Goal: Task Accomplishment & Management: Manage account settings

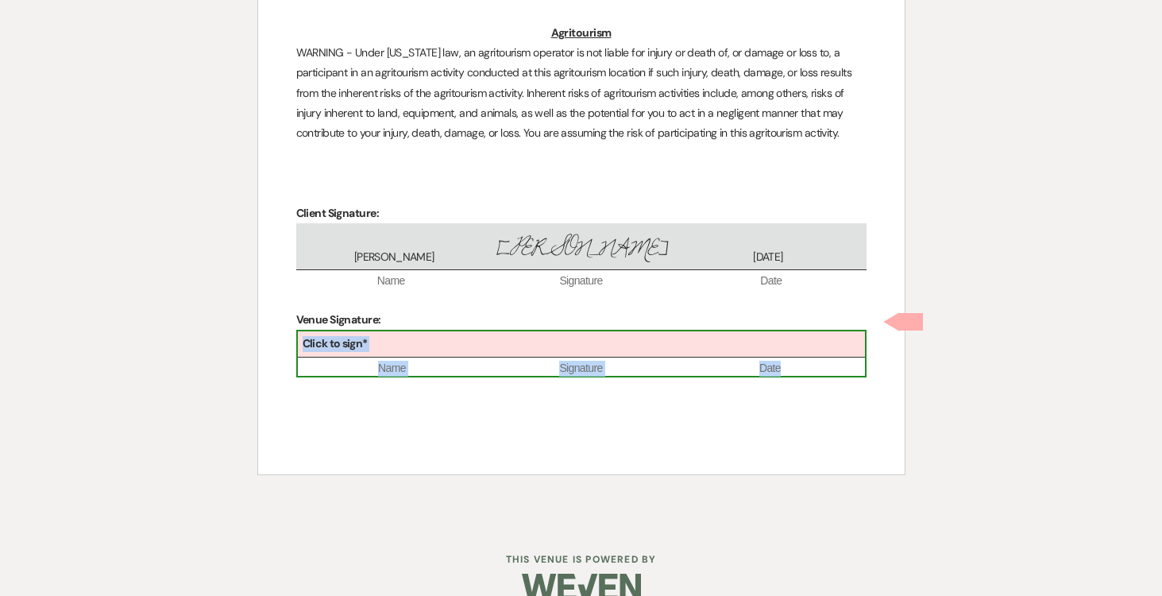
click at [554, 331] on div "Click to sign*" at bounding box center [581, 344] width 567 height 26
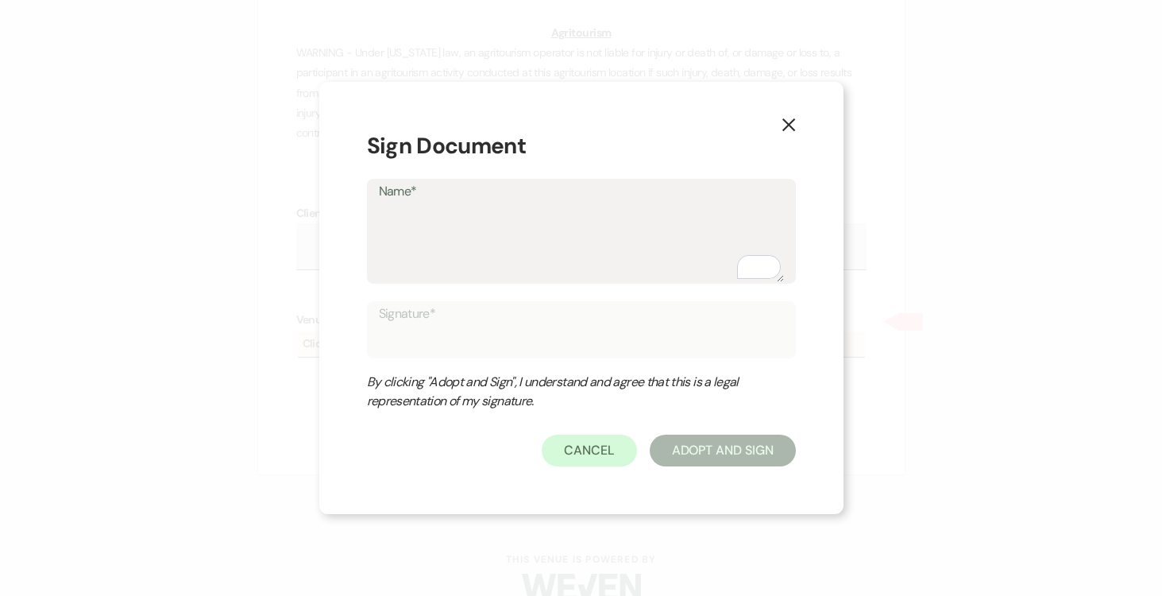
type textarea "J"
type input "J"
type textarea "Jo"
type input "Jo"
type textarea "[PERSON_NAME]"
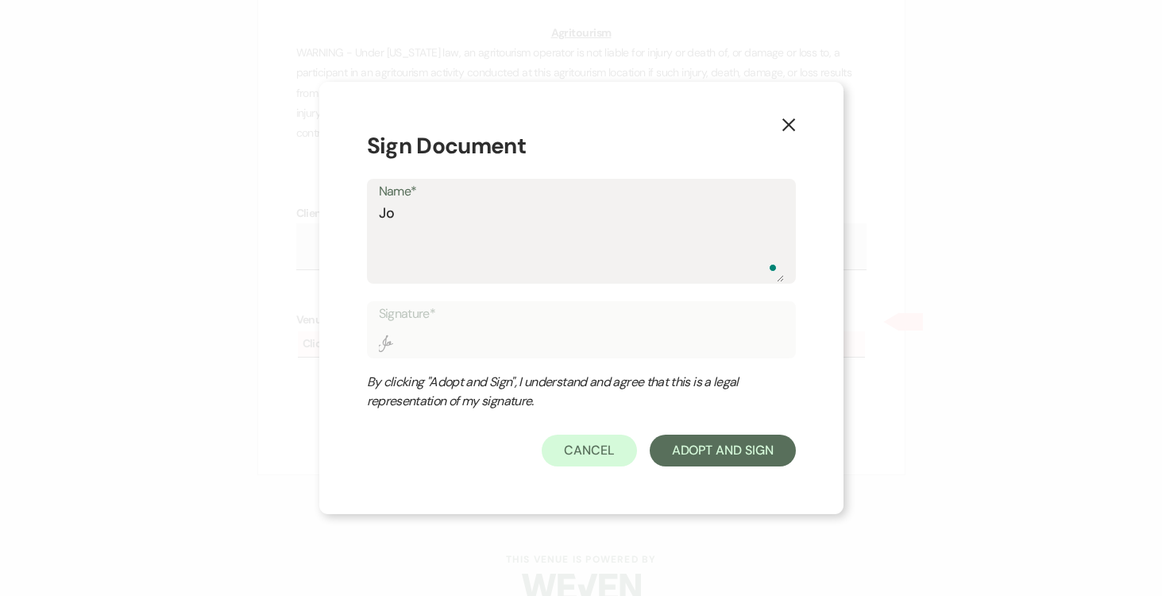
type input "[PERSON_NAME]"
type textarea "[PERSON_NAME]"
type input "[PERSON_NAME]"
type textarea "[PERSON_NAME]"
type input "[PERSON_NAME]"
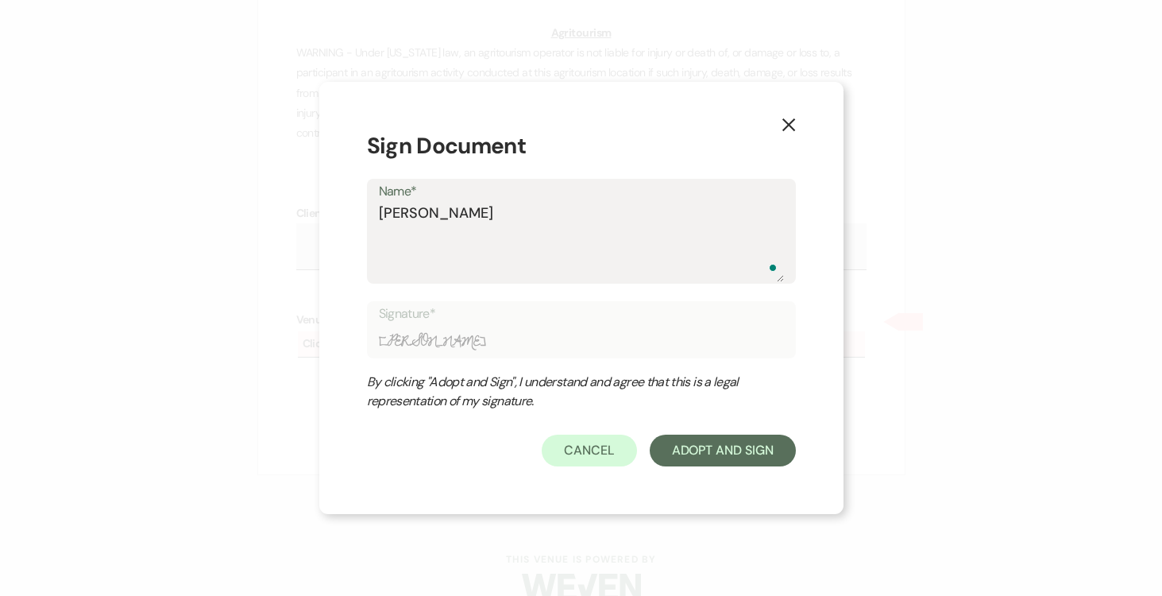
type textarea "[PERSON_NAME]"
type input "[PERSON_NAME]"
type textarea "[PERSON_NAME]"
type input "[PERSON_NAME]"
type textarea "Joseph D"
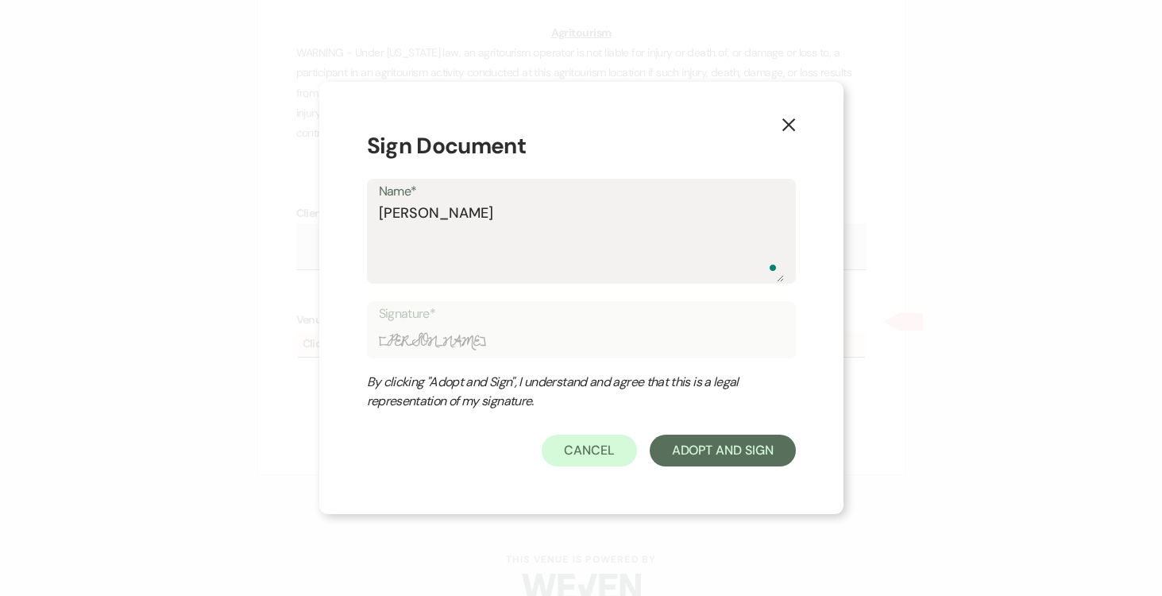
type input "Joseph D"
type textarea "Joseph Do"
type input "Joseph Do"
type textarea "Joseph Doy"
type input "Joseph Doy"
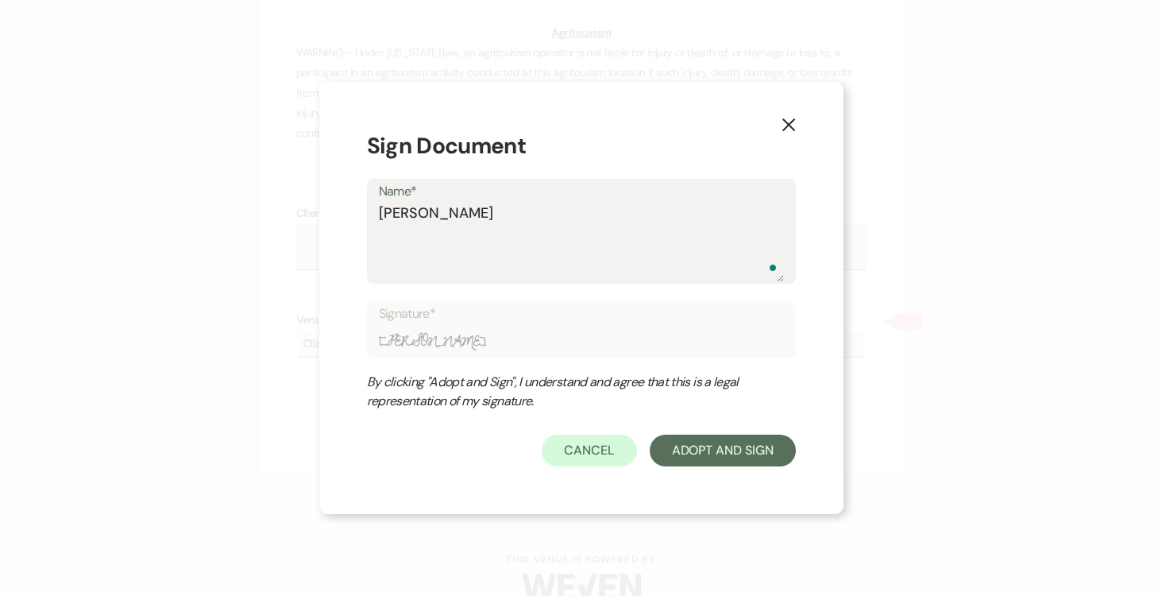
type textarea "Joseph Doyl"
type input "Joseph Doyl"
type textarea "Joseph Doyle"
type input "Joseph Doyle"
type textarea "Joseph Doyle"
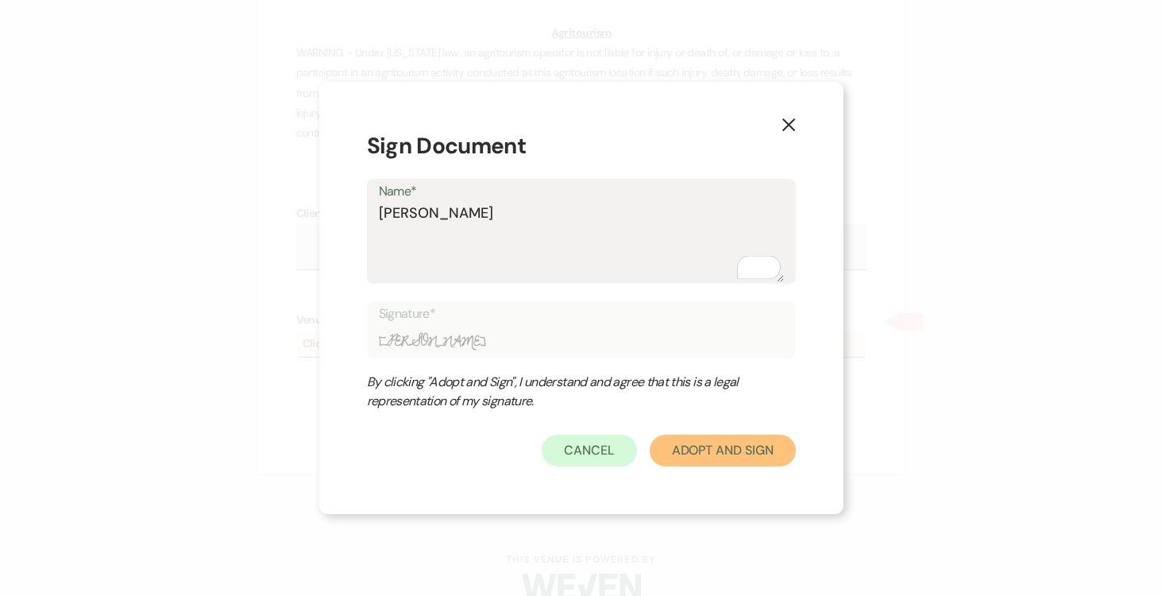
click at [749, 450] on button "Adopt And Sign" at bounding box center [723, 451] width 146 height 32
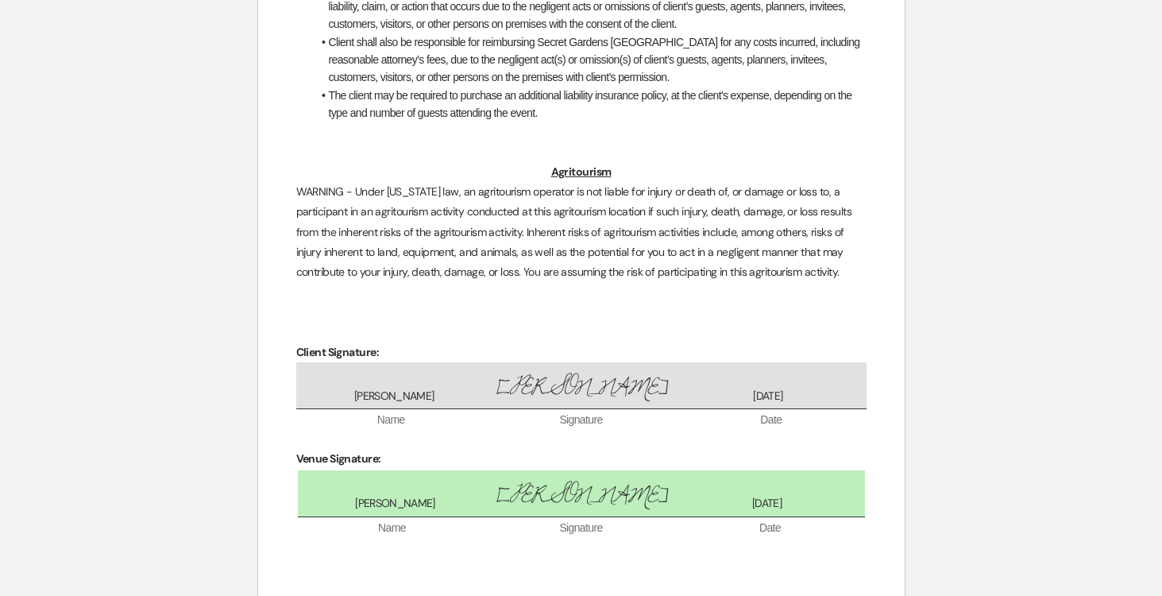
scroll to position [4483, 0]
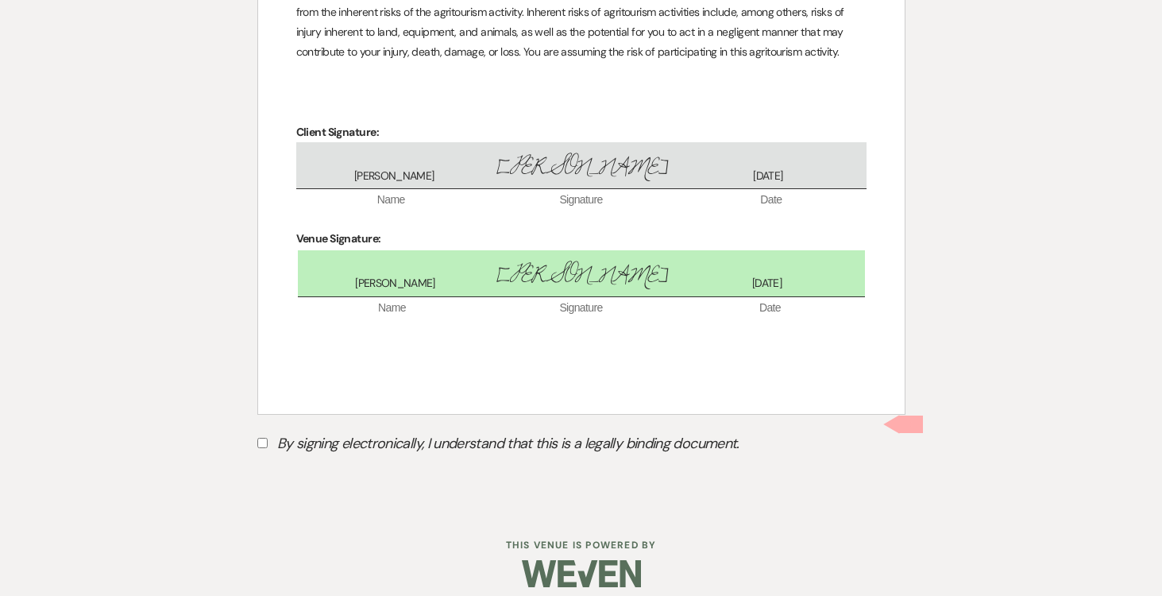
click at [263, 438] on input "By signing electronically, I understand that this is a legally binding document." at bounding box center [262, 443] width 10 height 10
checkbox input "true"
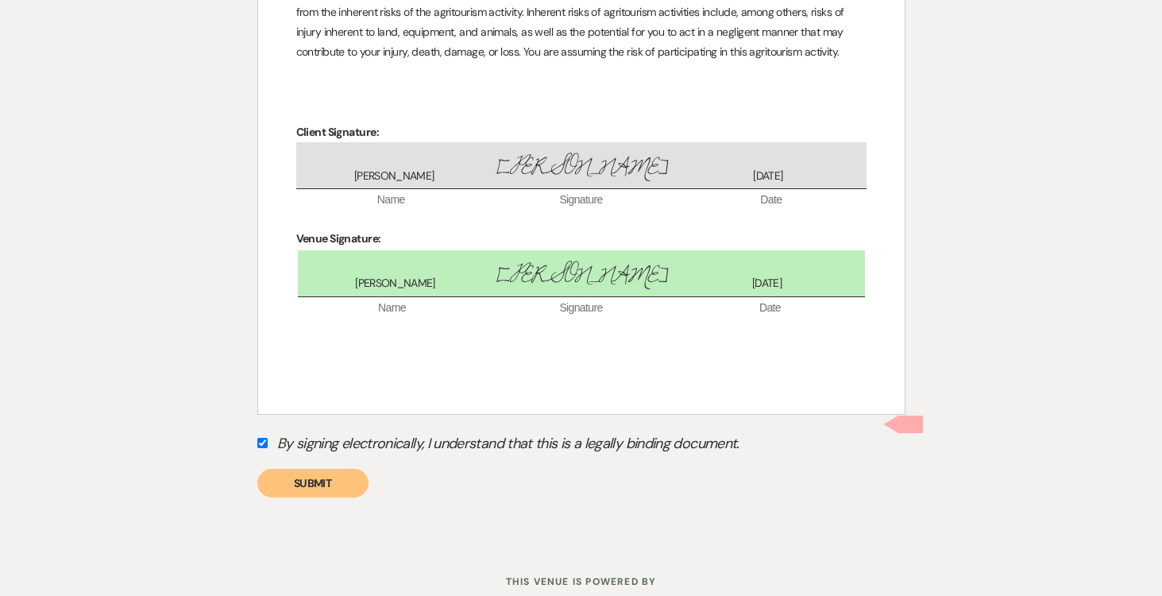
click at [315, 469] on button "Submit" at bounding box center [312, 483] width 111 height 29
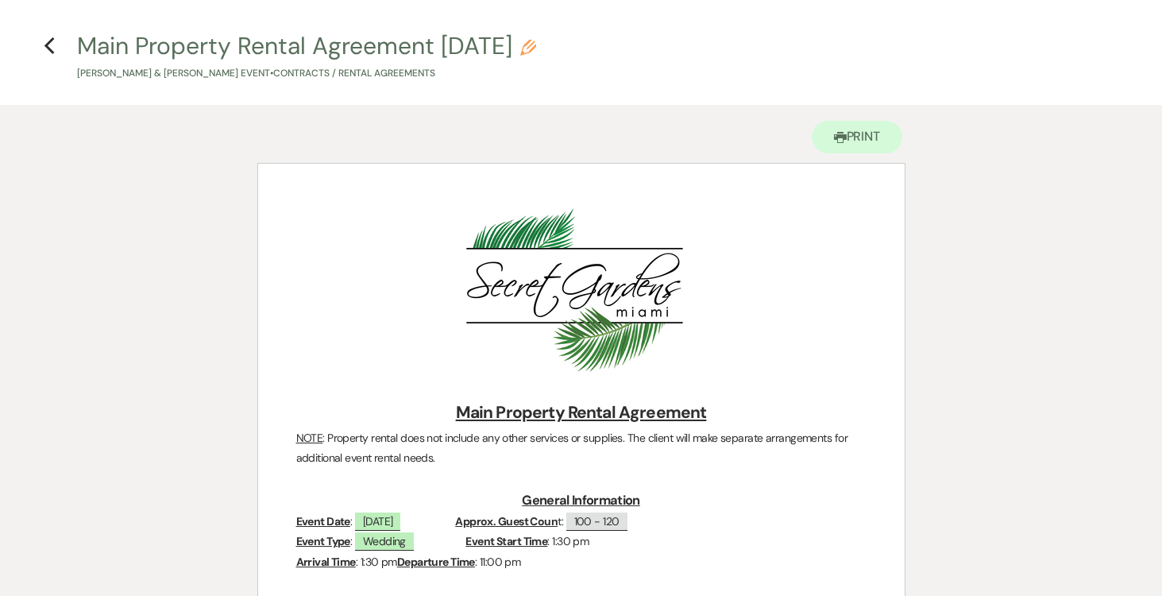
scroll to position [0, 0]
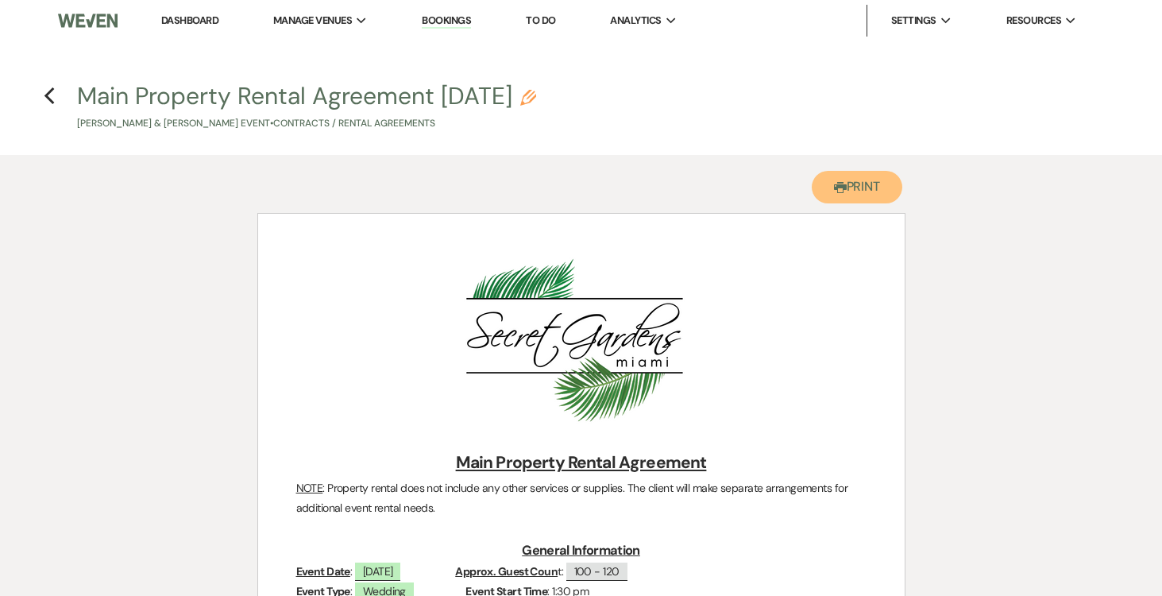
drag, startPoint x: 863, startPoint y: 191, endPoint x: 868, endPoint y: 490, distance: 299.5
click at [863, 191] on button "Printer Print" at bounding box center [857, 187] width 91 height 33
drag, startPoint x: 878, startPoint y: 187, endPoint x: 830, endPoint y: 411, distance: 229.8
click at [878, 186] on button "Printer Print" at bounding box center [857, 187] width 91 height 33
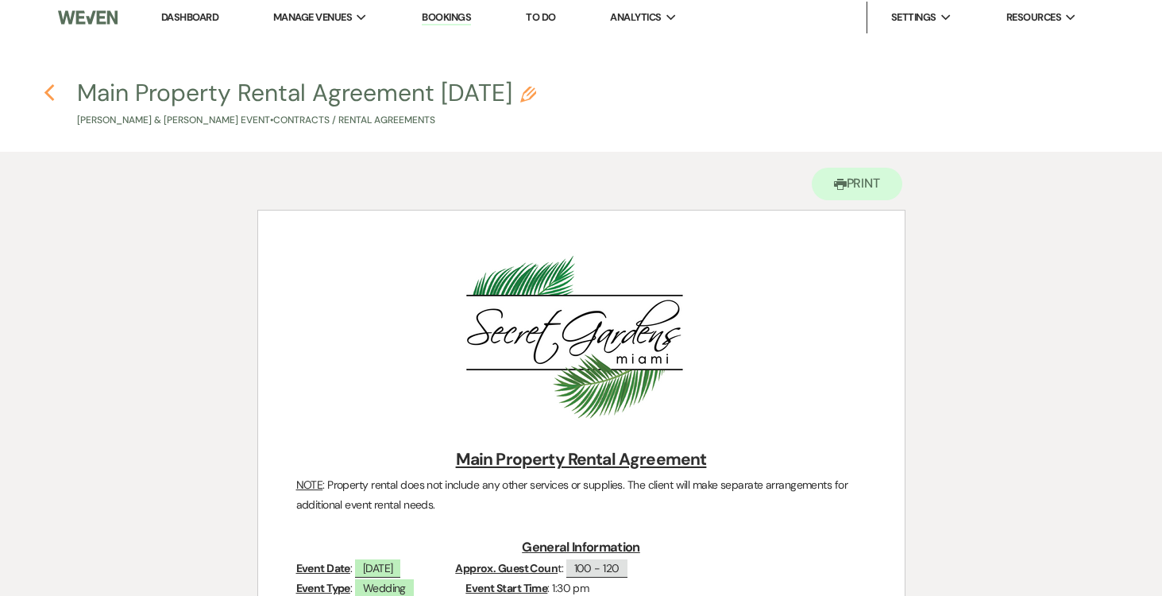
click at [53, 92] on icon "Previous" at bounding box center [50, 92] width 12 height 19
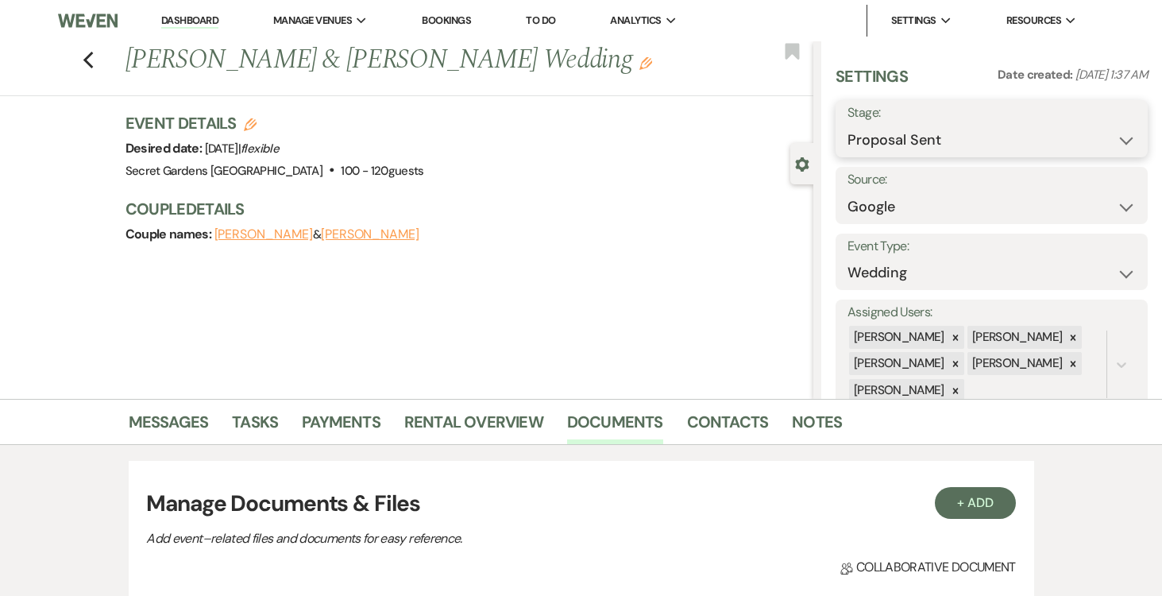
click at [1124, 148] on select "Inquiry Follow Up Tour Requested Tour Confirmed Toured Proposal Sent Booked Lost" at bounding box center [992, 140] width 288 height 31
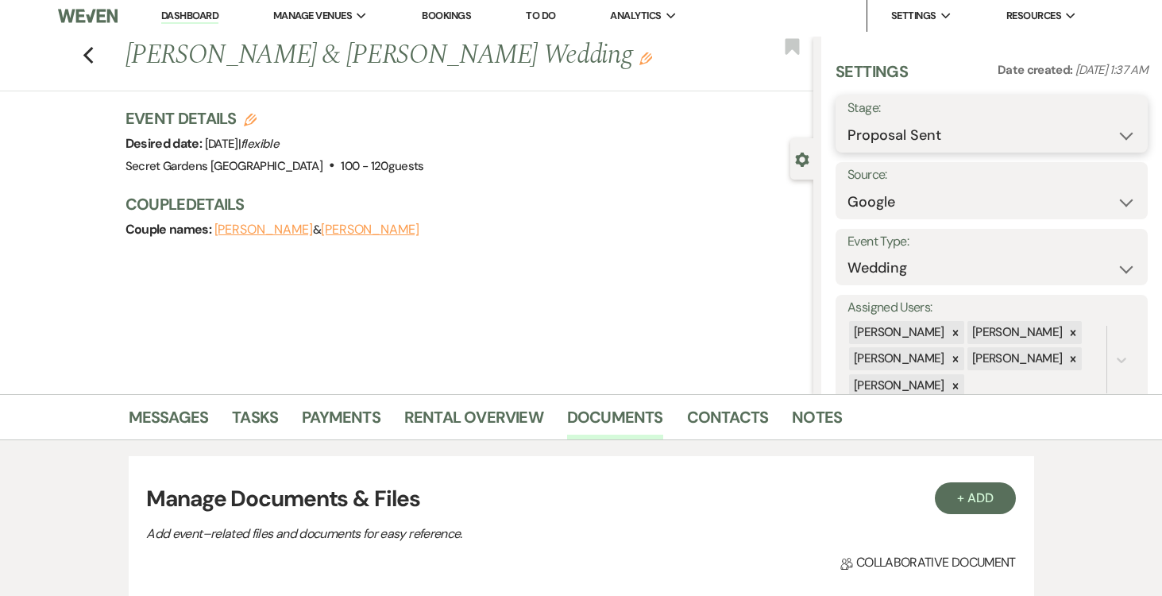
scroll to position [6, 0]
select select "7"
click at [848, 119] on select "Inquiry Follow Up Tour Requested Tour Confirmed Toured Proposal Sent Booked Lost" at bounding box center [992, 134] width 288 height 31
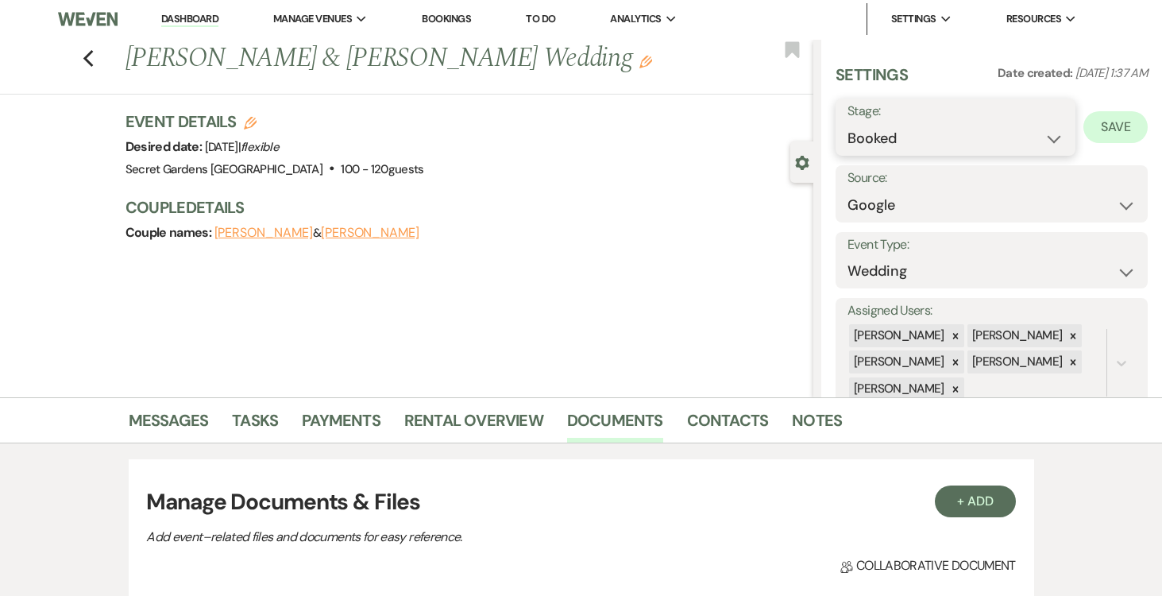
scroll to position [0, 0]
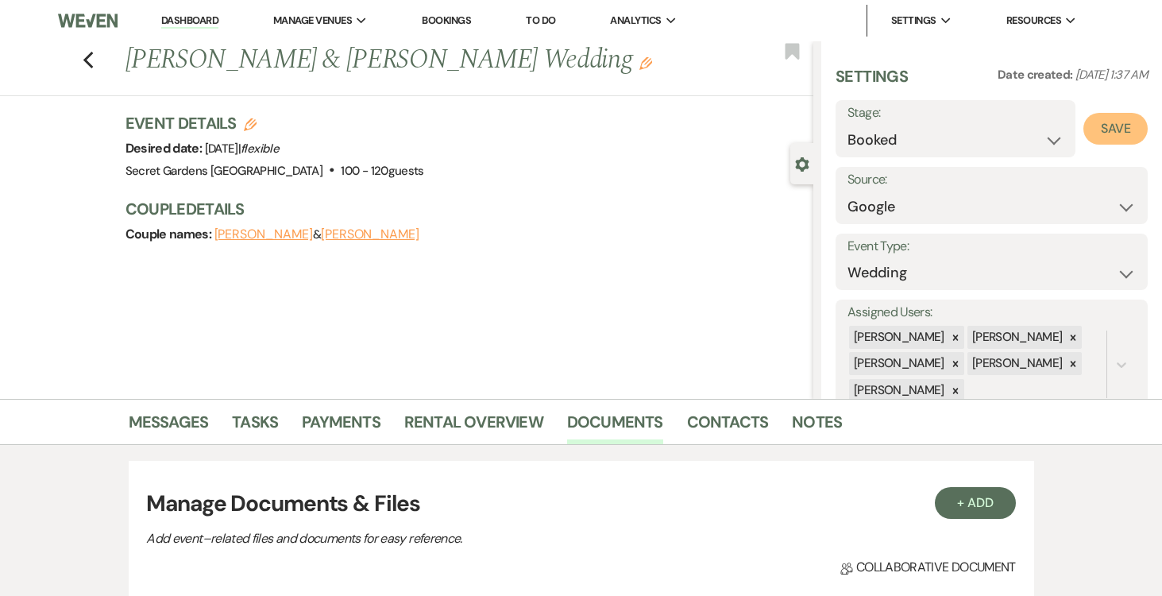
click at [1117, 122] on button "Save" at bounding box center [1116, 129] width 64 height 32
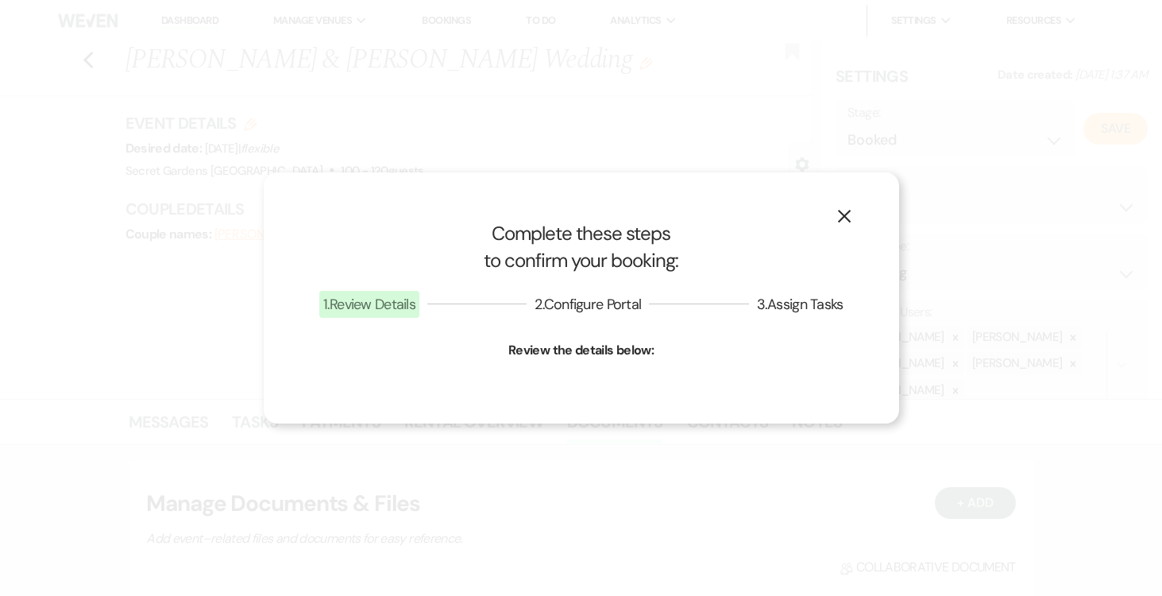
select select "1"
select select "834"
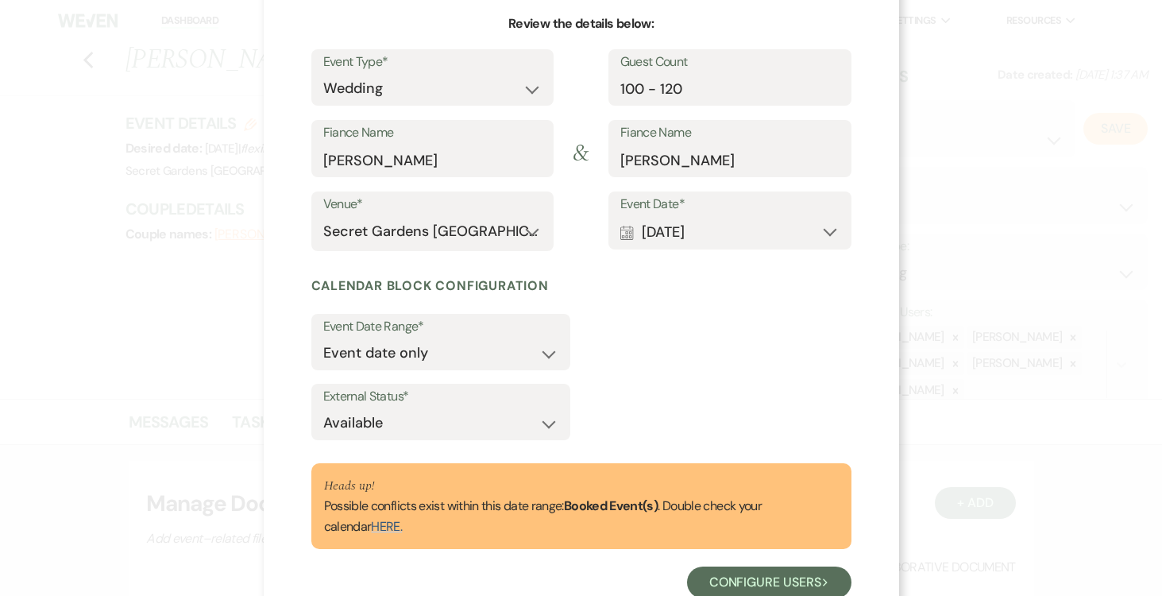
scroll to position [204, 0]
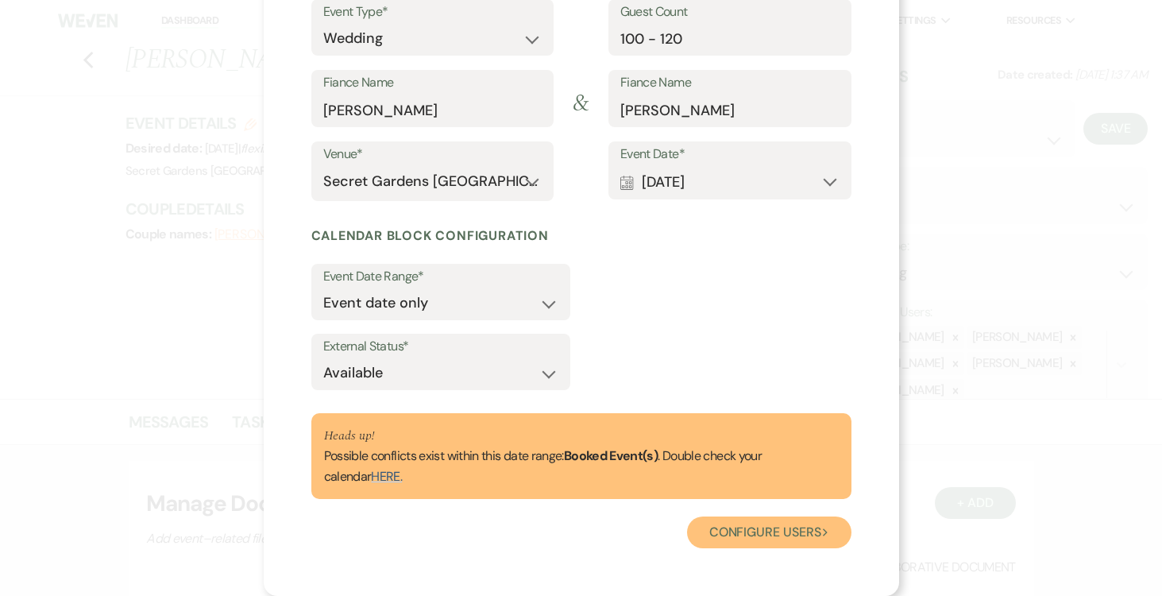
click at [774, 527] on button "Configure users Next" at bounding box center [769, 532] width 164 height 32
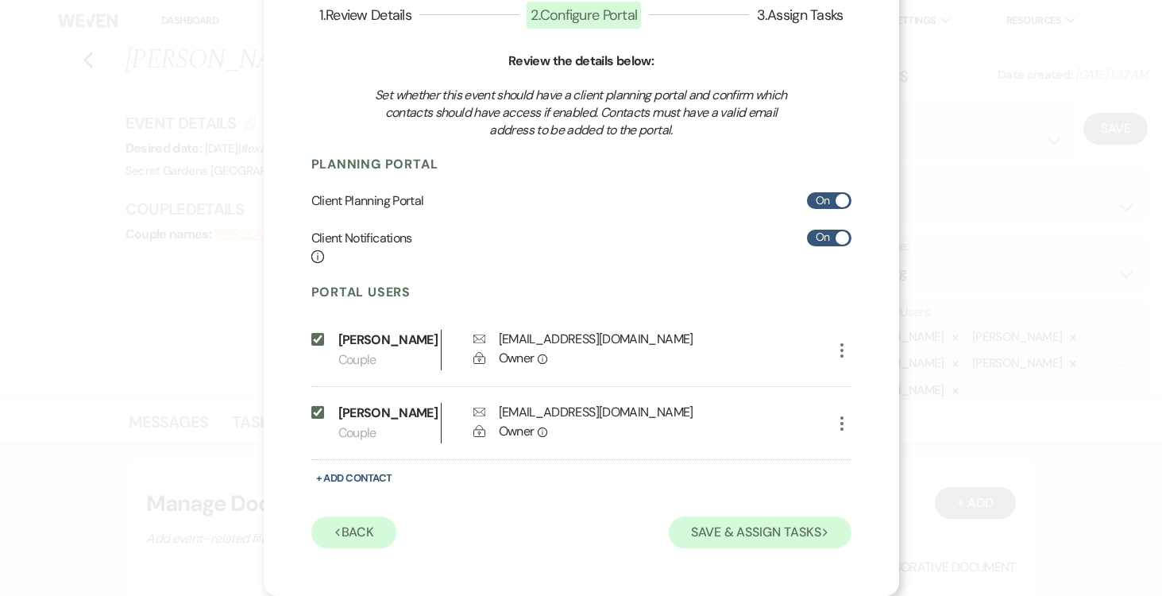
scroll to position [117, 0]
click at [789, 531] on button "Save & Assign Tasks Next" at bounding box center [760, 532] width 182 height 32
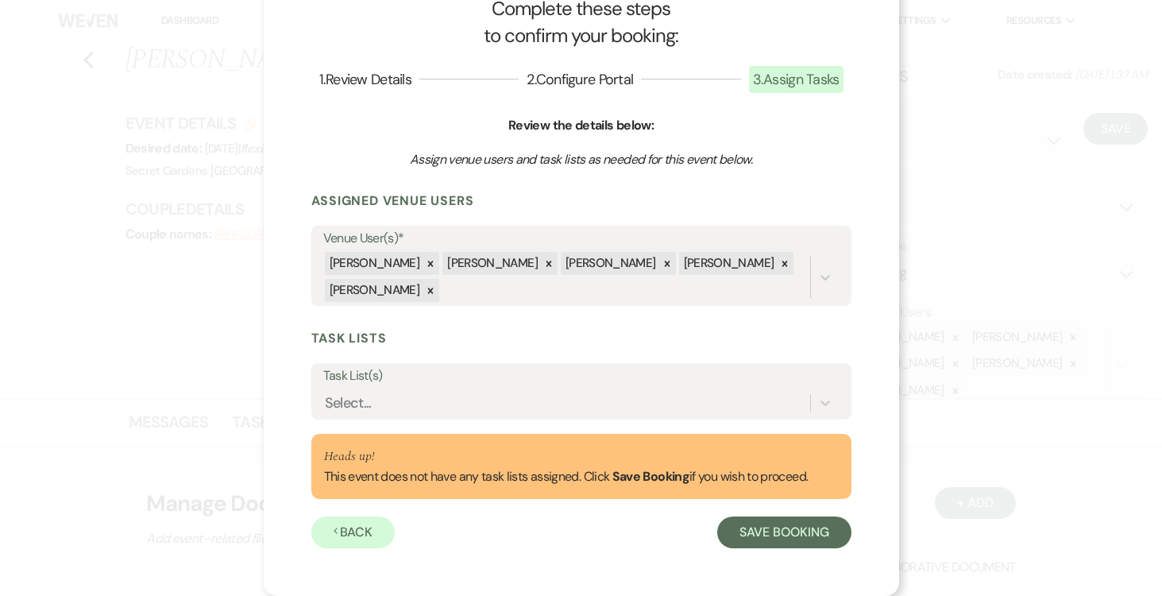
scroll to position [52, 0]
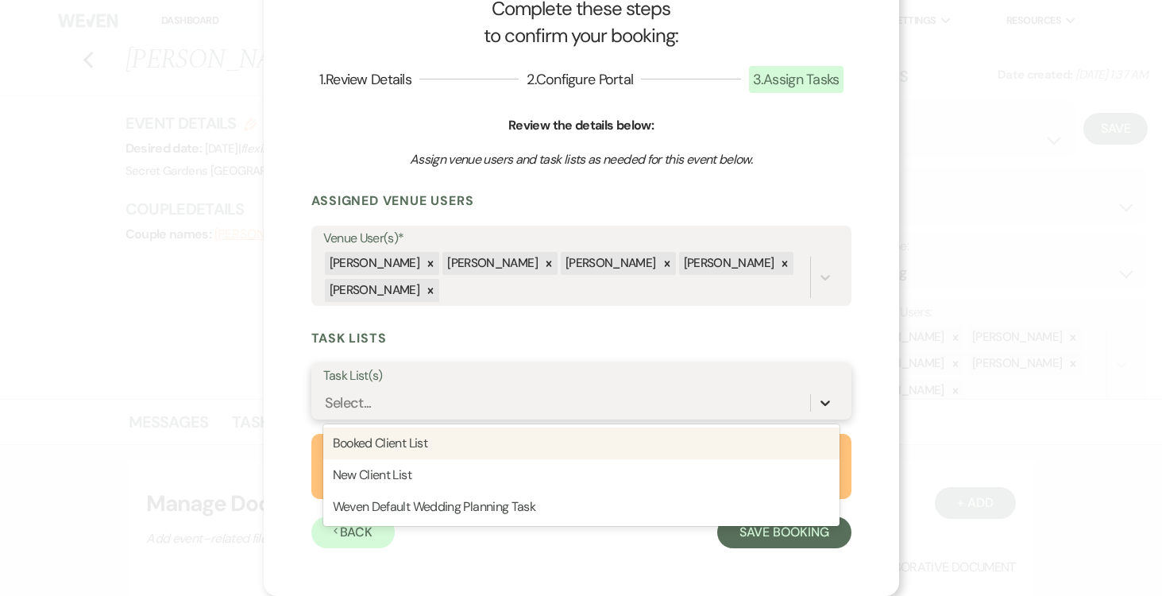
click at [821, 402] on icon at bounding box center [826, 403] width 10 height 6
click at [701, 434] on div "Booked Client List" at bounding box center [581, 443] width 516 height 32
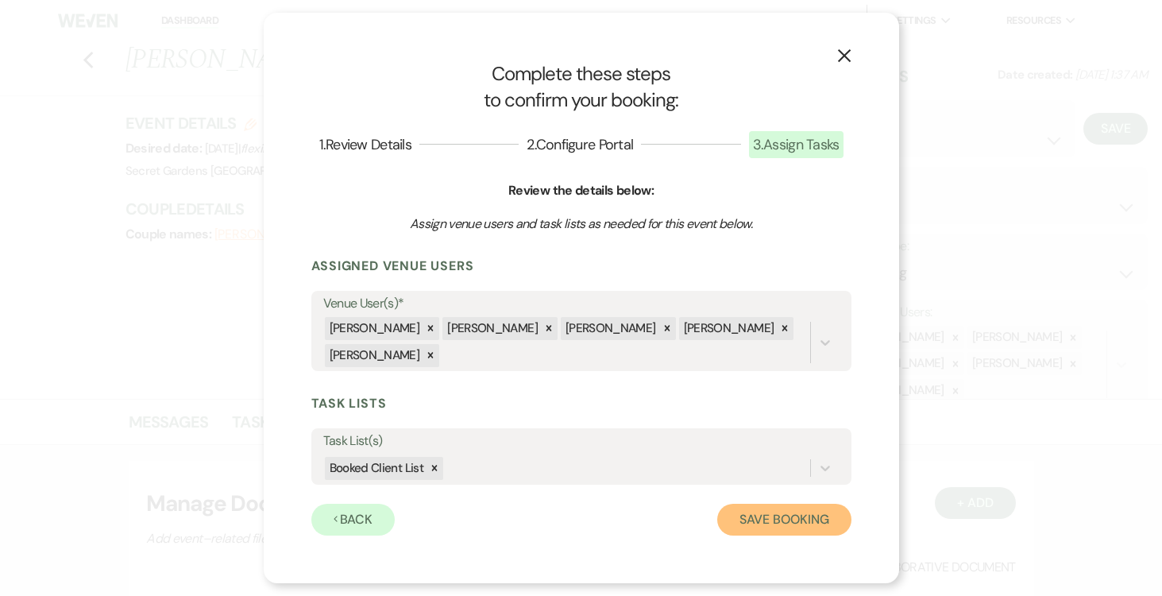
click at [786, 524] on button "Save Booking" at bounding box center [783, 520] width 133 height 32
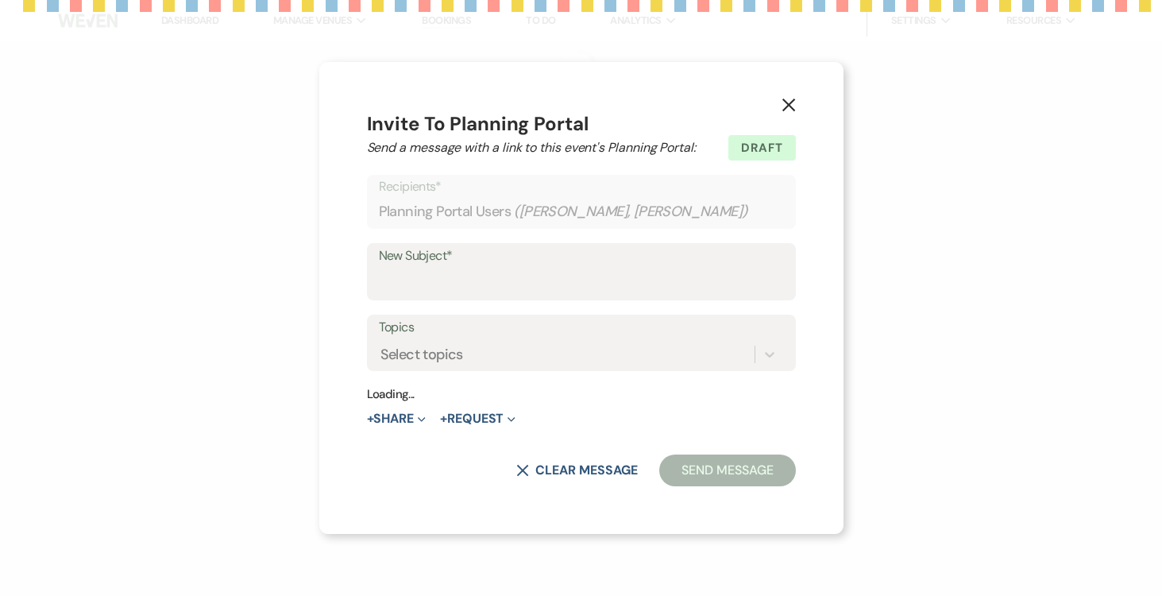
select select "14"
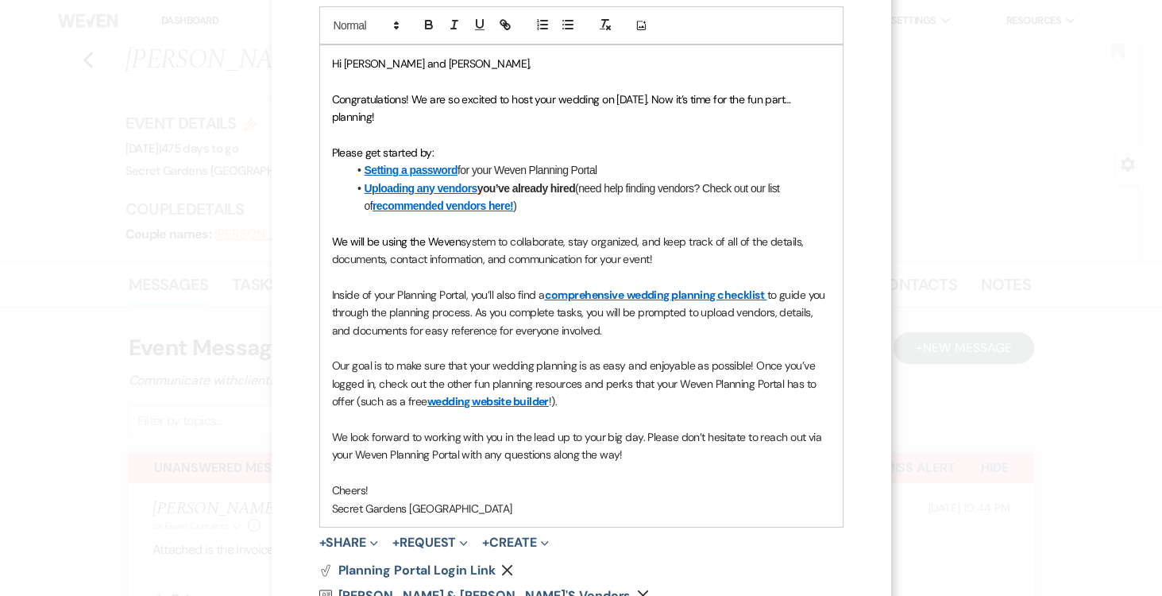
scroll to position [514, 0]
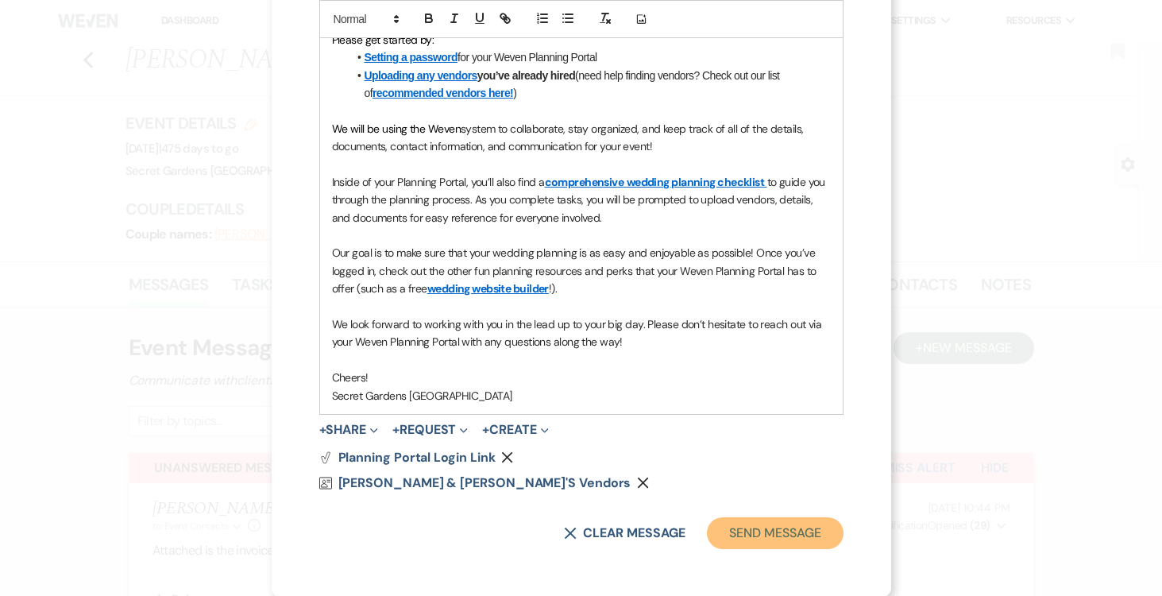
click at [774, 528] on button "Send Message" at bounding box center [775, 533] width 136 height 32
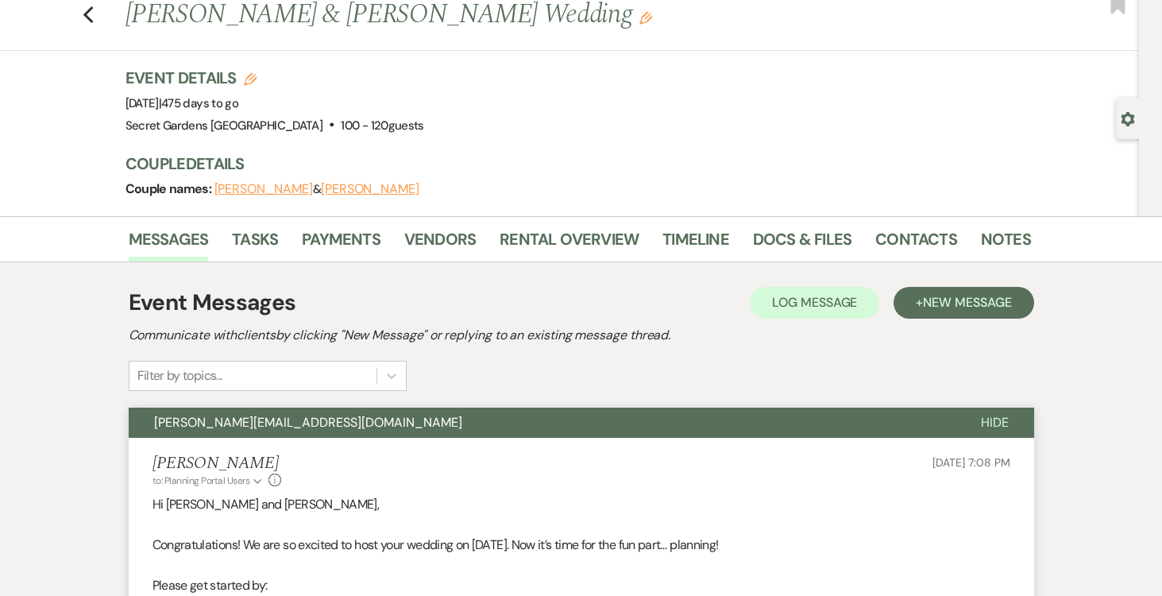
scroll to position [47, 0]
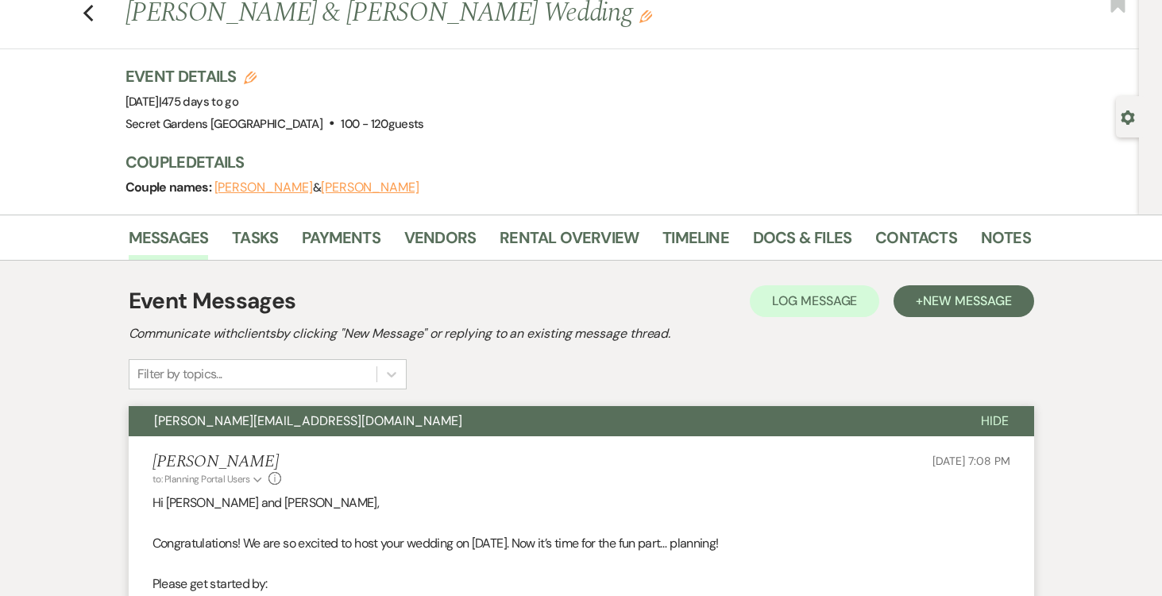
click at [1127, 118] on icon "Gear" at bounding box center [1128, 117] width 14 height 14
select select "6"
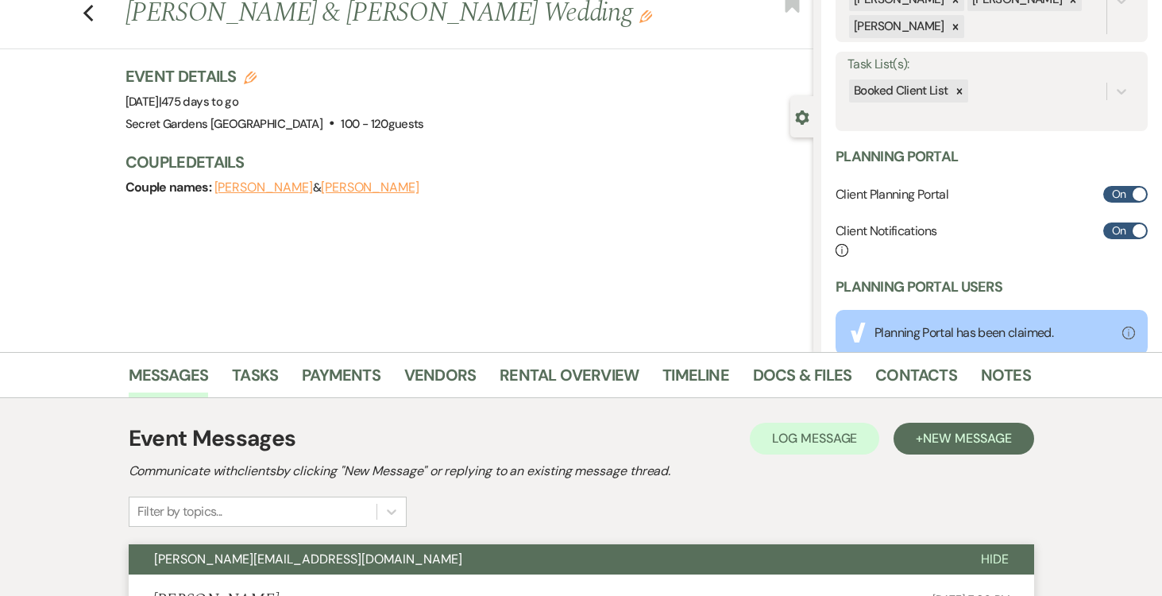
scroll to position [315, 0]
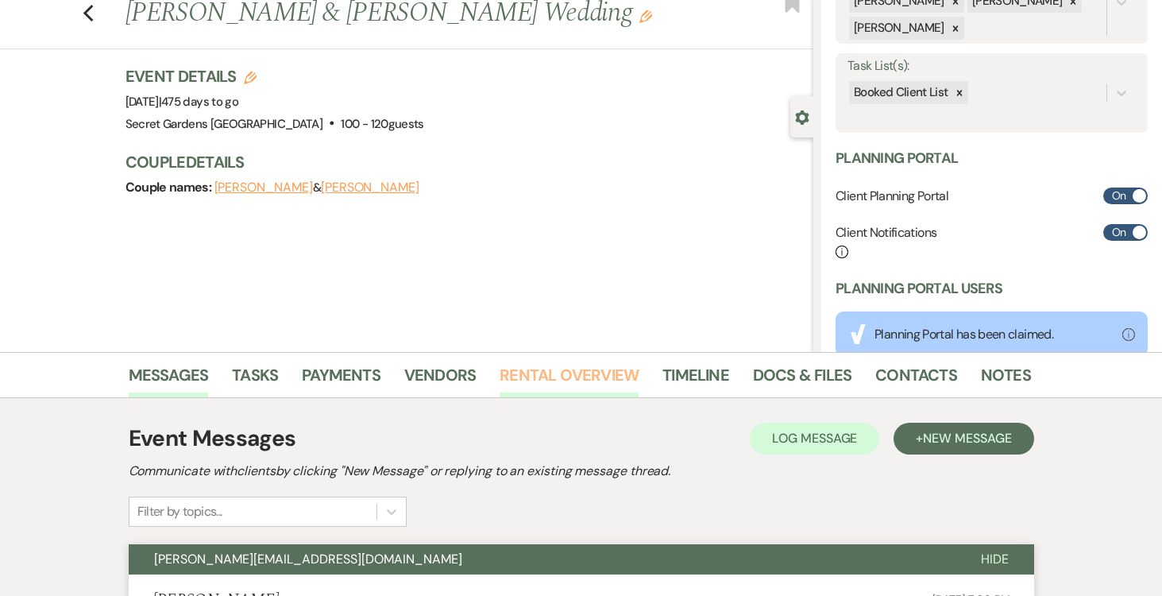
click at [543, 365] on link "Rental Overview" at bounding box center [569, 379] width 139 height 35
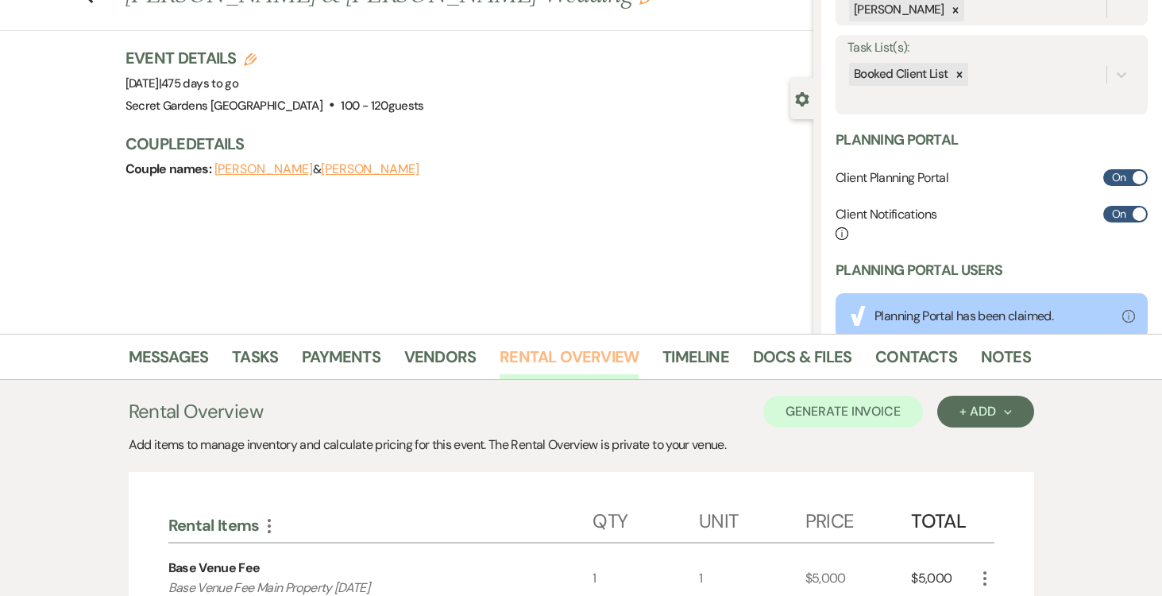
scroll to position [142, 0]
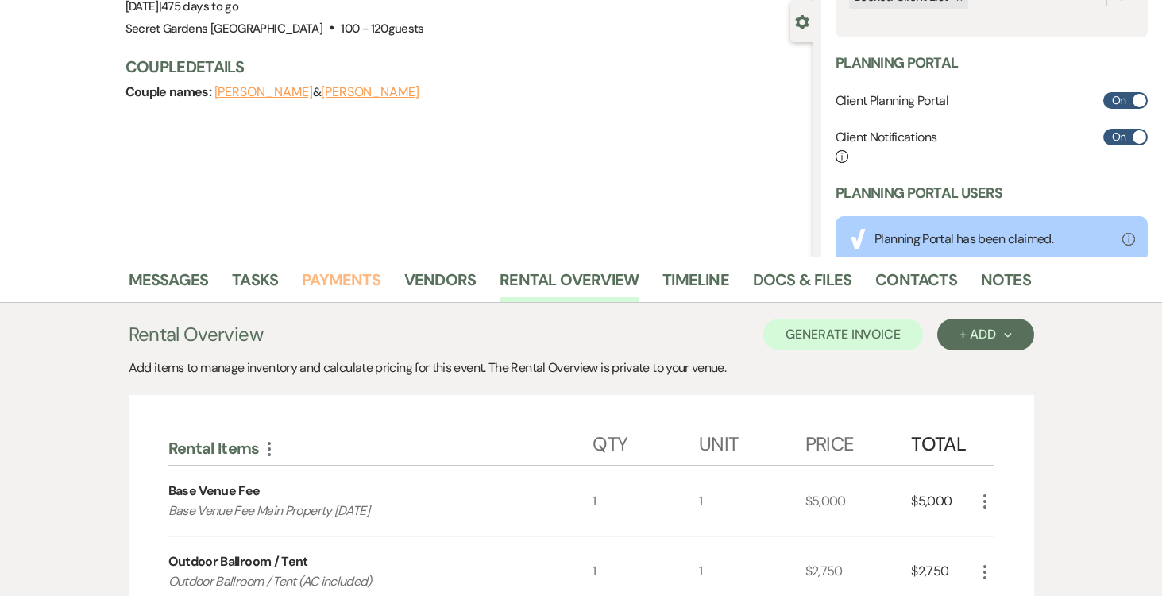
click at [337, 275] on link "Payments" at bounding box center [341, 284] width 79 height 35
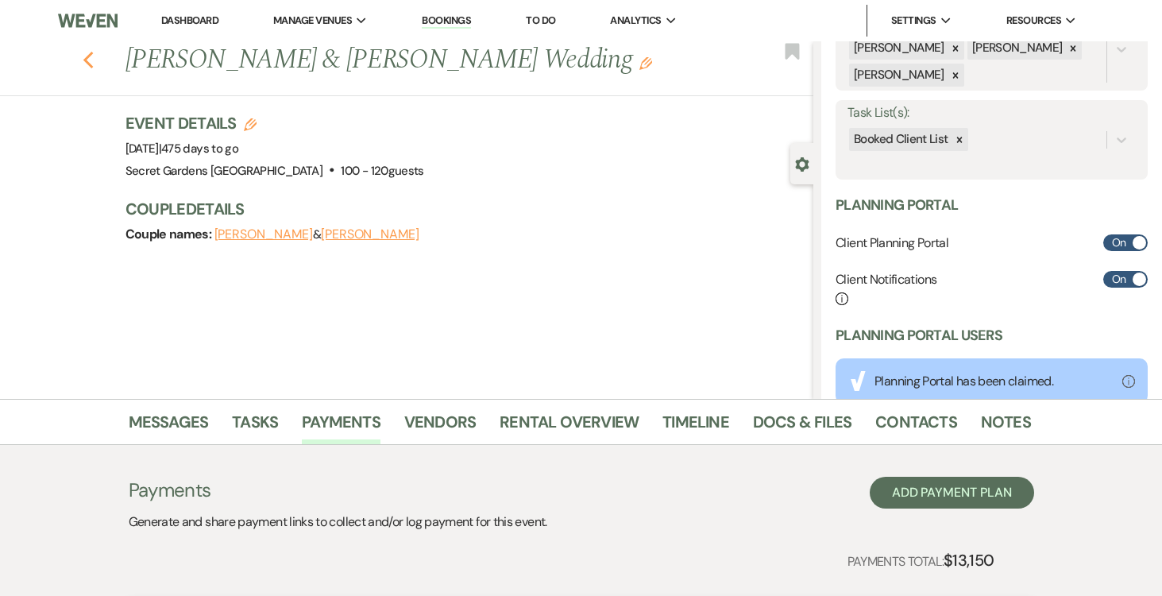
click at [90, 53] on use "button" at bounding box center [88, 60] width 10 height 17
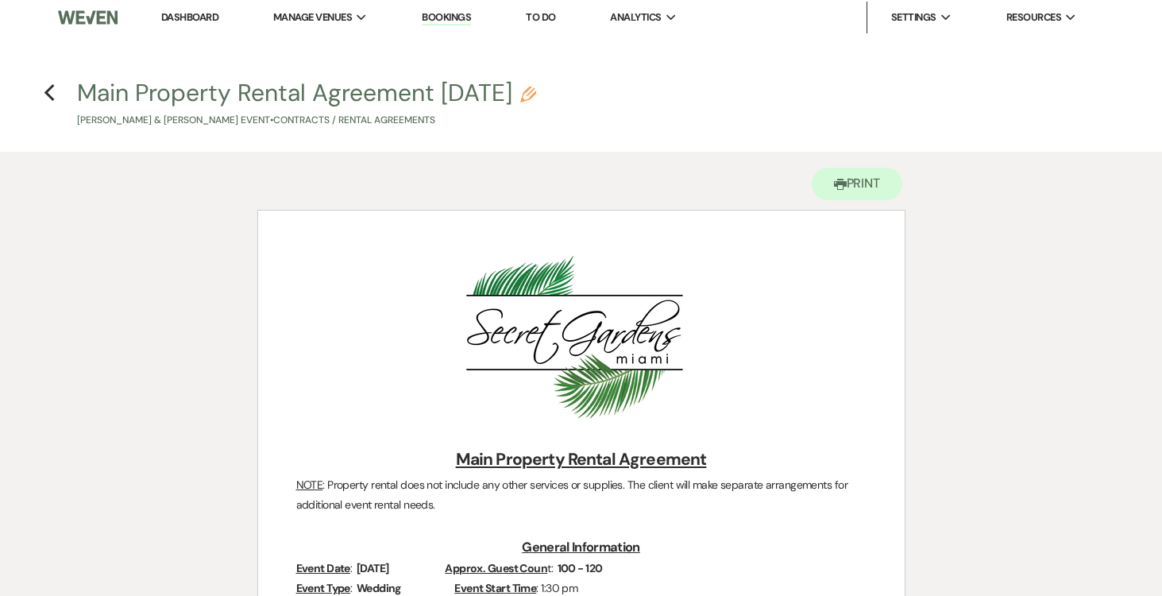
scroll to position [4, 0]
click at [182, 10] on link "Dashboard" at bounding box center [189, 17] width 57 height 14
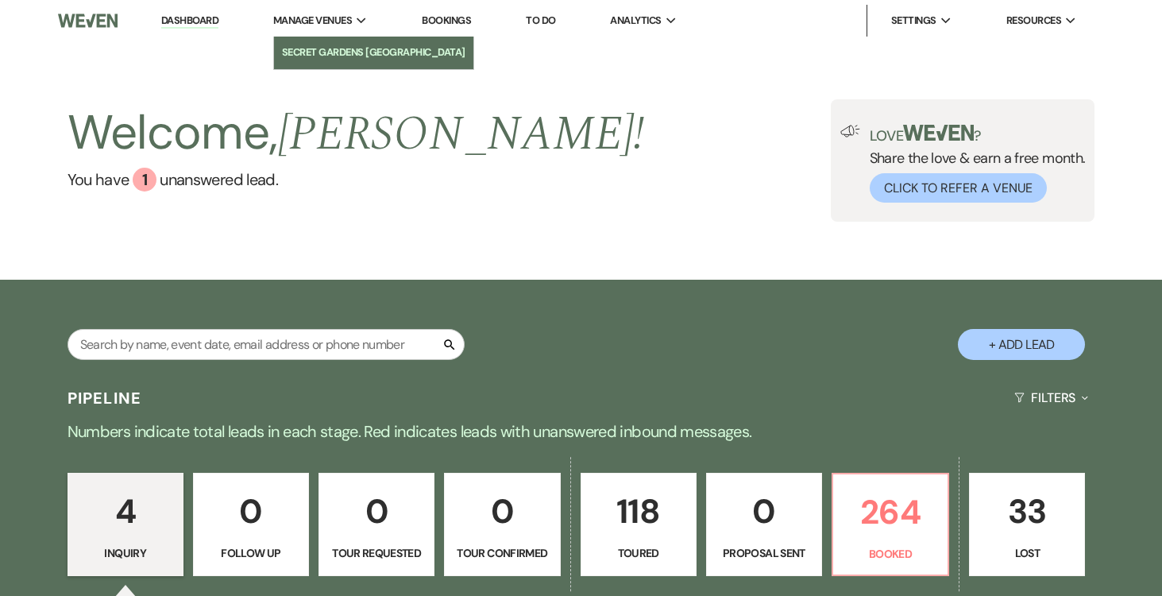
scroll to position [75, 0]
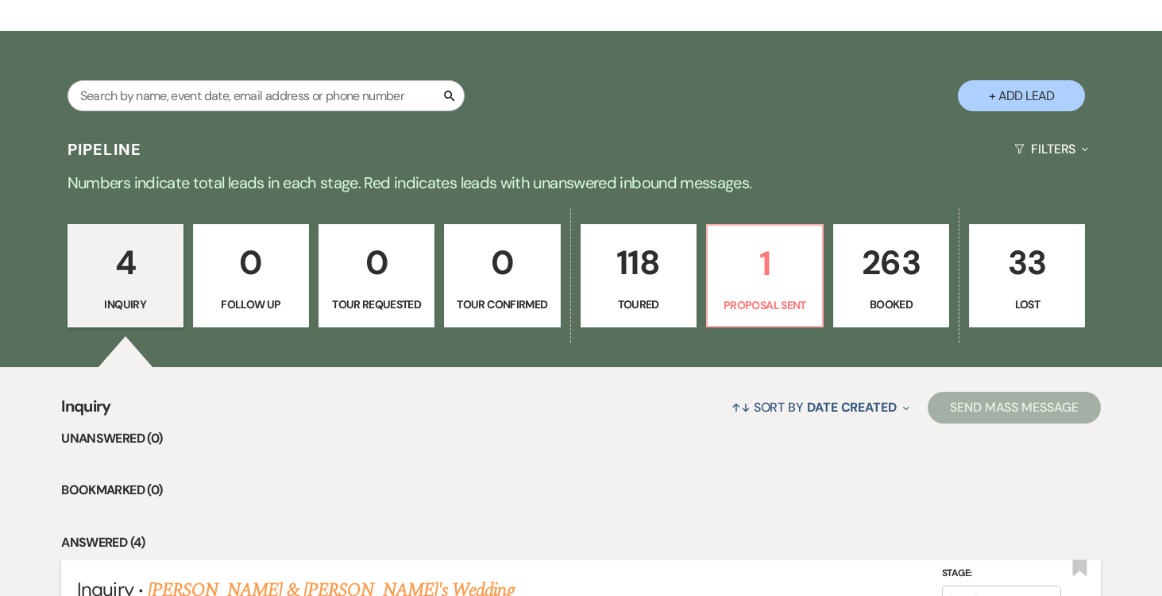
scroll to position [153, 0]
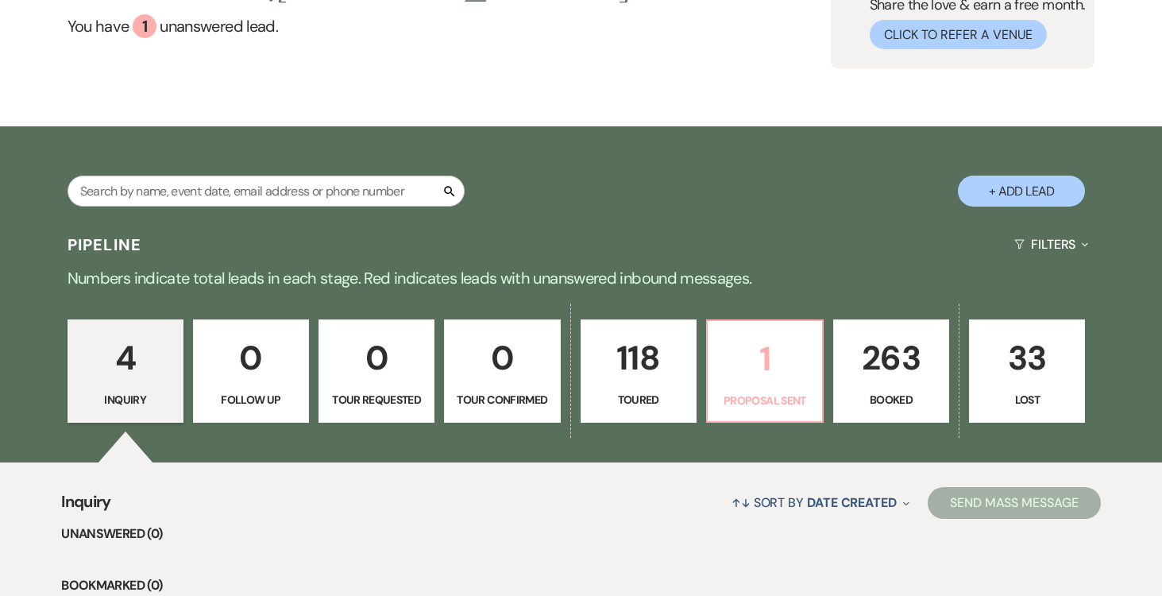
click at [760, 377] on p "1" at bounding box center [764, 358] width 95 height 53
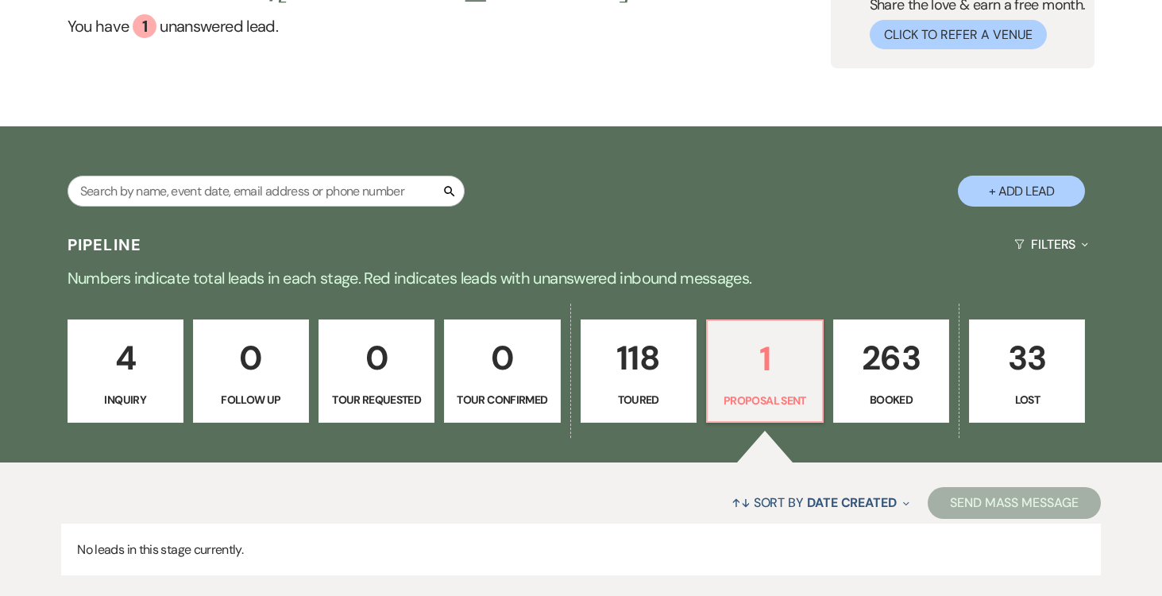
scroll to position [254, 0]
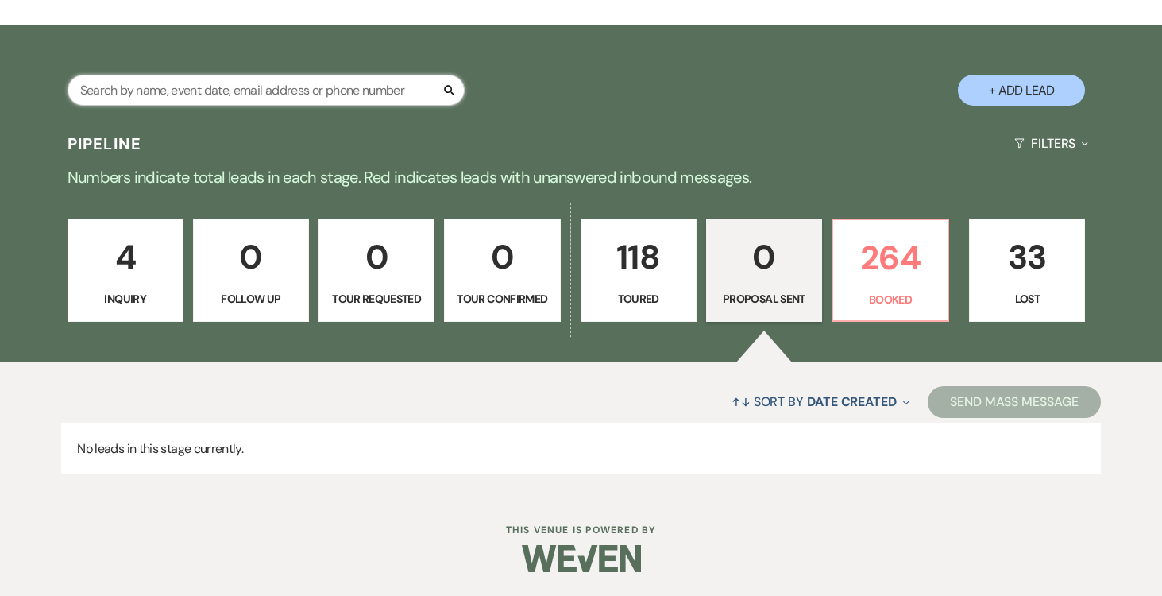
click at [373, 88] on input "text" at bounding box center [266, 90] width 397 height 31
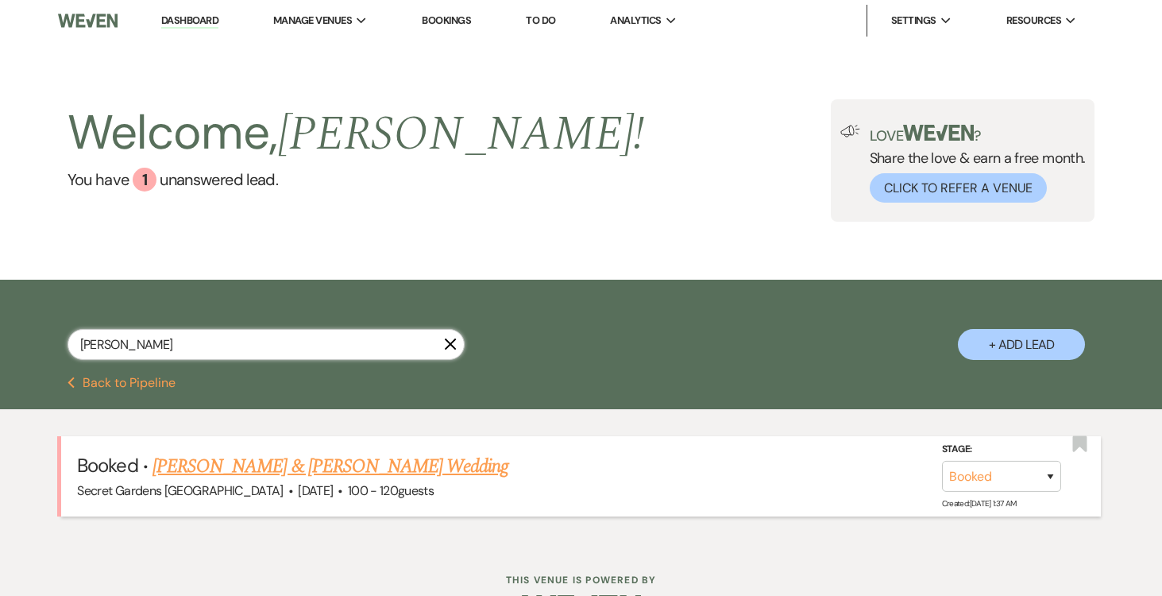
type input "alecia"
click at [376, 469] on link "Alecia Hawk & Nick Popescu's Wedding" at bounding box center [331, 466] width 356 height 29
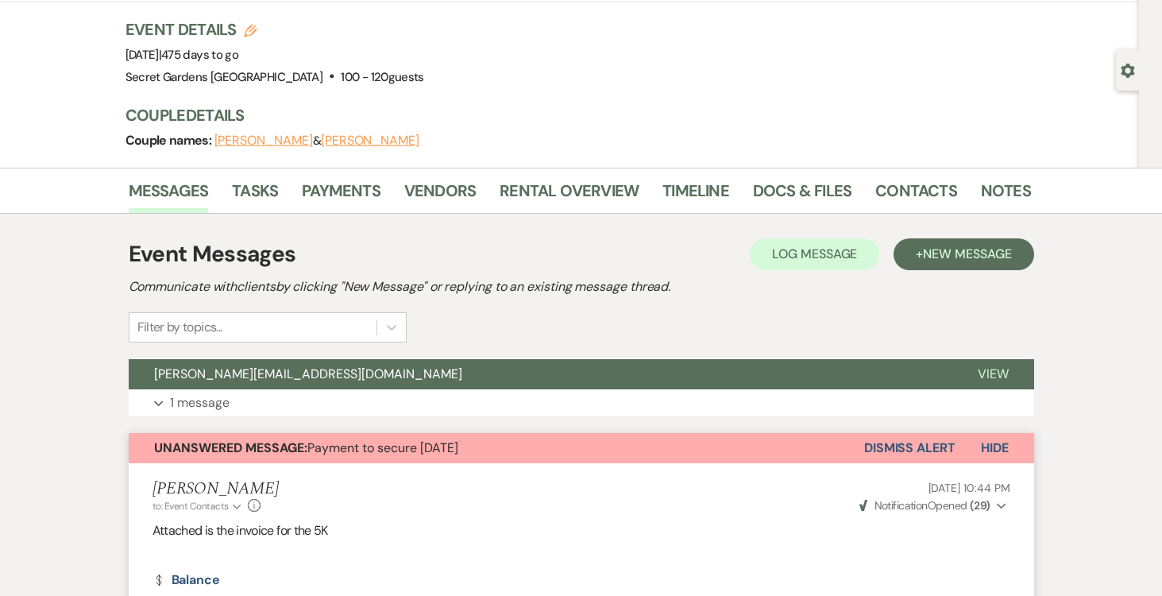
scroll to position [97, 0]
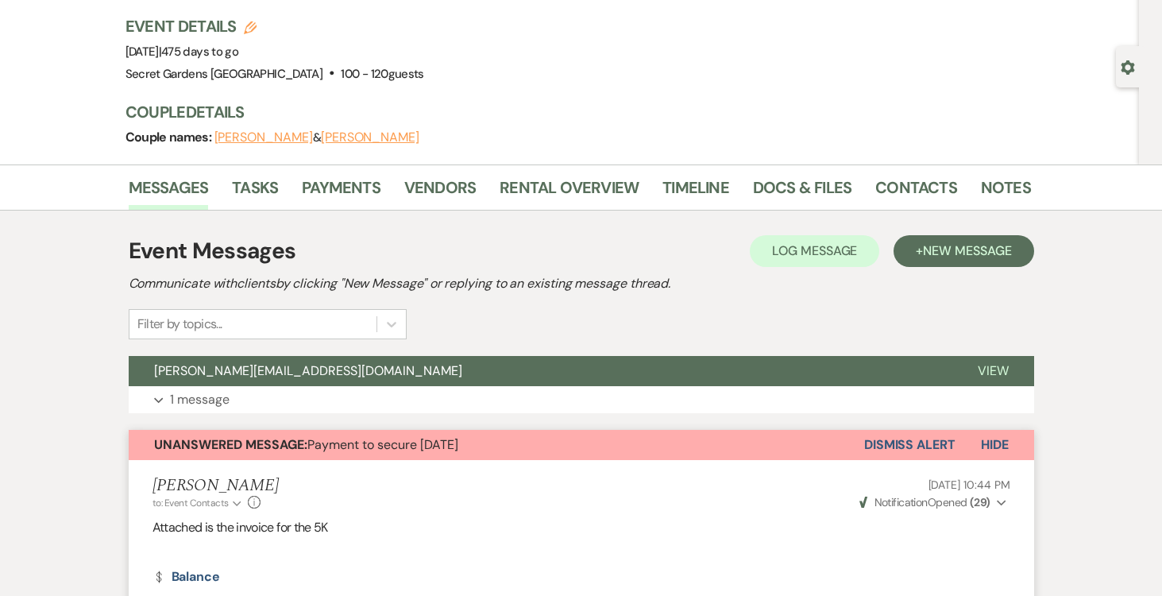
click at [392, 446] on span "Unanswered Message: Payment to secure 12-5-26" at bounding box center [306, 444] width 304 height 17
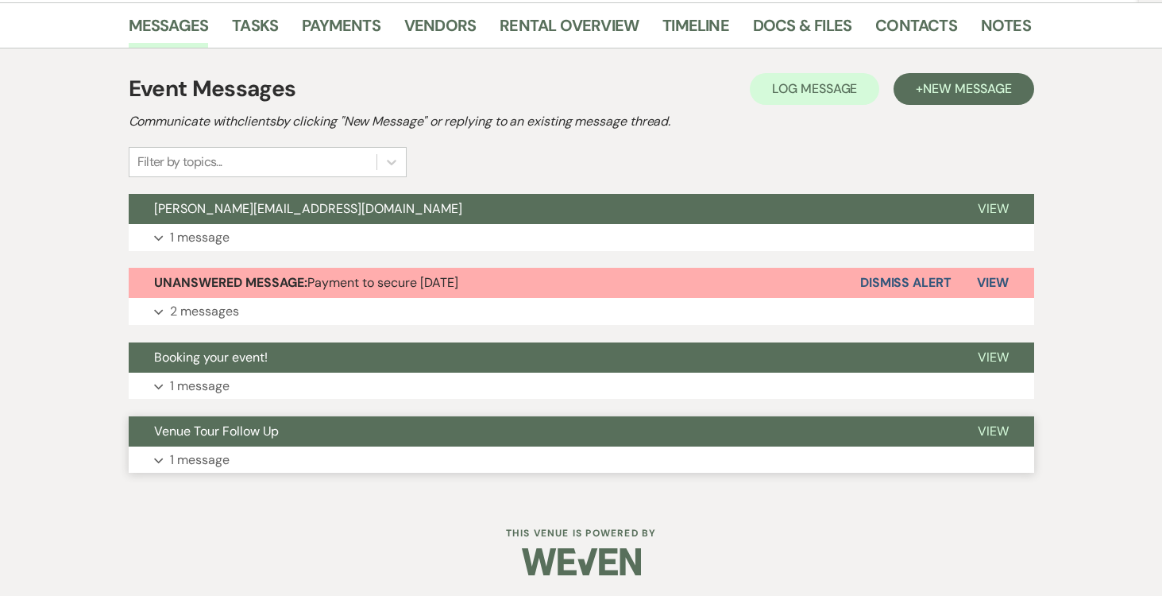
scroll to position [262, 0]
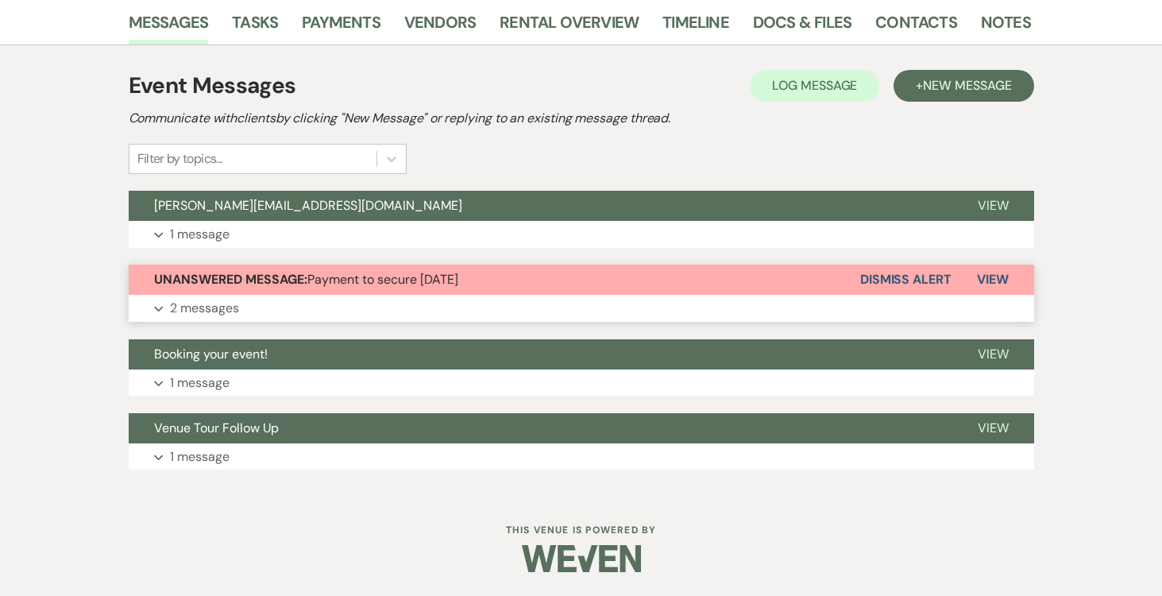
click at [331, 310] on button "Expand 2 messages" at bounding box center [582, 308] width 906 height 27
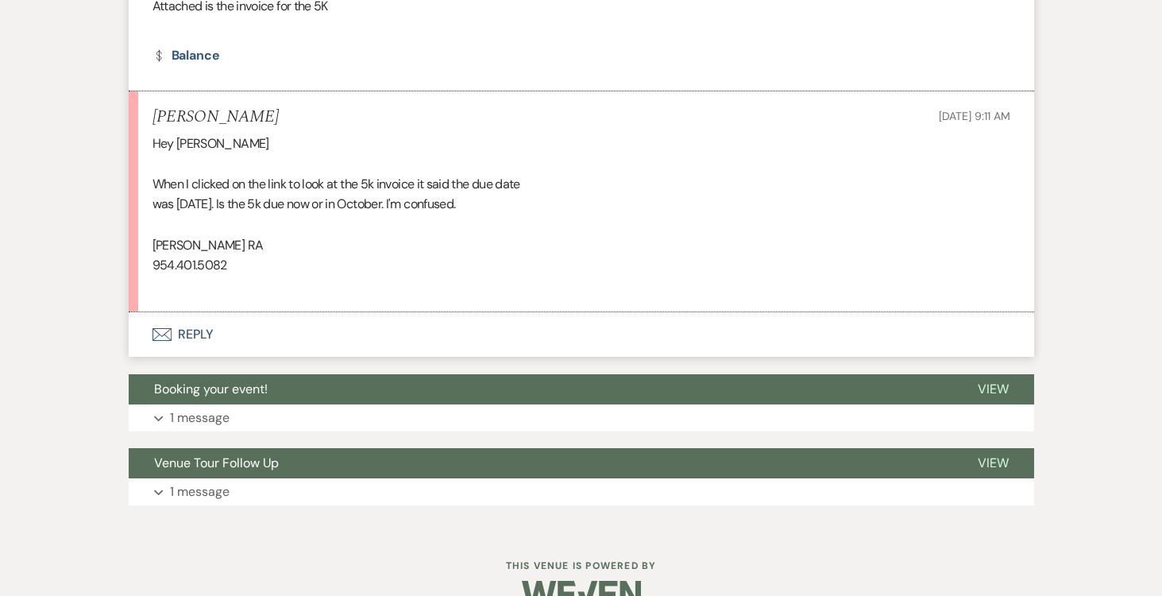
scroll to position [653, 0]
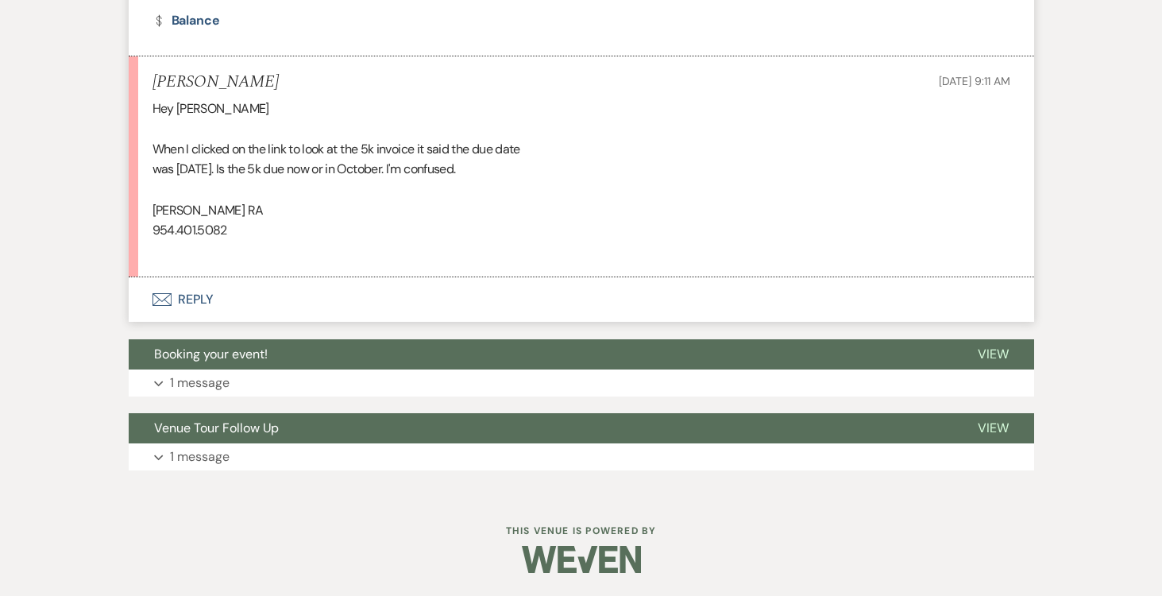
click at [200, 298] on button "Envelope Reply" at bounding box center [582, 299] width 906 height 44
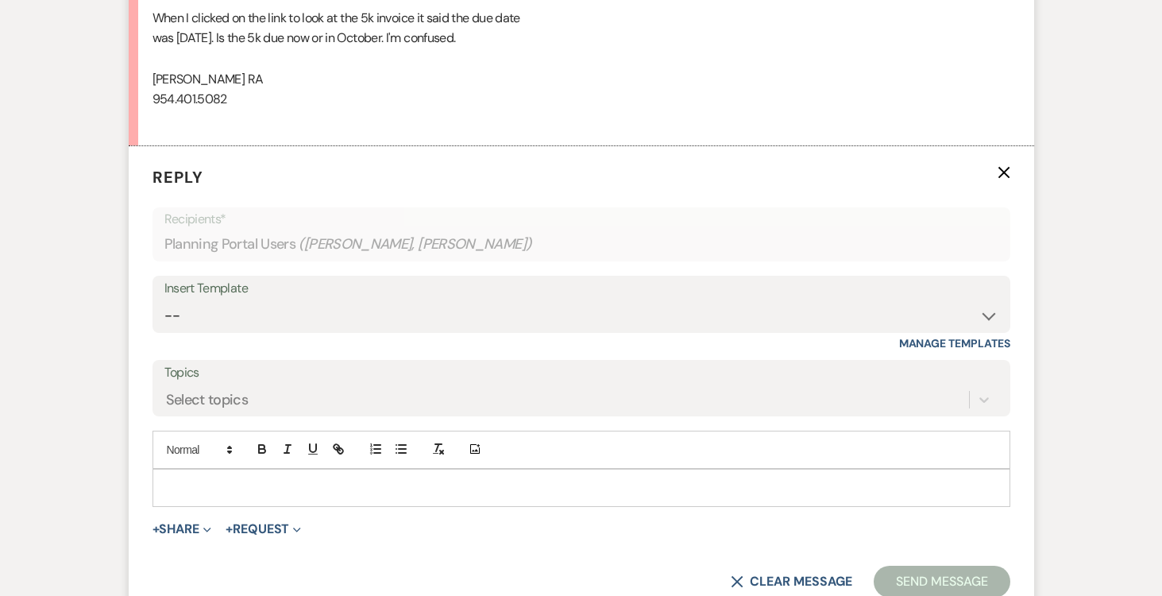
scroll to position [797, 0]
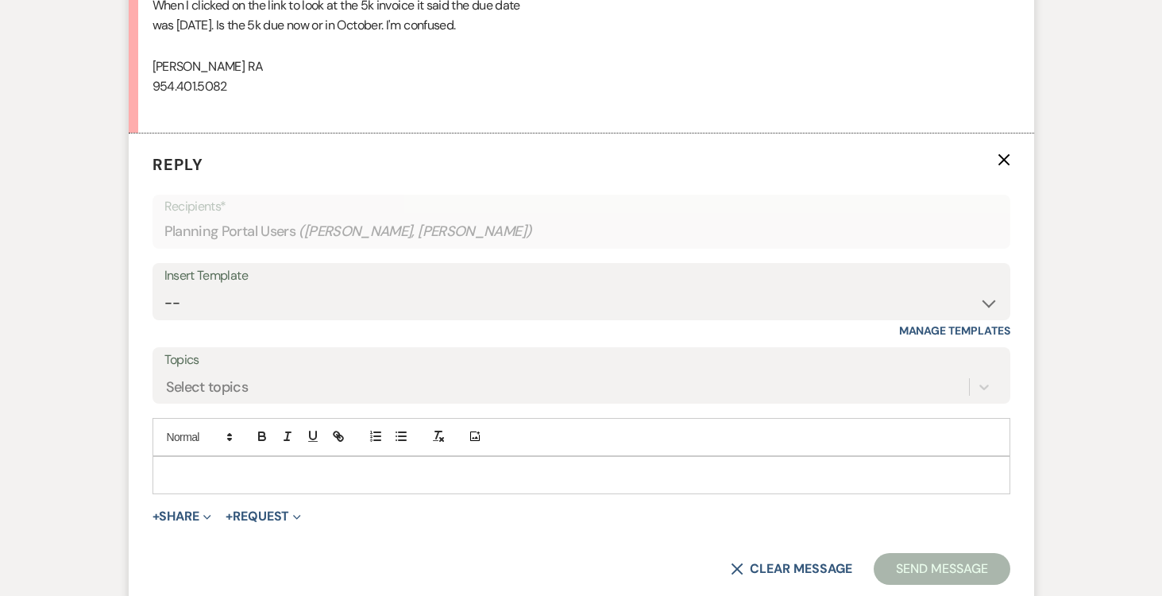
click at [296, 481] on p at bounding box center [581, 474] width 833 height 17
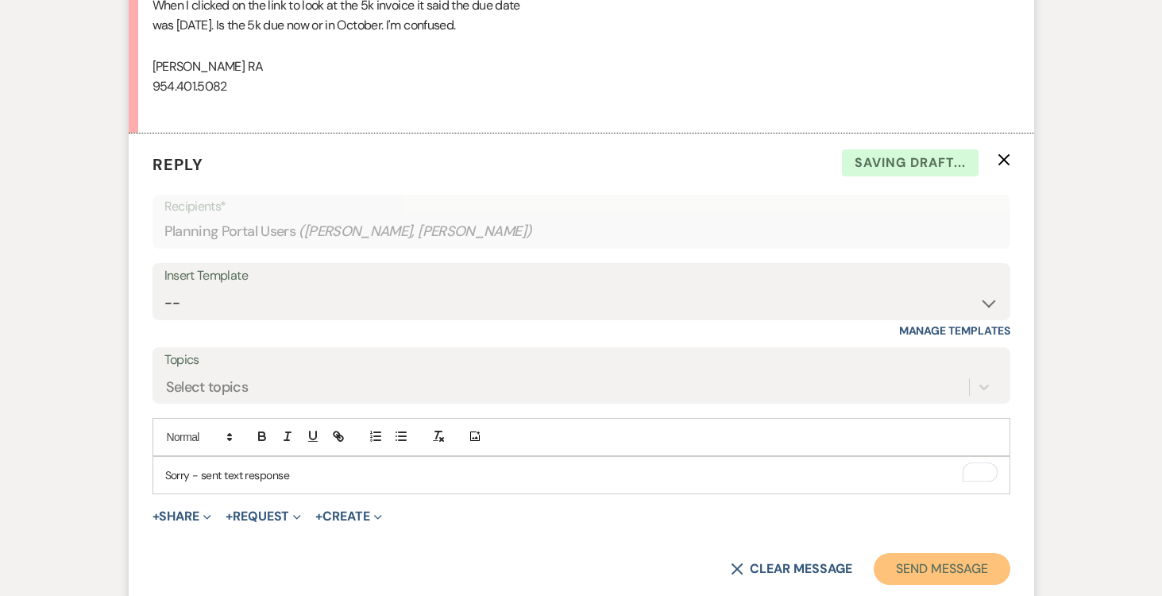
click at [910, 558] on button "Send Message" at bounding box center [942, 569] width 136 height 32
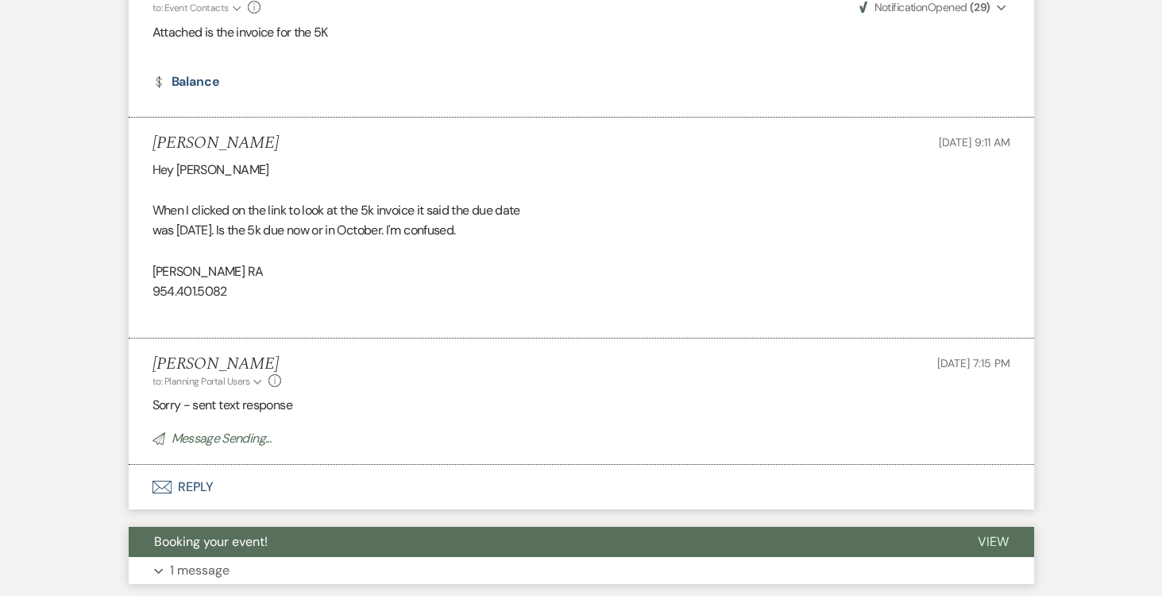
scroll to position [0, 0]
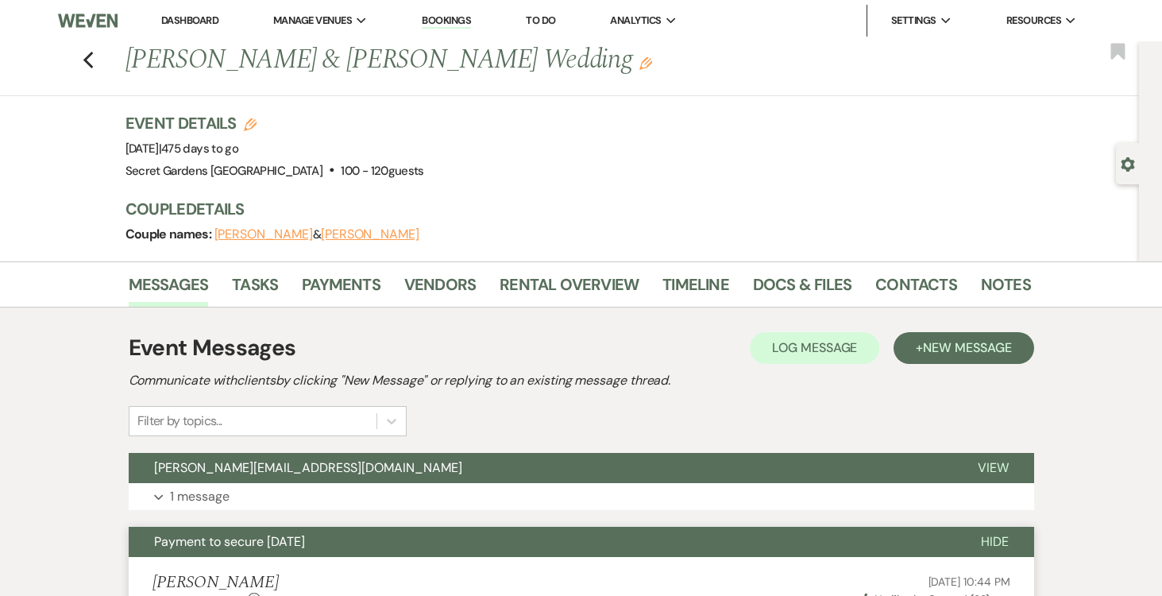
click at [1130, 159] on icon "Gear" at bounding box center [1128, 164] width 14 height 14
select select "6"
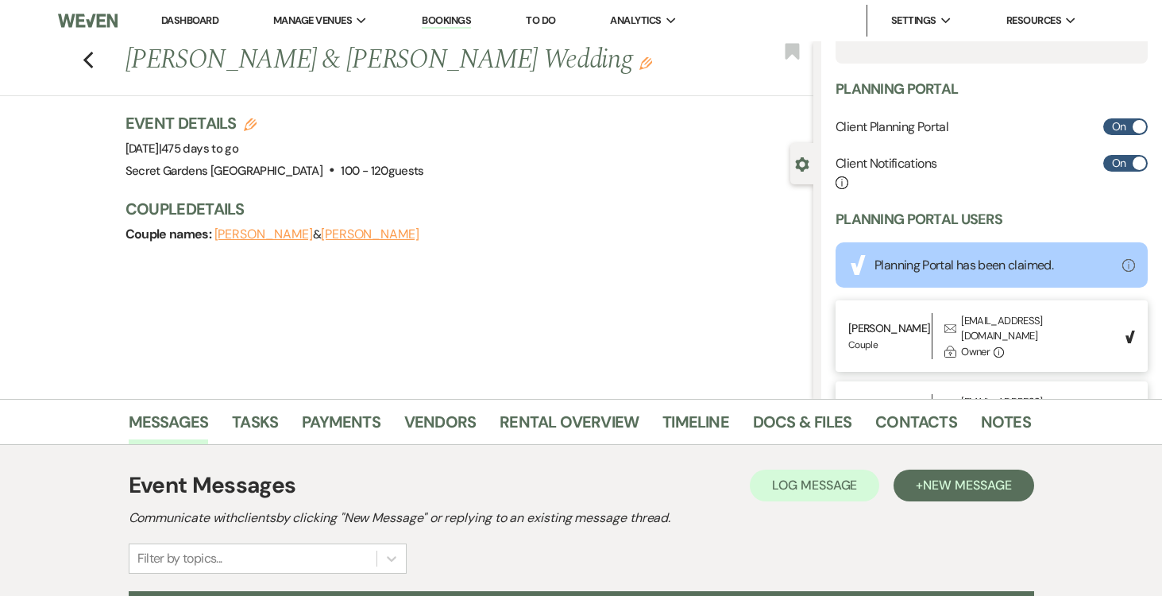
scroll to position [503, 0]
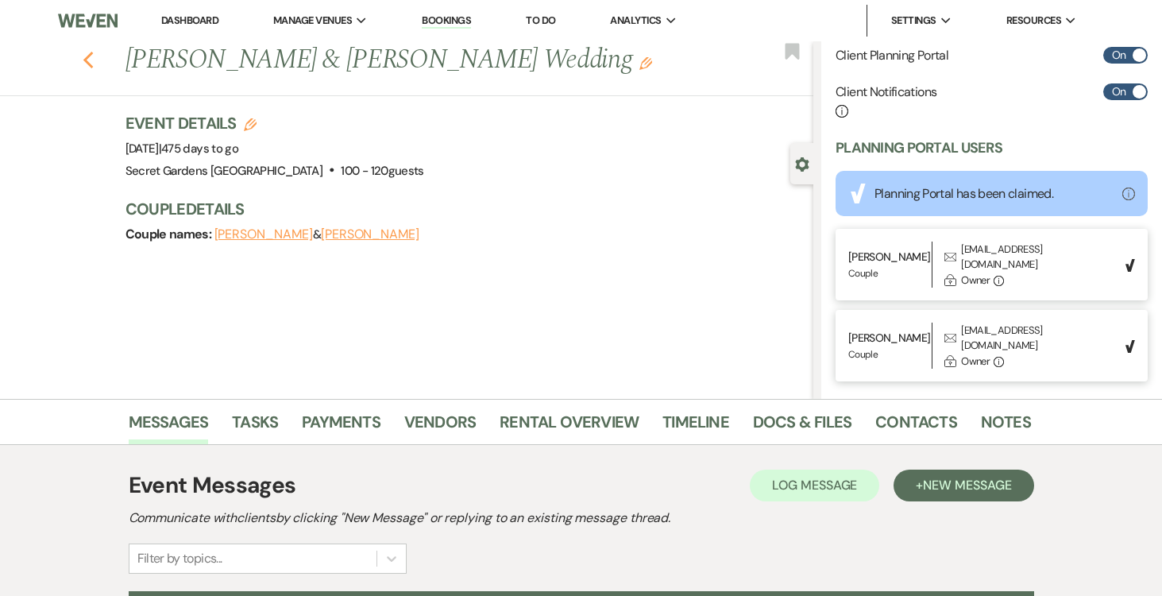
click at [88, 54] on icon "Previous" at bounding box center [89, 60] width 12 height 19
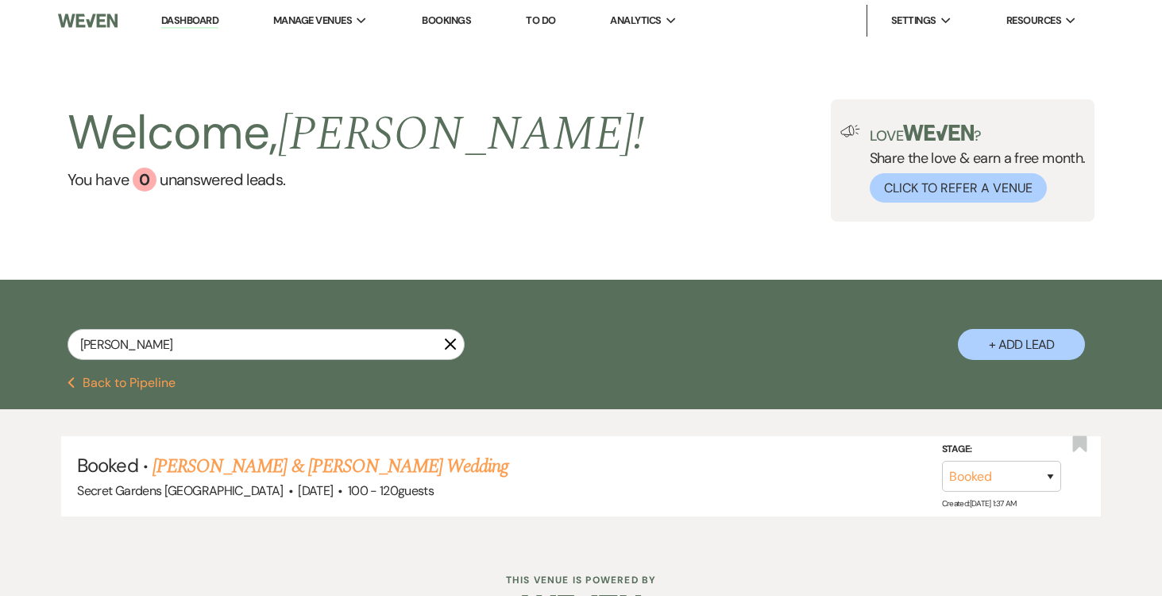
click at [447, 339] on icon "X" at bounding box center [450, 344] width 13 height 13
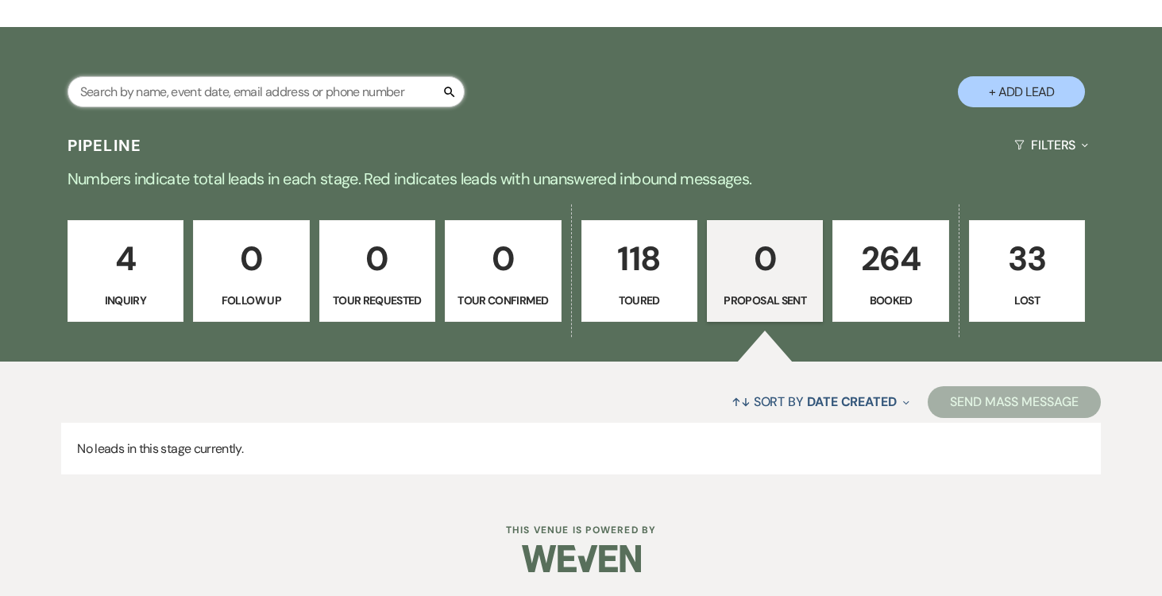
click at [272, 89] on input "text" at bounding box center [266, 91] width 397 height 31
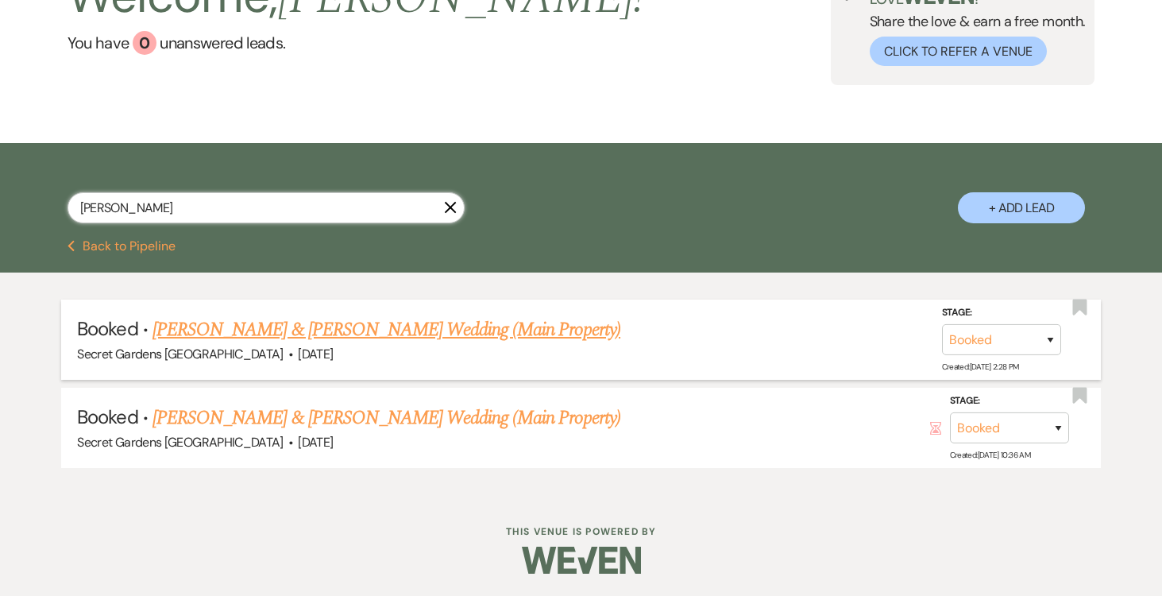
scroll to position [136, 0]
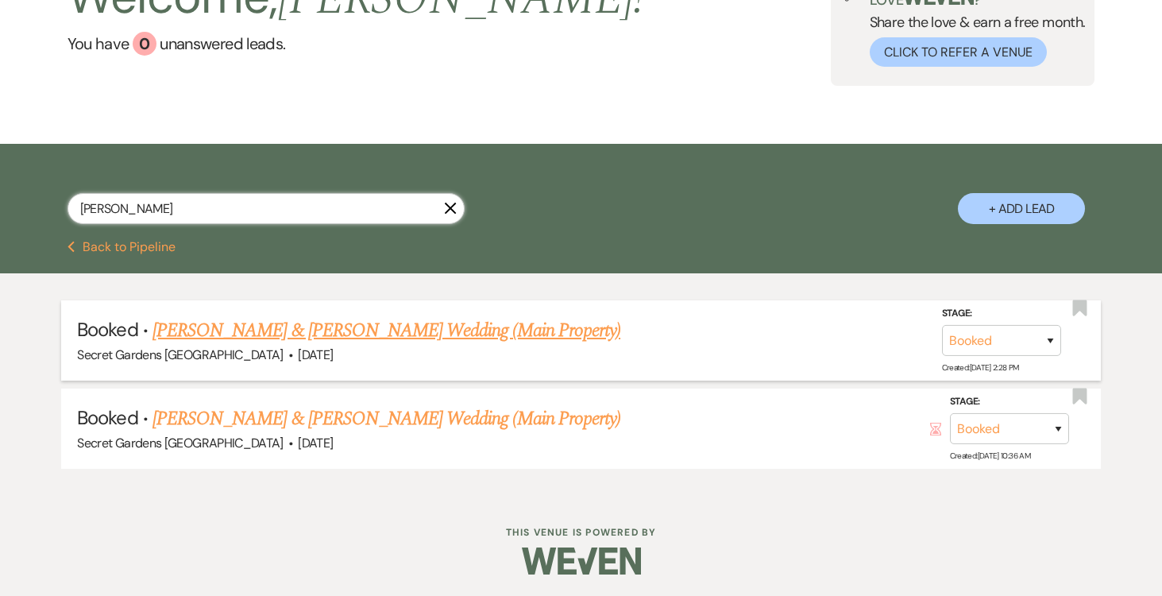
type input "butler"
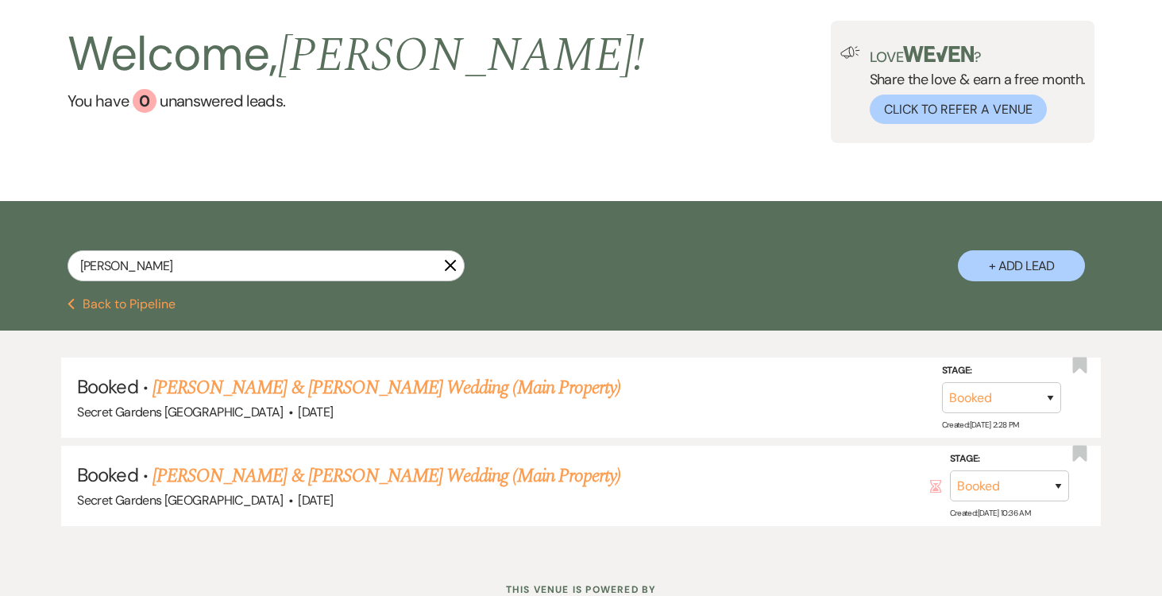
click at [454, 373] on link "Jami Butler & Juan Osorio's Wedding (Main Property)" at bounding box center [387, 387] width 468 height 29
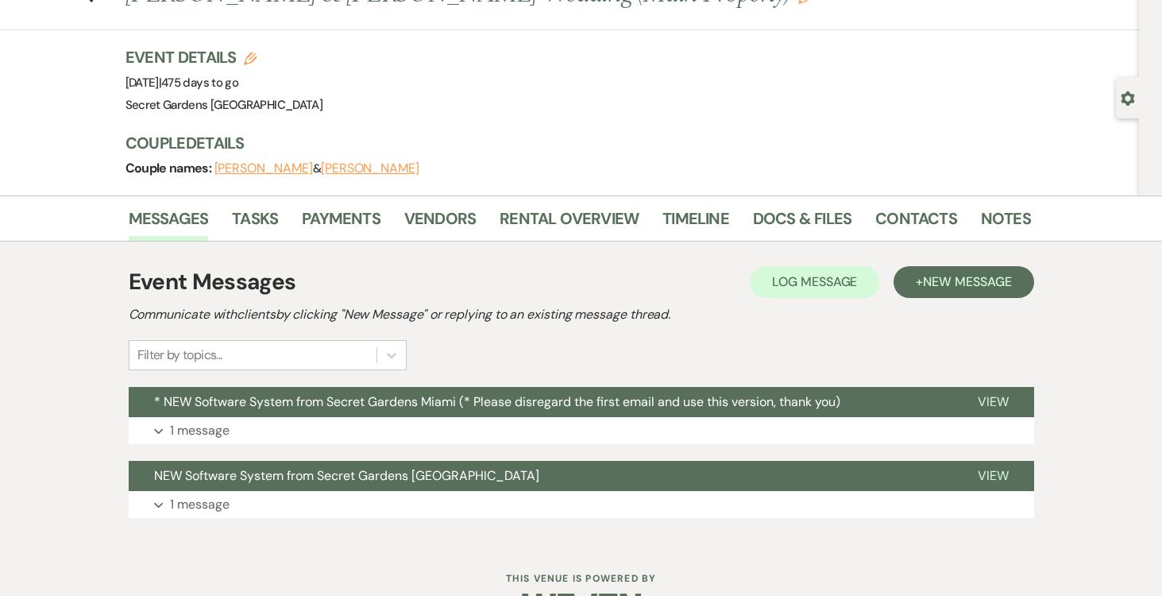
scroll to position [114, 0]
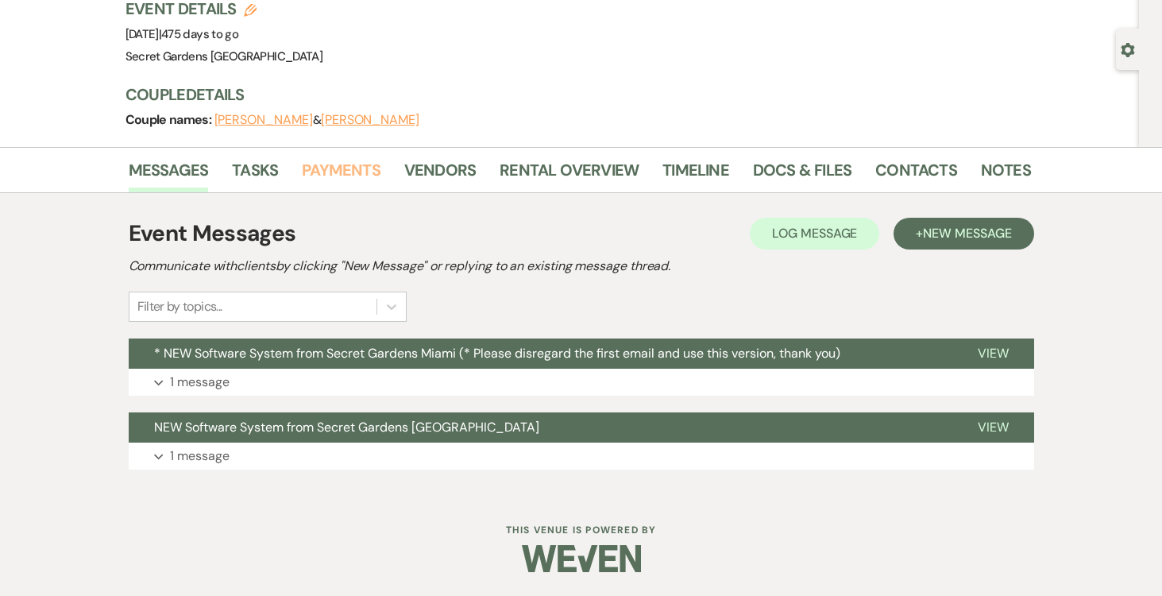
click at [331, 169] on link "Payments" at bounding box center [341, 174] width 79 height 35
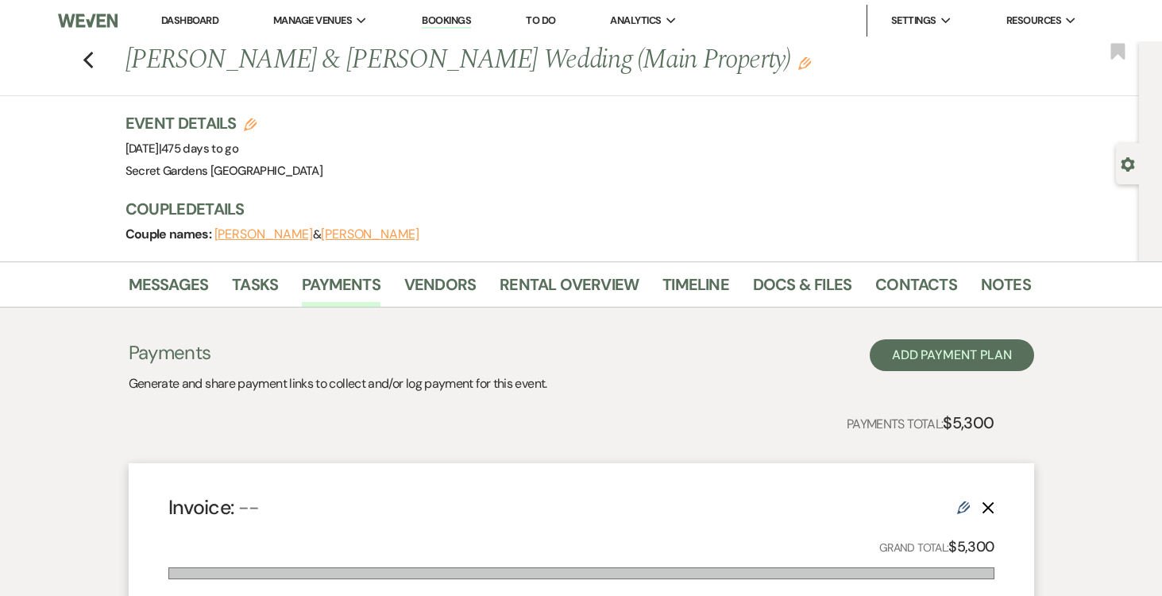
click at [247, 123] on use "button" at bounding box center [250, 124] width 13 height 13
select select "834"
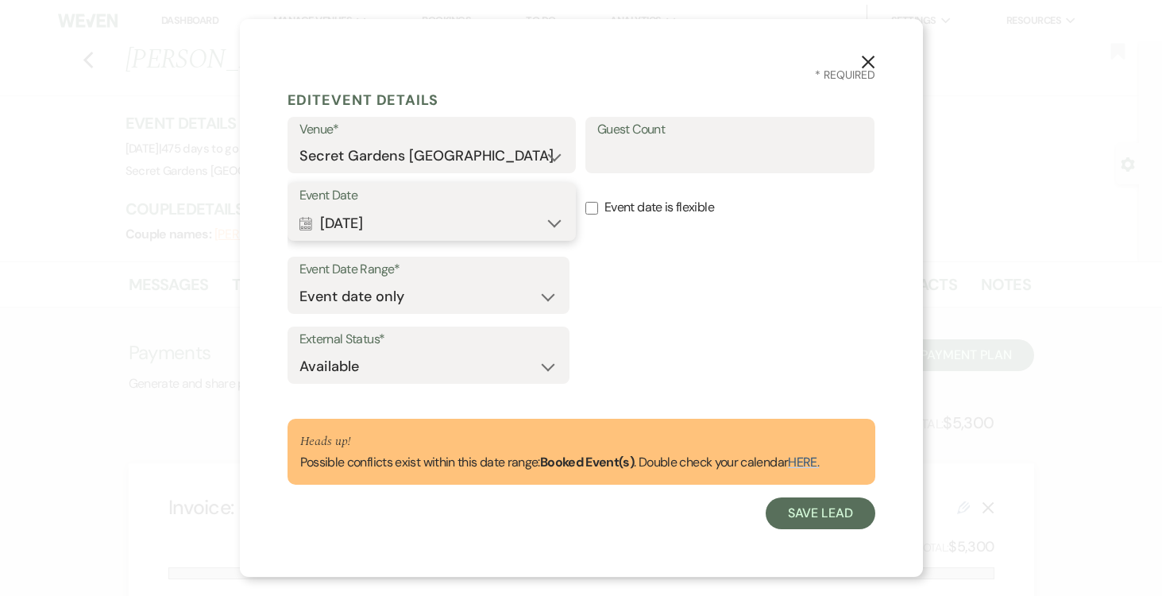
click at [553, 217] on button "Calendar Dec 05, 2026 Expand" at bounding box center [431, 223] width 265 height 32
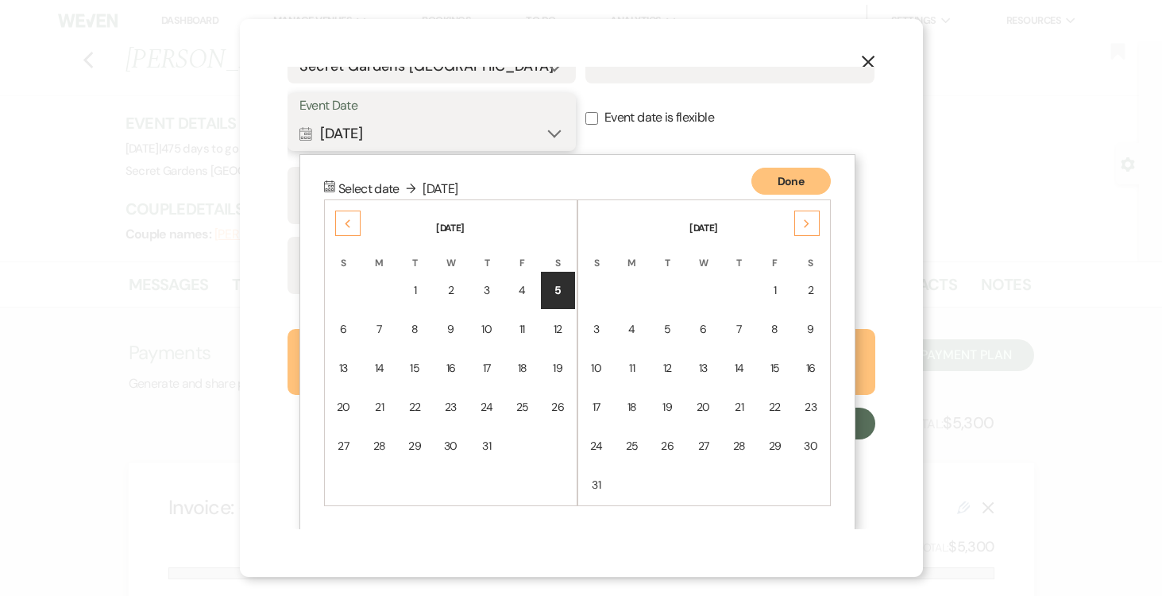
scroll to position [91, 0]
click at [341, 329] on div "6" at bounding box center [344, 328] width 14 height 17
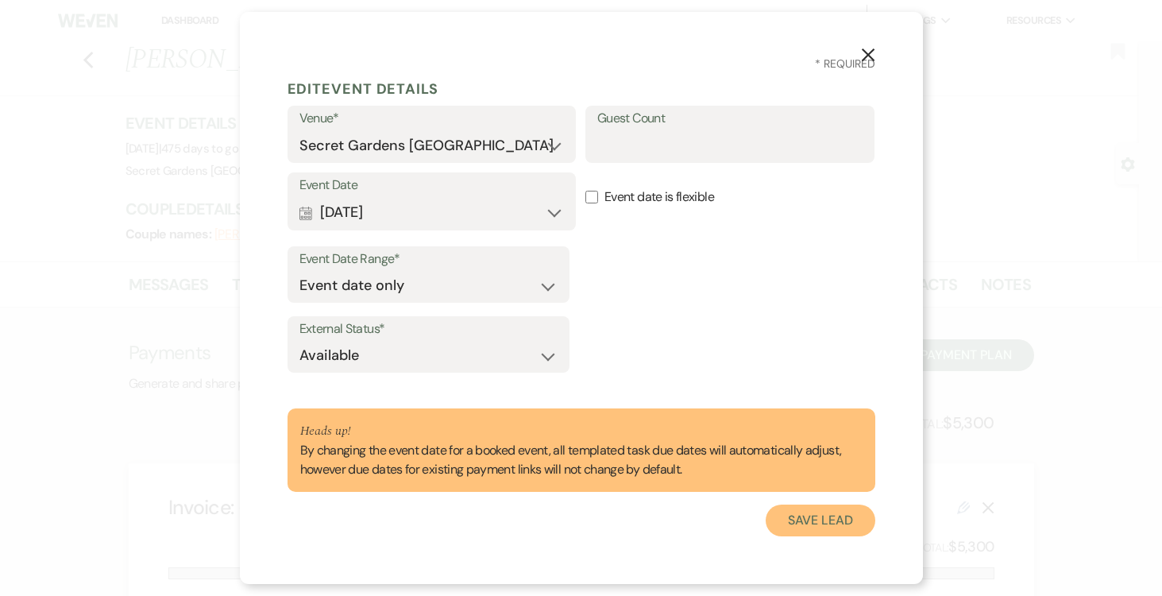
click at [795, 514] on button "Save Lead" at bounding box center [820, 520] width 109 height 32
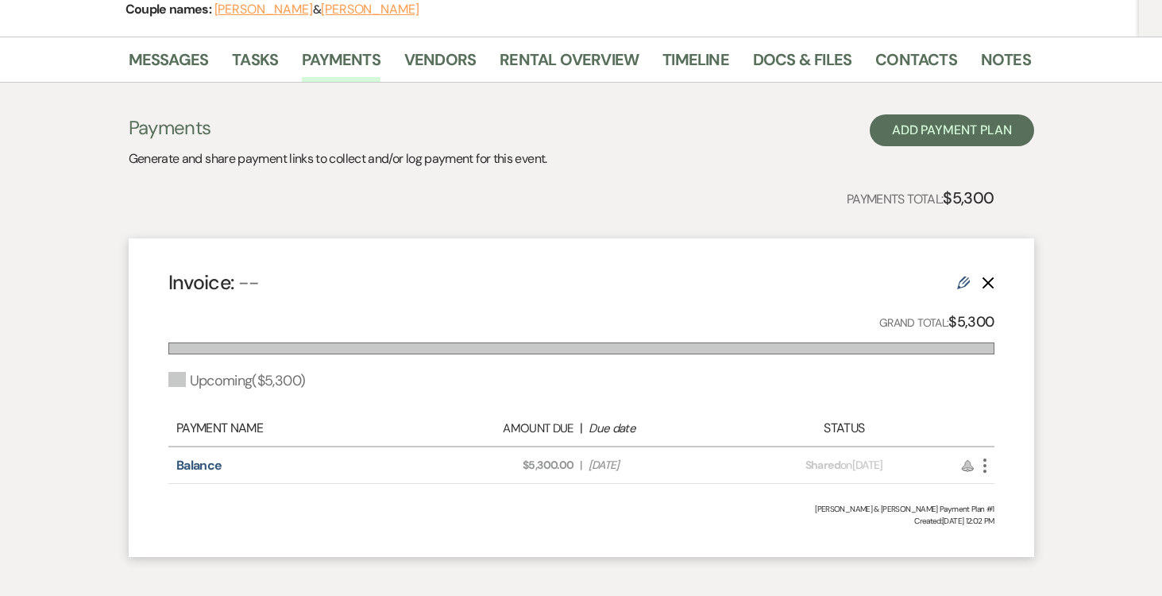
scroll to position [230, 0]
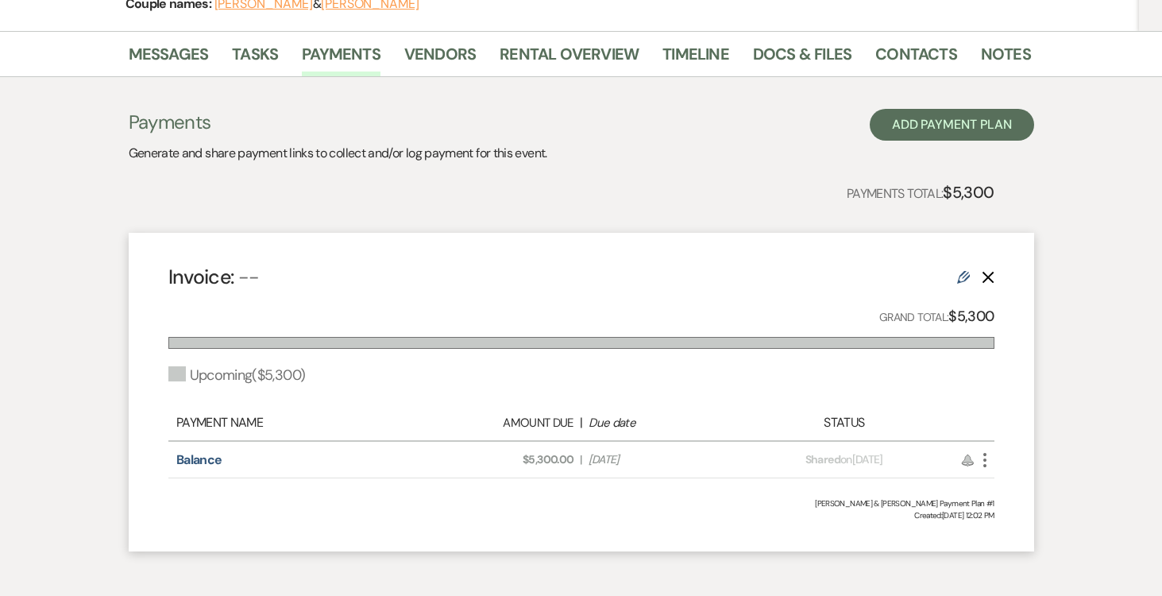
click at [984, 453] on use "button" at bounding box center [984, 460] width 3 height 14
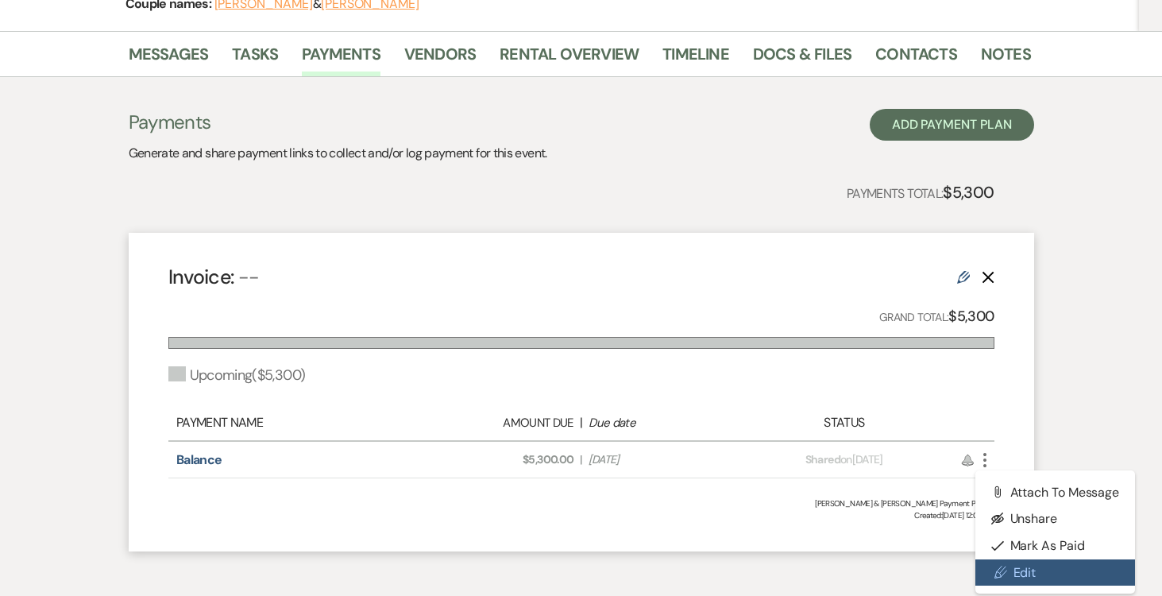
scroll to position [234, 0]
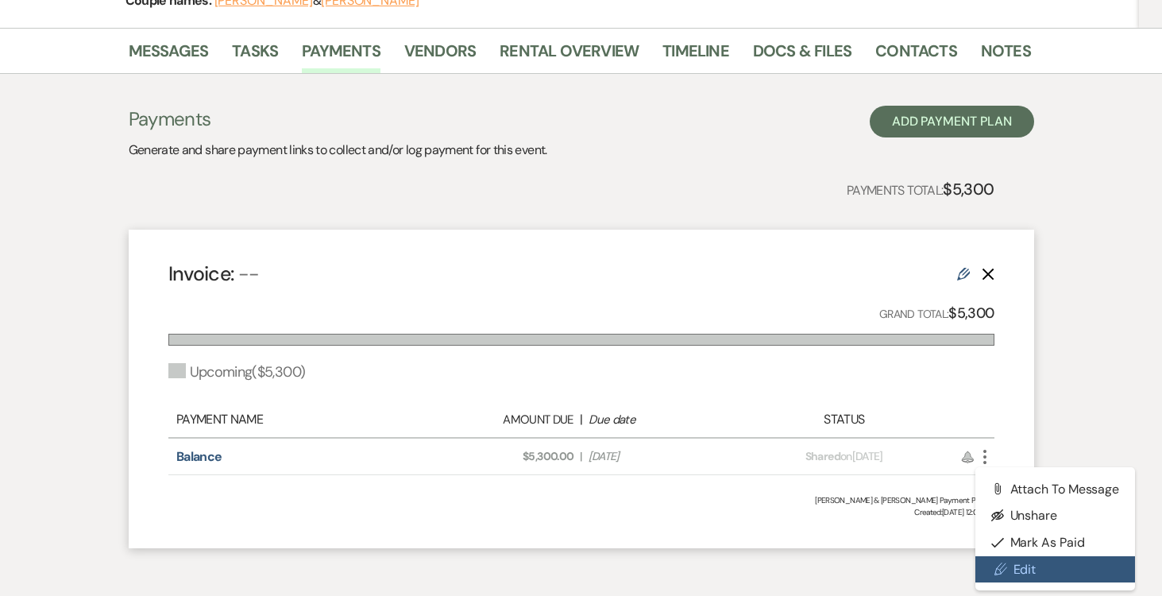
click at [1022, 566] on link "Pencil Edit" at bounding box center [1056, 569] width 160 height 27
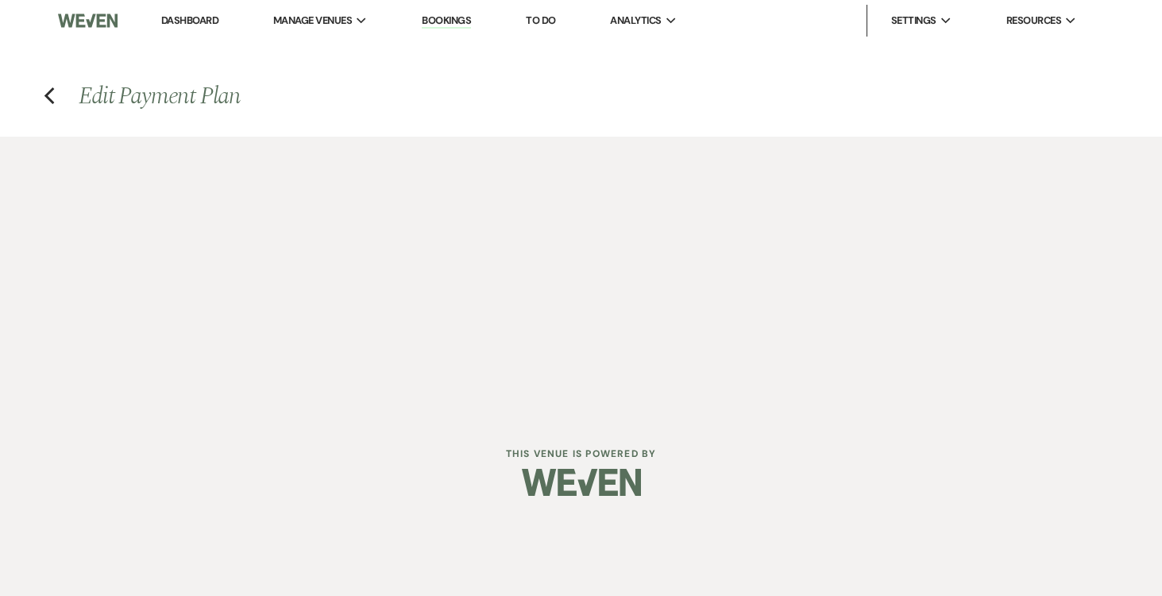
scroll to position [2, 0]
select select "2"
select select "percentage"
select select "true"
select select "both"
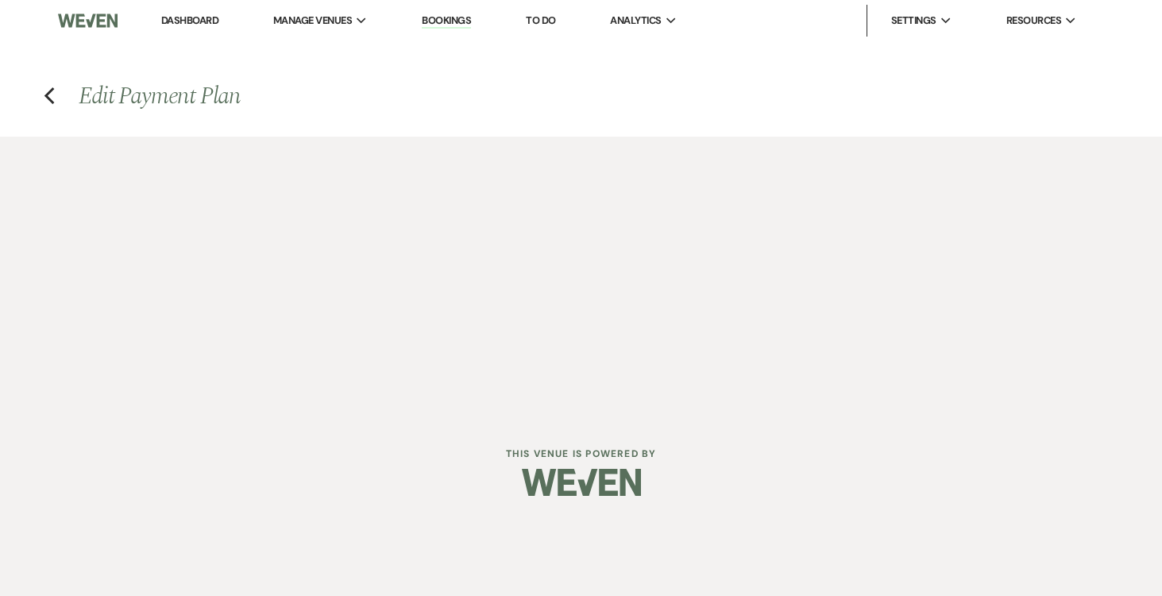
select select "weeks"
select select "both"
select select "daily"
select select "onDueDate"
select select "complete"
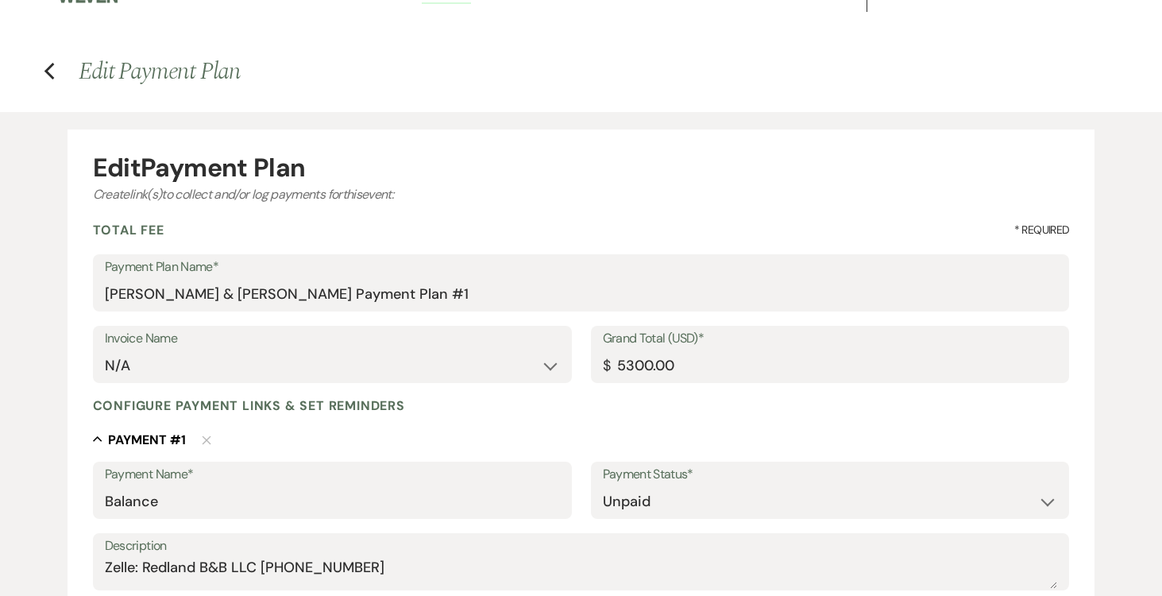
scroll to position [0, 0]
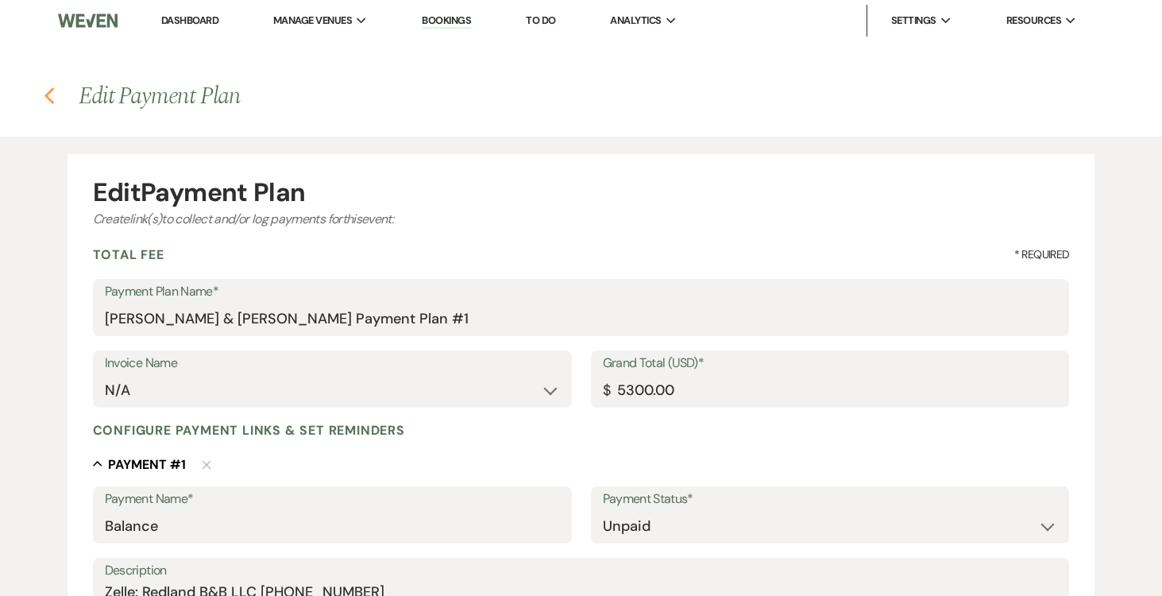
click at [51, 94] on icon "Previous" at bounding box center [50, 96] width 12 height 19
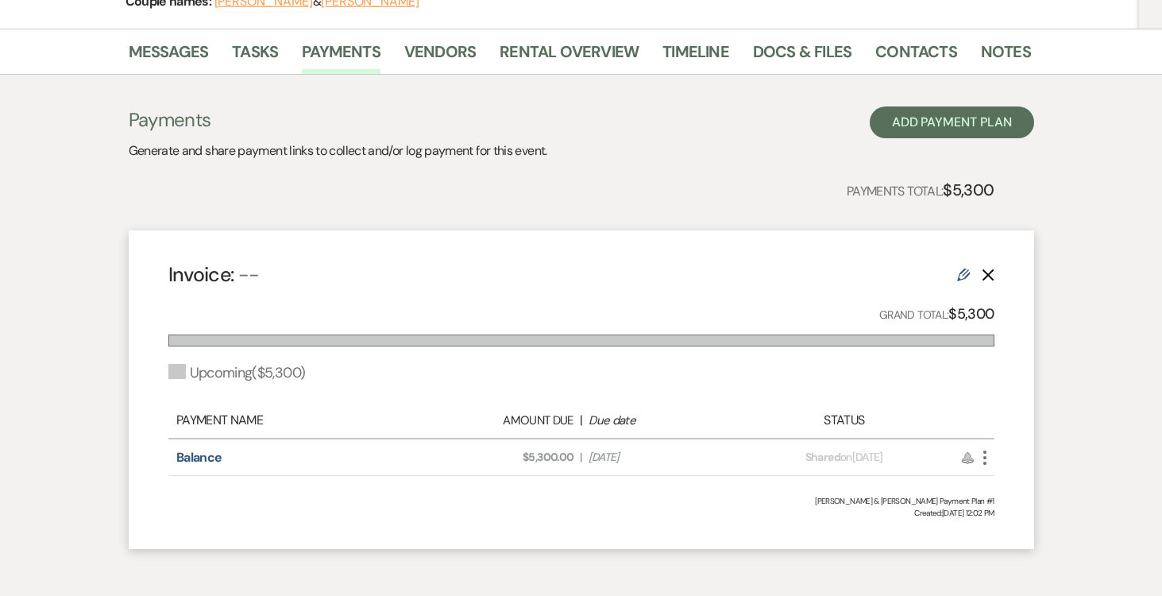
scroll to position [304, 0]
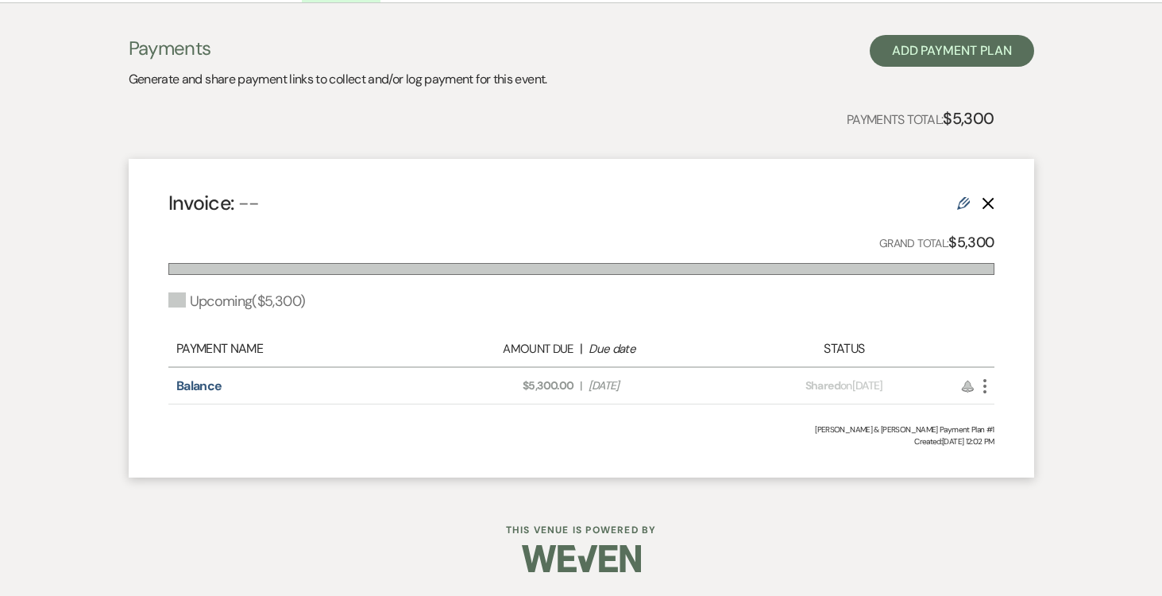
click at [982, 379] on icon "More" at bounding box center [985, 386] width 19 height 19
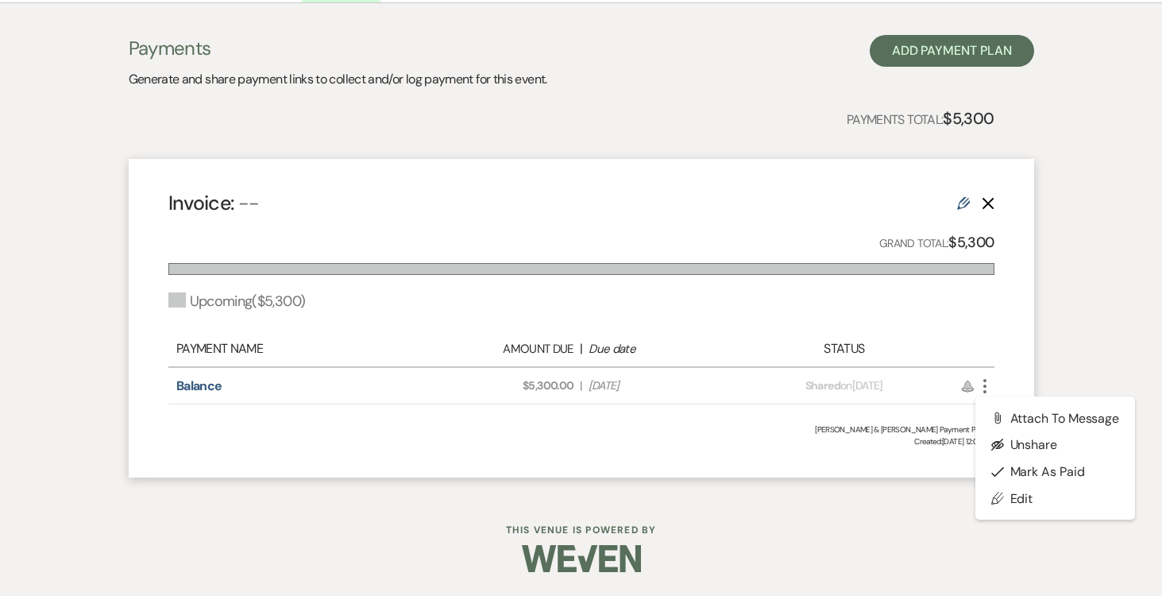
scroll to position [303, 0]
click at [1029, 497] on link "Pencil Edit" at bounding box center [1056, 499] width 160 height 27
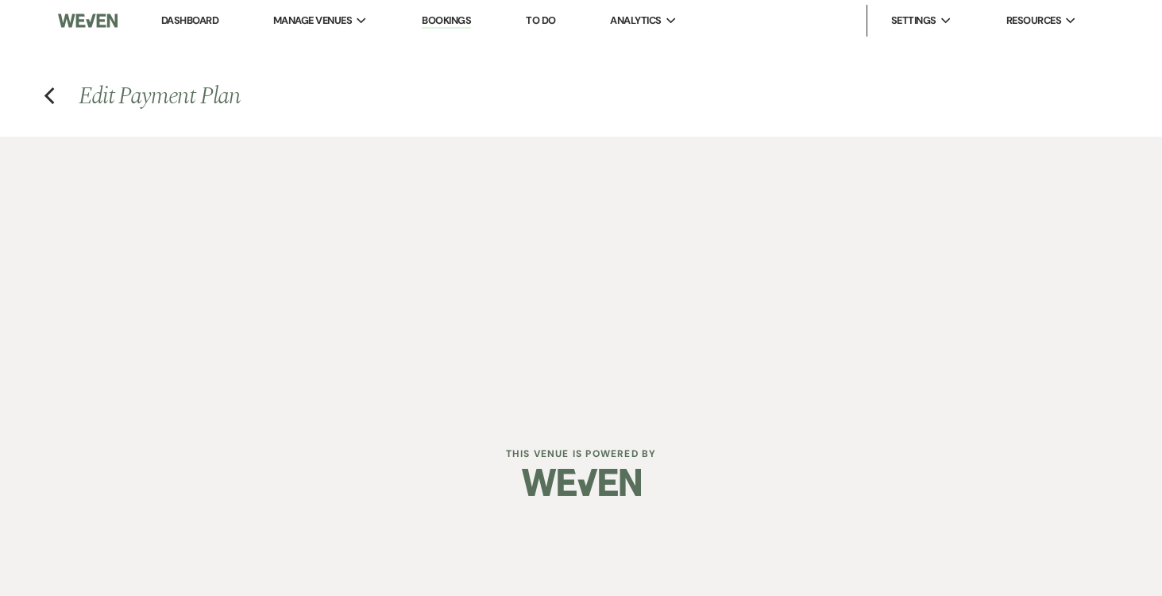
select select "2"
select select "percentage"
select select "true"
select select "both"
select select "weeks"
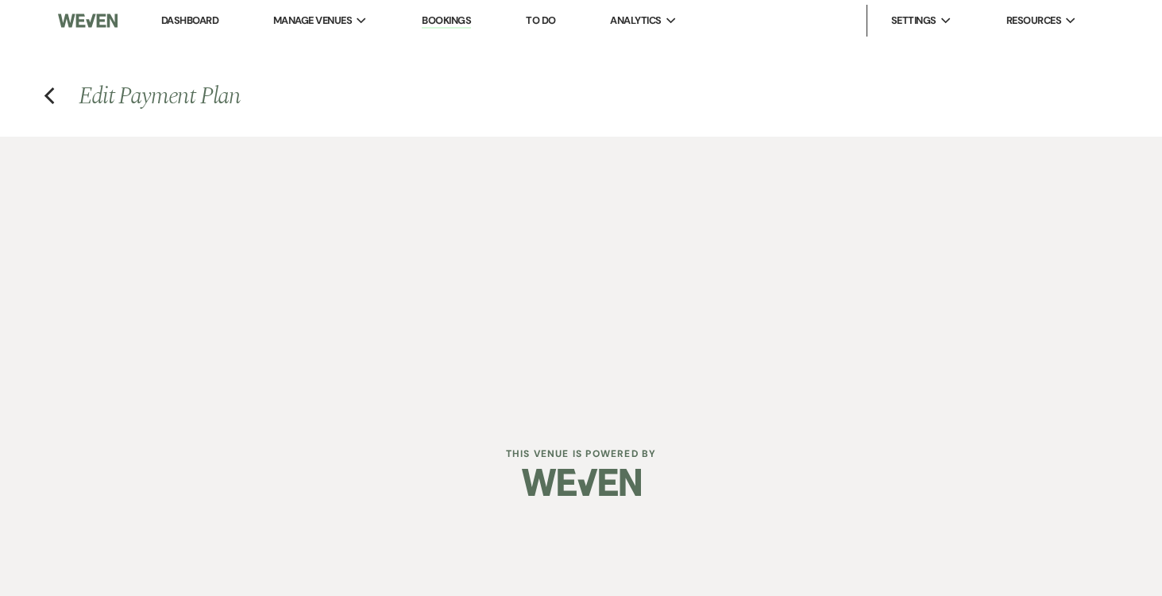
select select "both"
select select "daily"
select select "onDueDate"
select select "complete"
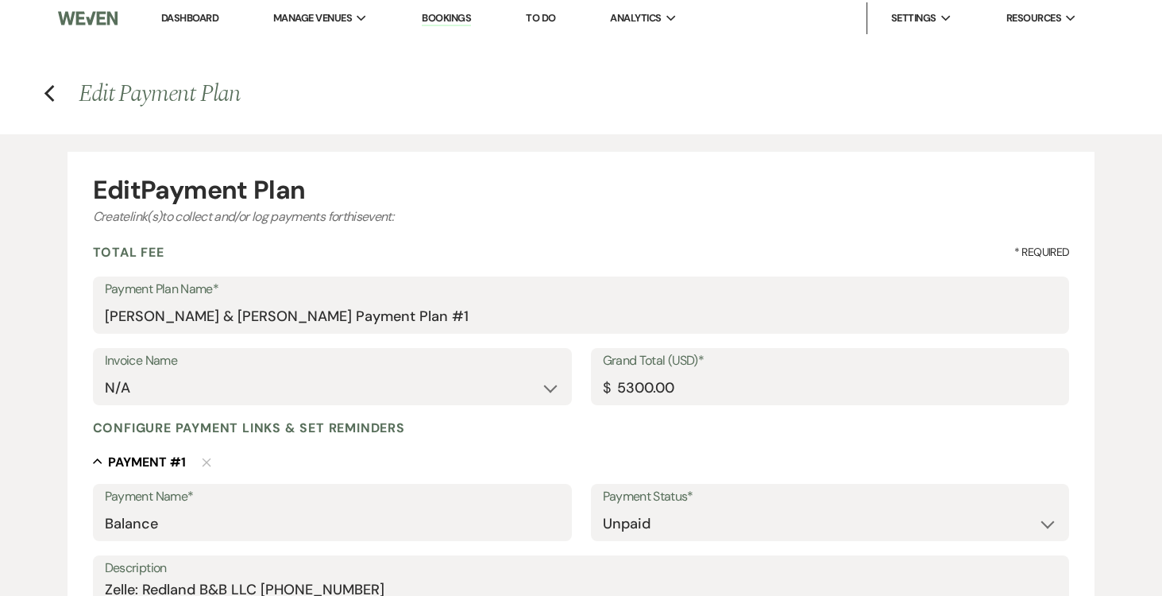
click at [55, 96] on h4 "Previous Edit Payment Plan" at bounding box center [582, 93] width 1144 height 33
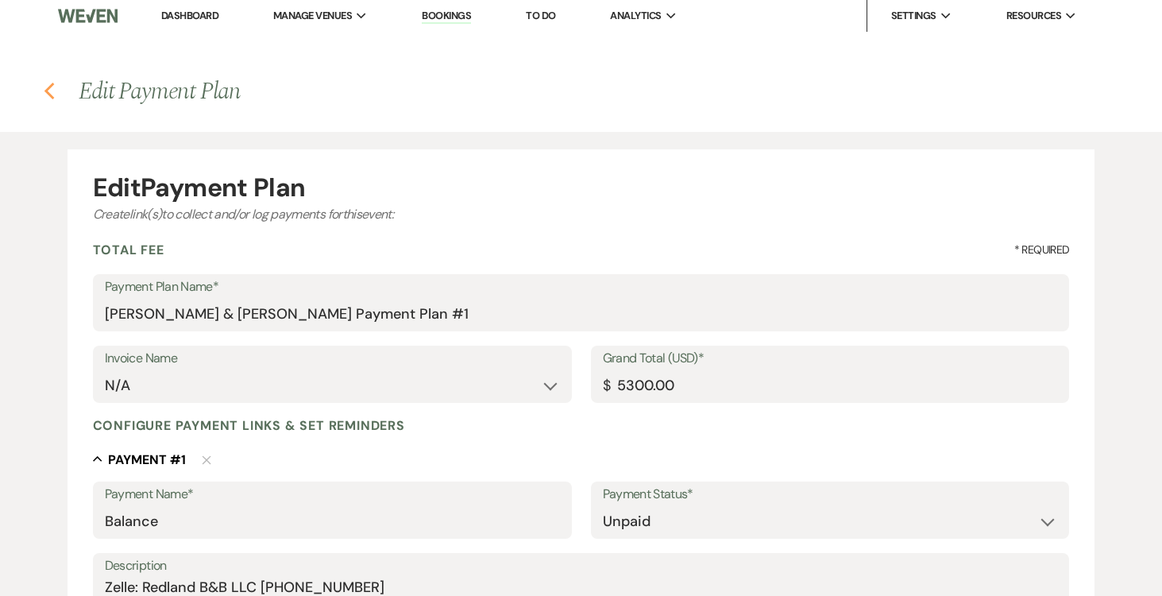
scroll to position [6, 0]
click at [49, 87] on use "button" at bounding box center [49, 90] width 10 height 17
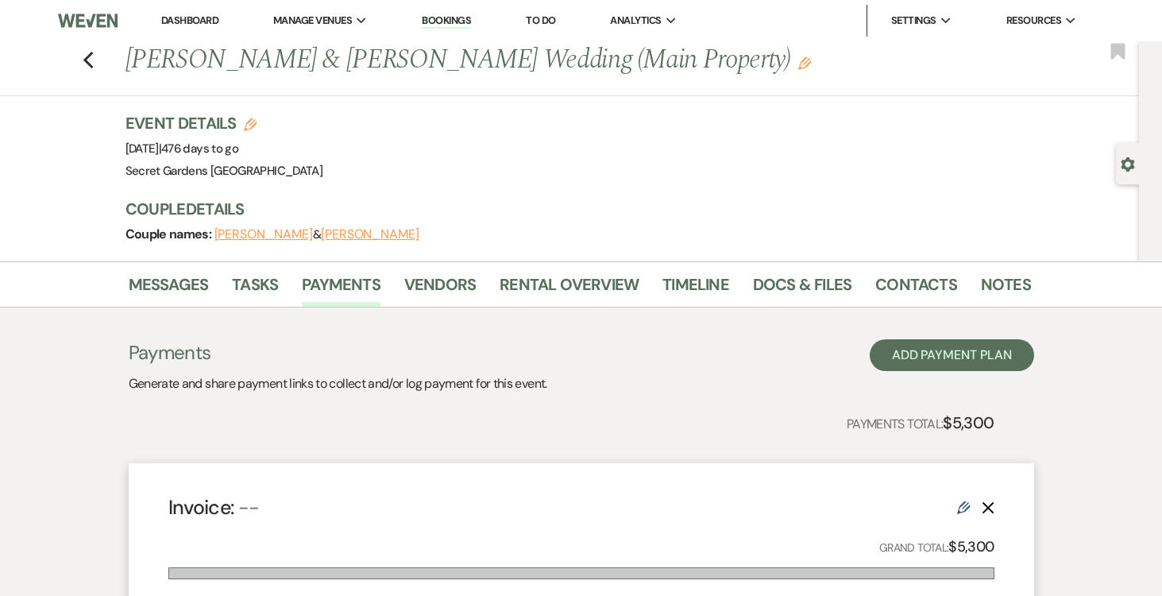
click at [1124, 157] on icon "Gear" at bounding box center [1128, 164] width 14 height 14
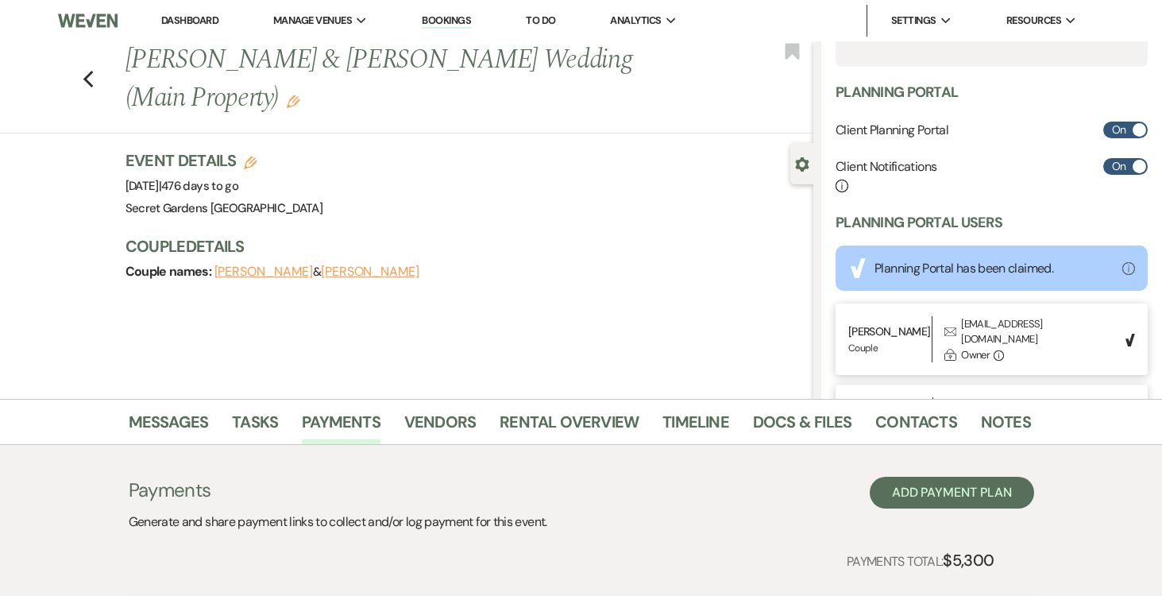
scroll to position [503, 0]
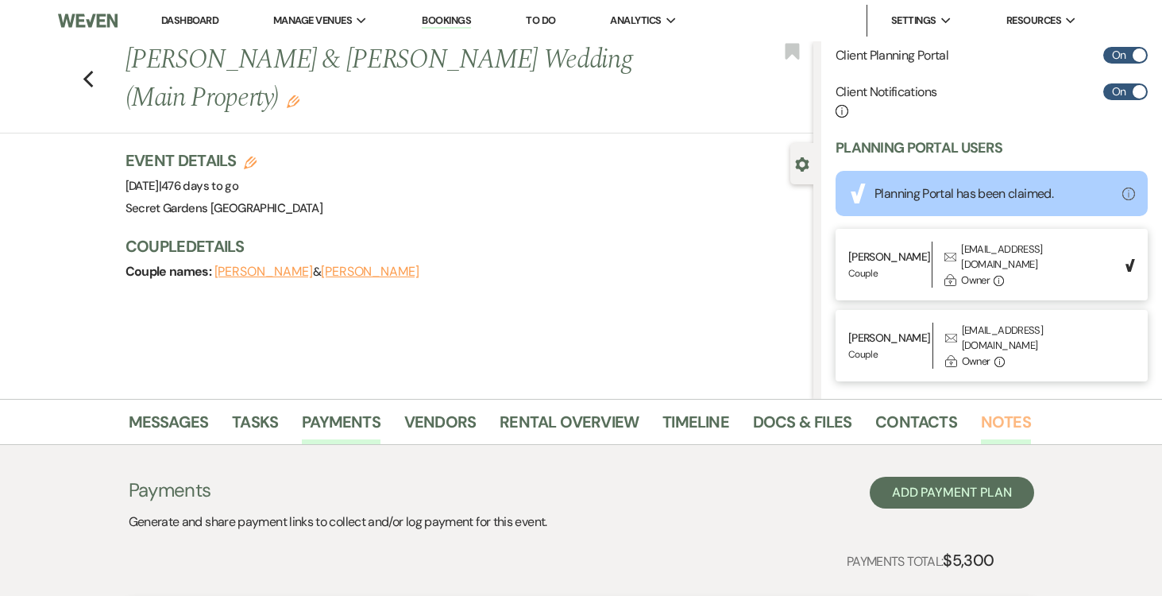
click at [983, 418] on link "Notes" at bounding box center [1006, 426] width 50 height 35
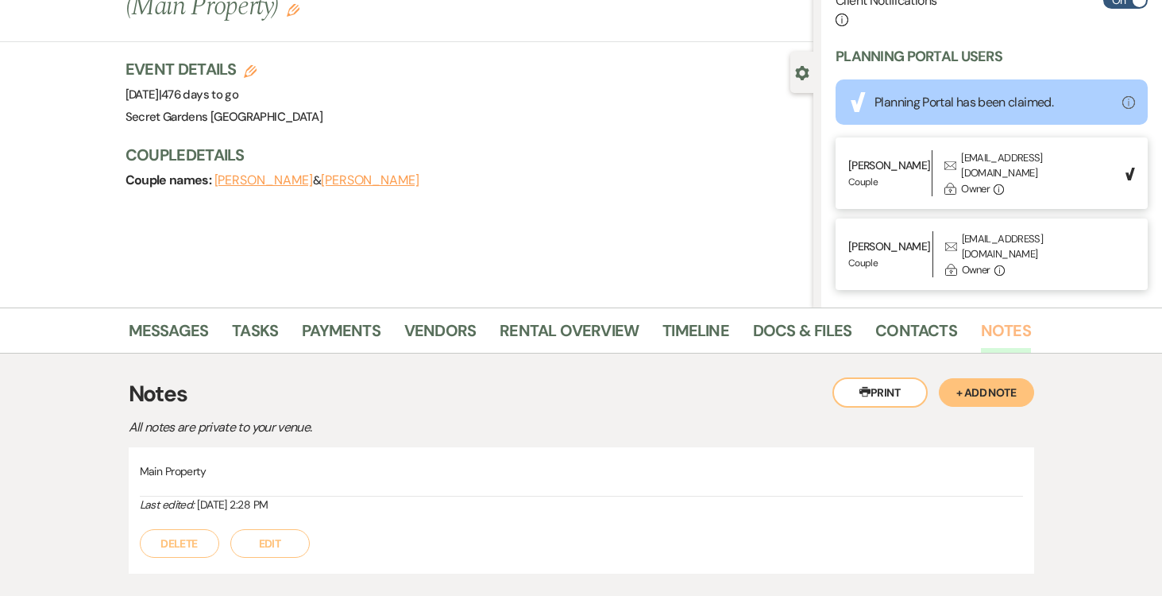
scroll to position [195, 0]
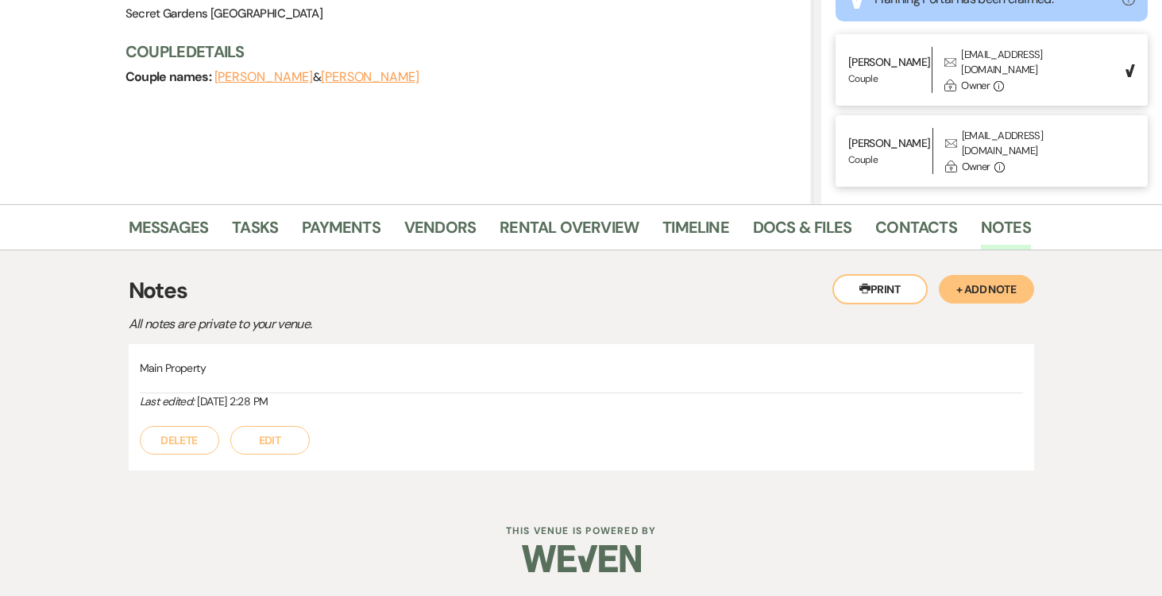
click at [1002, 280] on button "+ Add Note" at bounding box center [986, 289] width 95 height 29
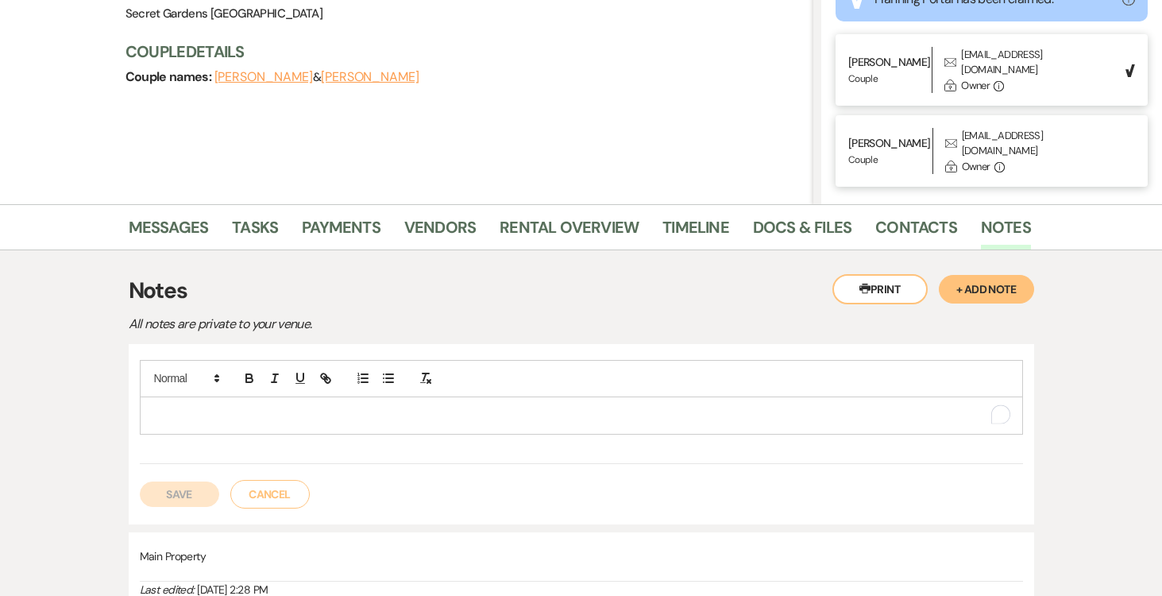
click at [420, 415] on p "To enrich screen reader interactions, please activate Accessibility in Grammarl…" at bounding box center [582, 415] width 858 height 17
click at [175, 490] on button "Save" at bounding box center [179, 493] width 79 height 25
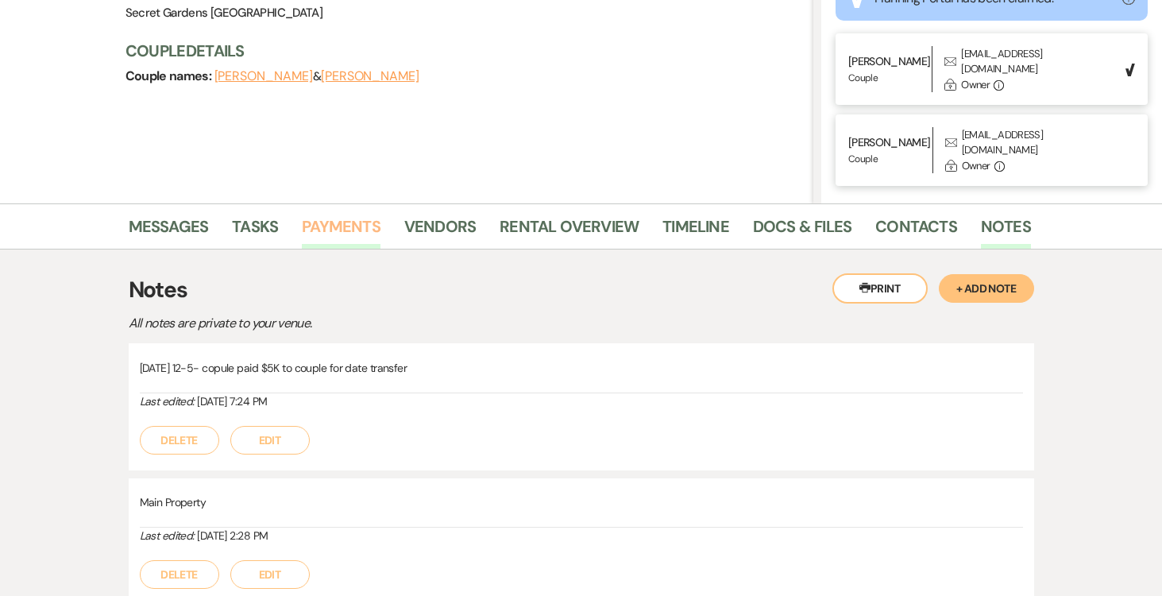
scroll to position [190, 0]
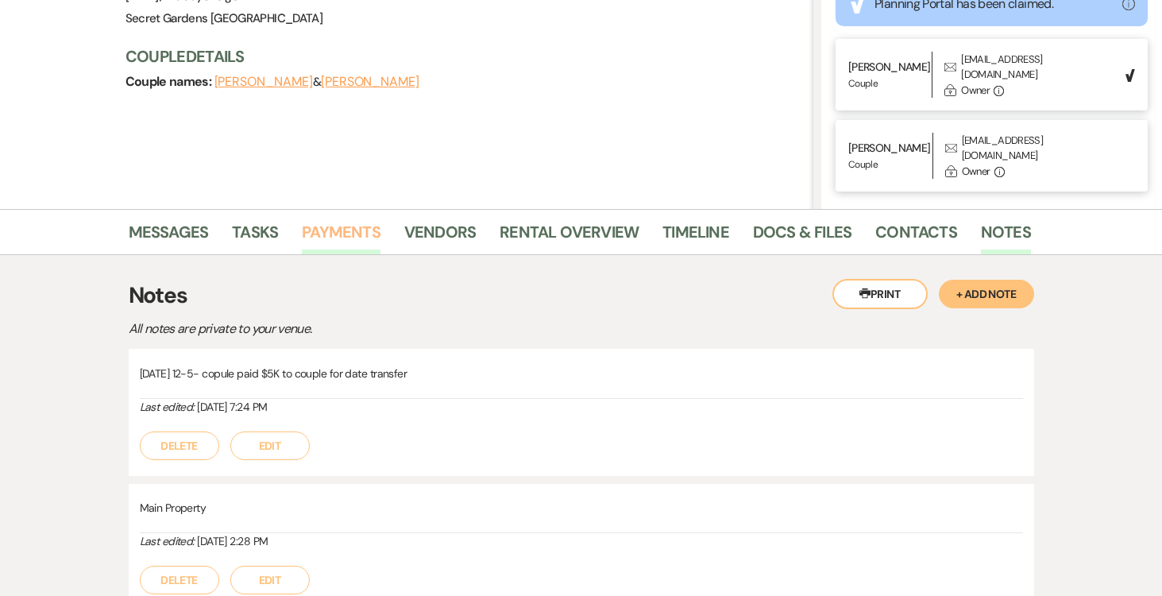
click at [350, 223] on link "Payments" at bounding box center [341, 236] width 79 height 35
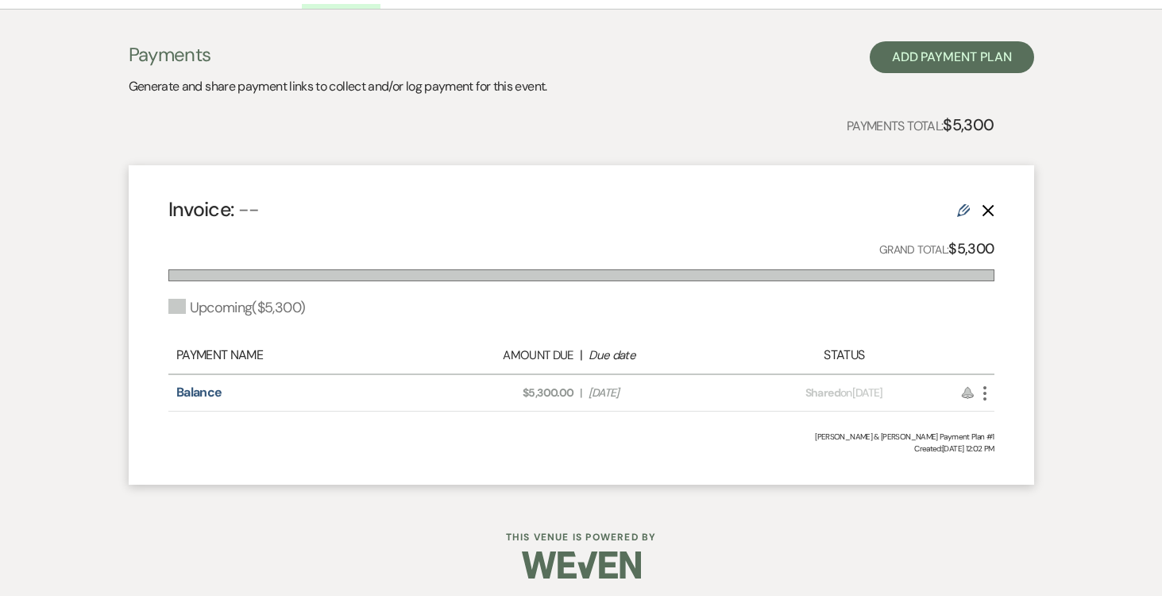
scroll to position [442, 0]
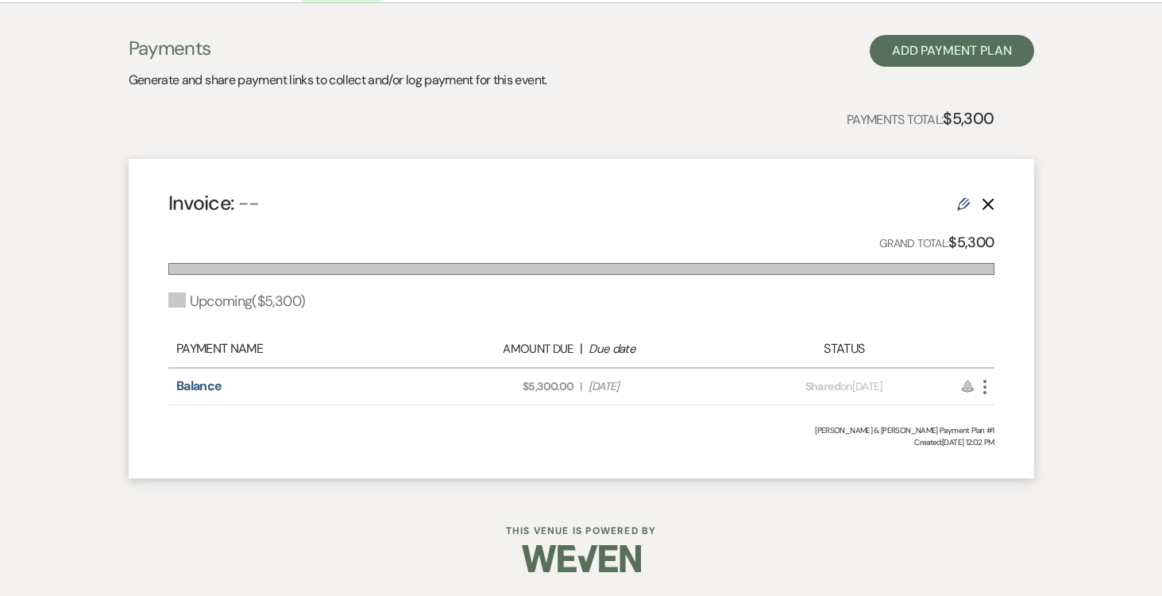
click at [987, 383] on icon "More" at bounding box center [985, 386] width 19 height 19
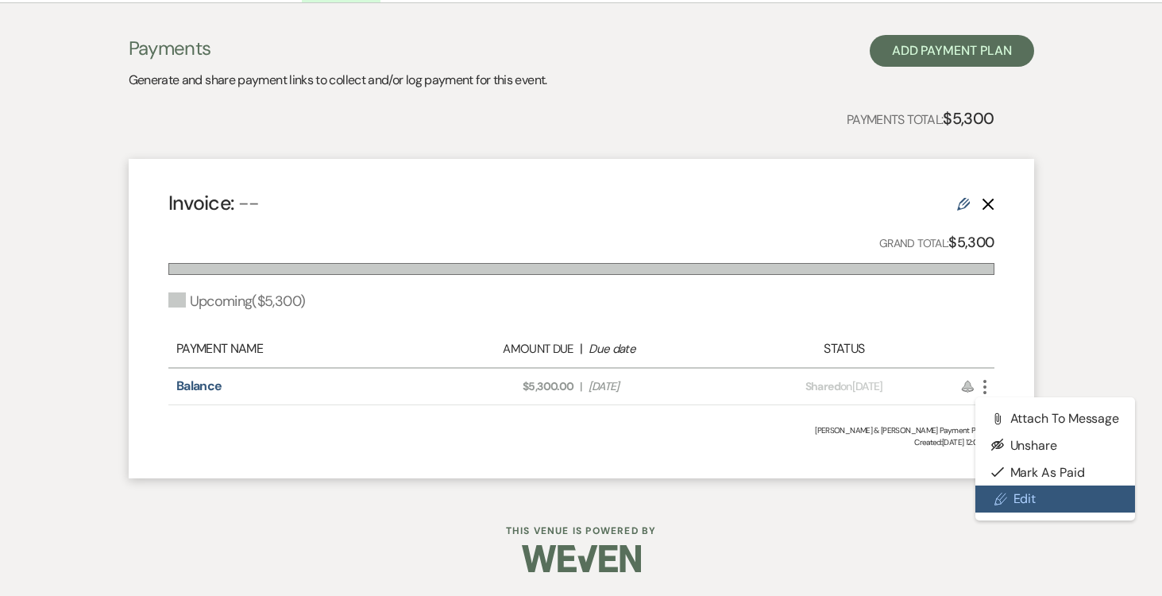
click at [1016, 496] on link "Pencil Edit" at bounding box center [1056, 498] width 160 height 27
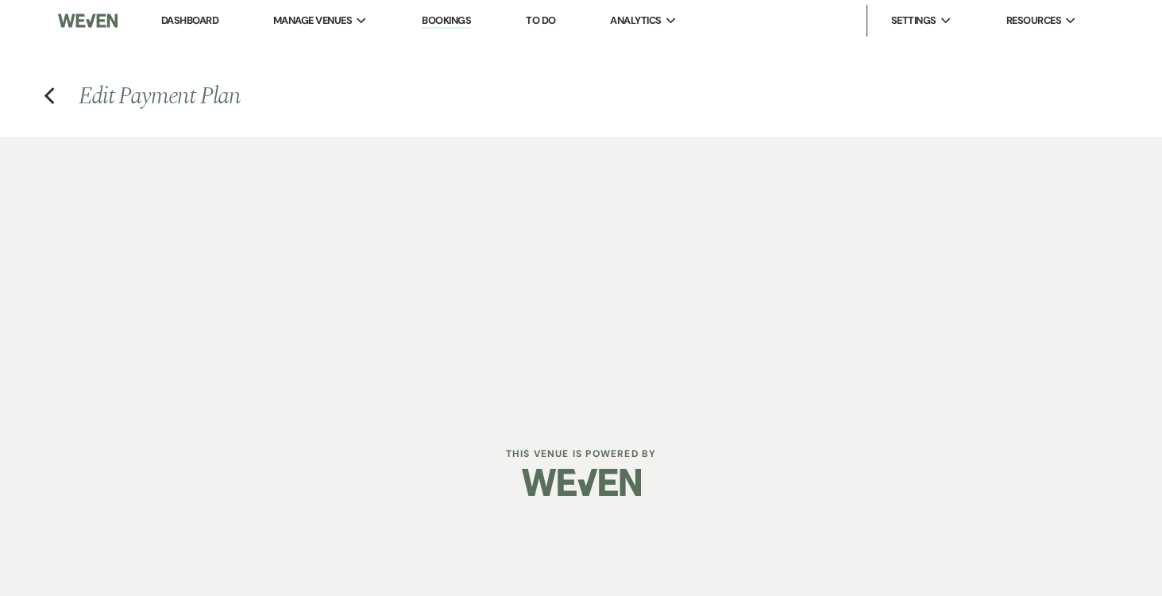
select select "2"
select select "percentage"
select select "true"
select select "both"
select select "weeks"
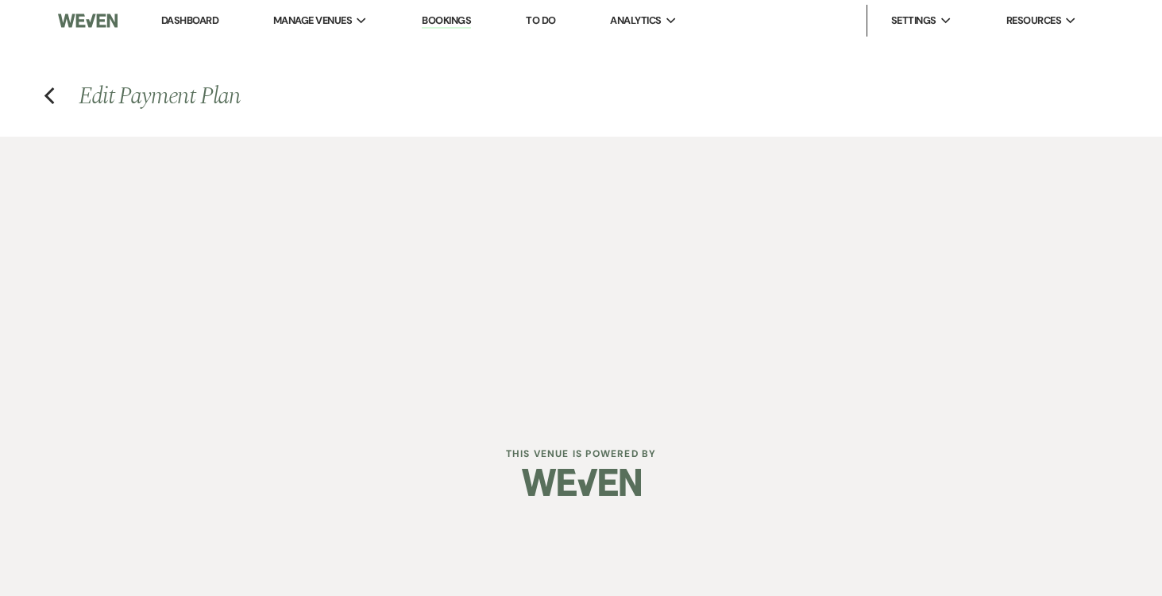
select select "both"
select select "daily"
select select "onDueDate"
select select "complete"
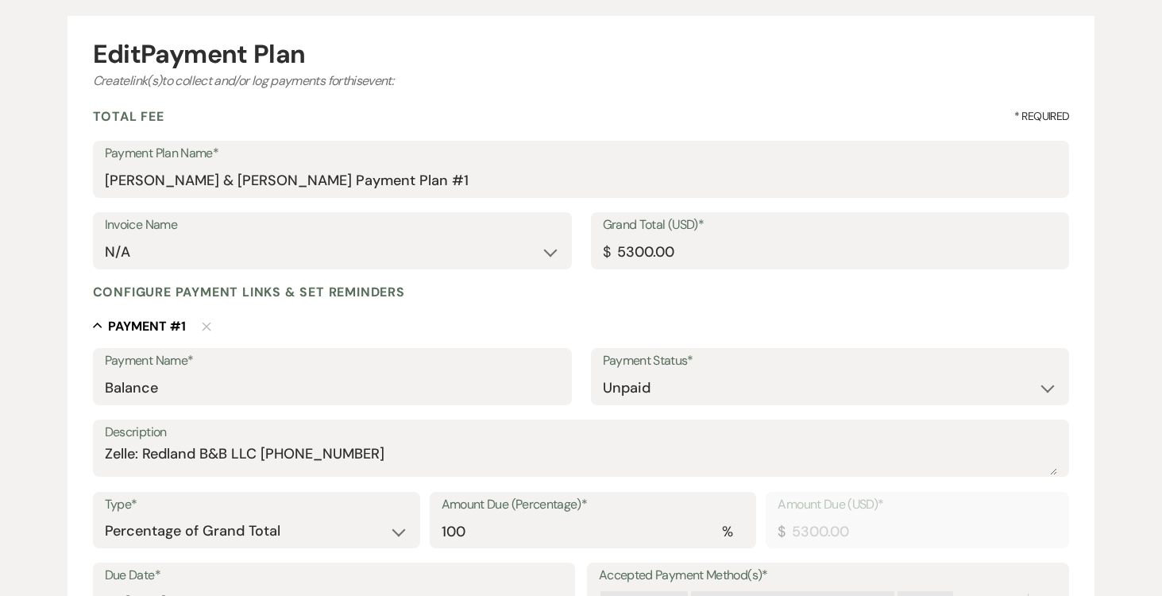
scroll to position [140, 0]
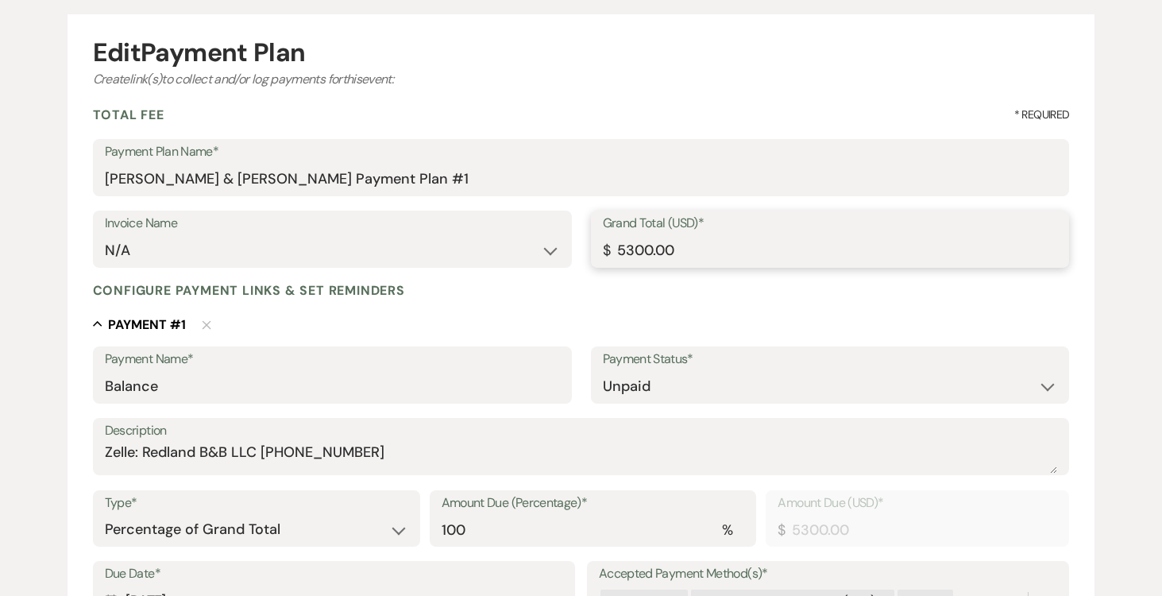
drag, startPoint x: 625, startPoint y: 248, endPoint x: 652, endPoint y: 263, distance: 30.9
click at [625, 248] on input "5300.00" at bounding box center [830, 250] width 455 height 31
type input "300.00"
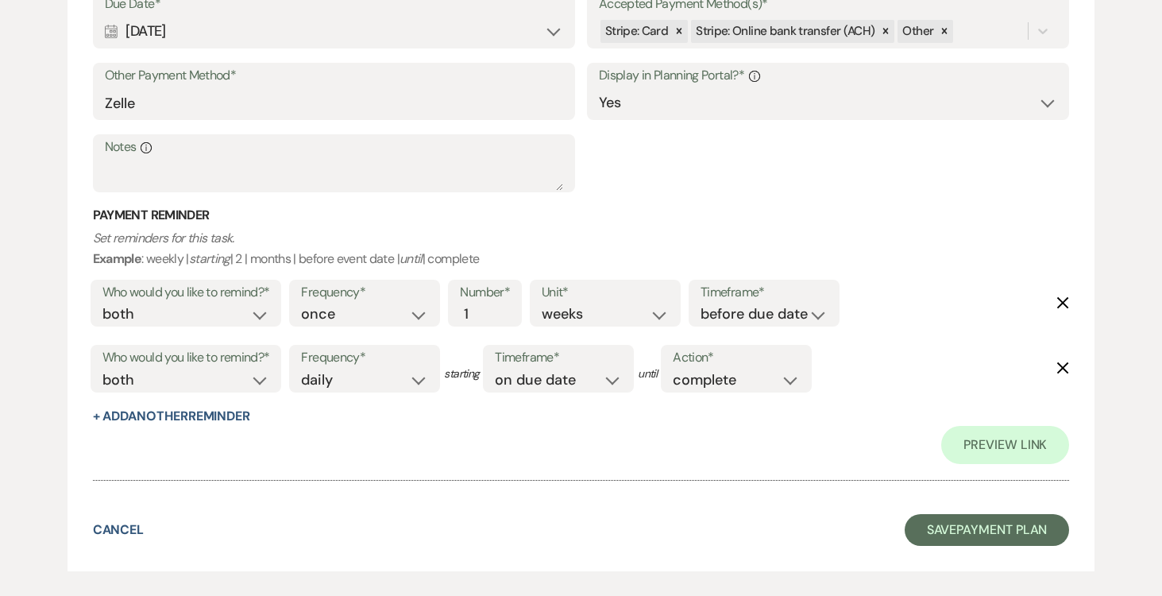
scroll to position [786, 0]
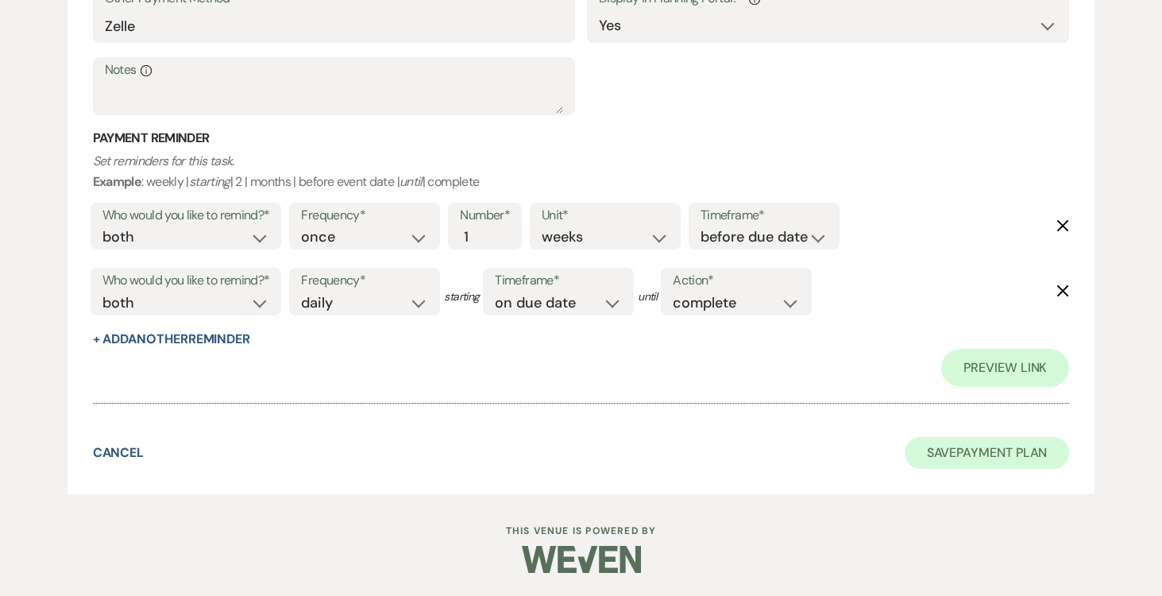
type input "300.00"
click at [942, 447] on button "Save Payment Plan" at bounding box center [987, 453] width 165 height 32
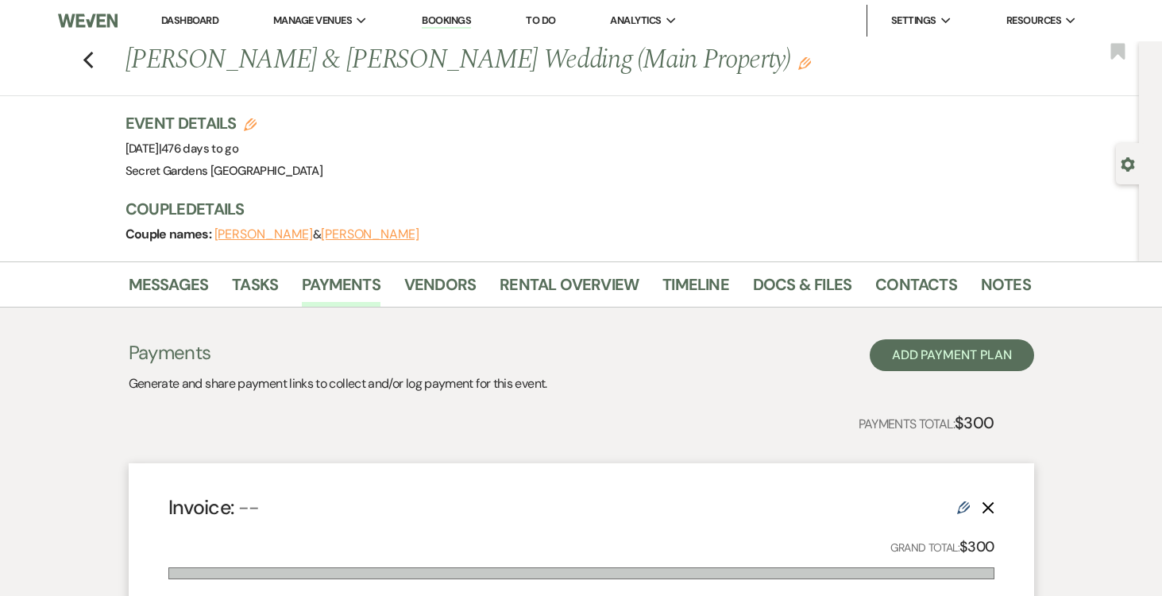
click at [1122, 162] on use "button" at bounding box center [1128, 164] width 14 height 14
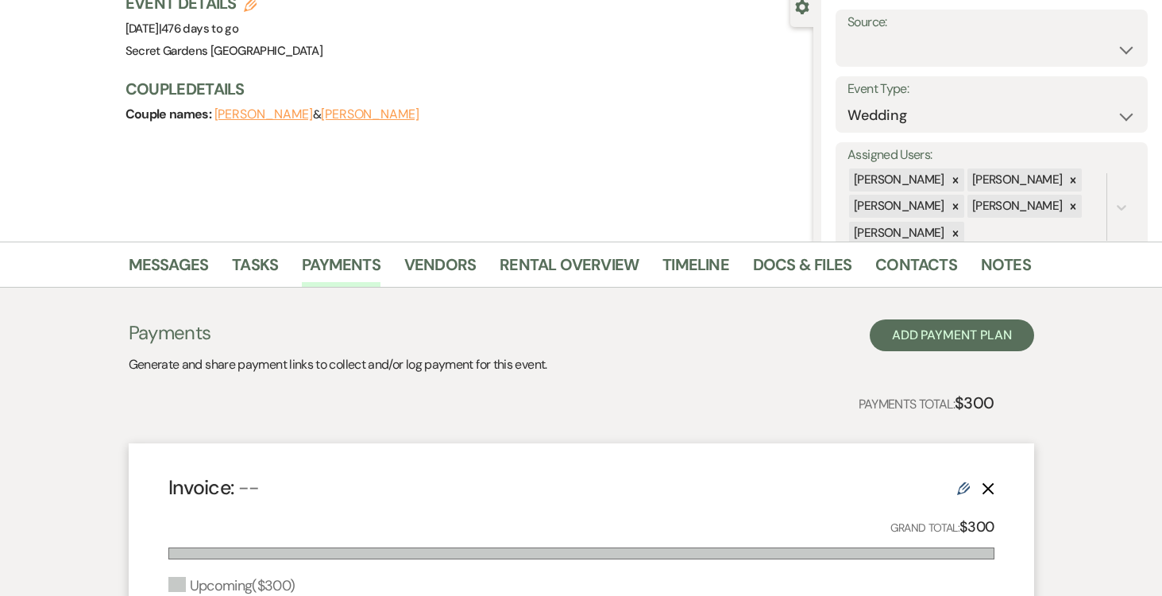
scroll to position [117, 0]
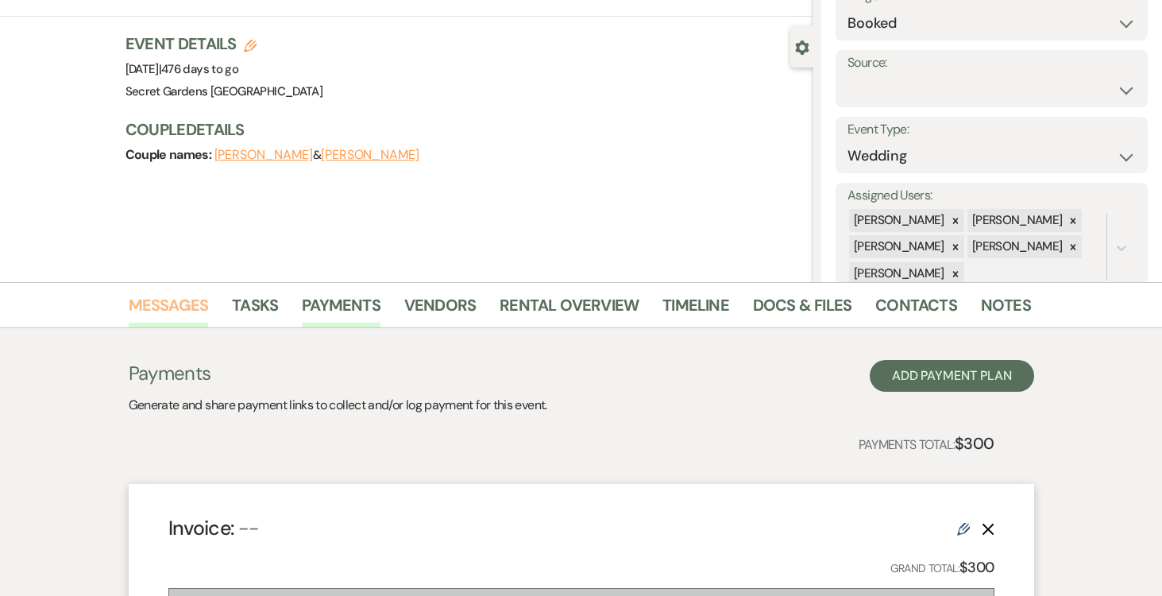
click at [171, 299] on link "Messages" at bounding box center [169, 309] width 80 height 35
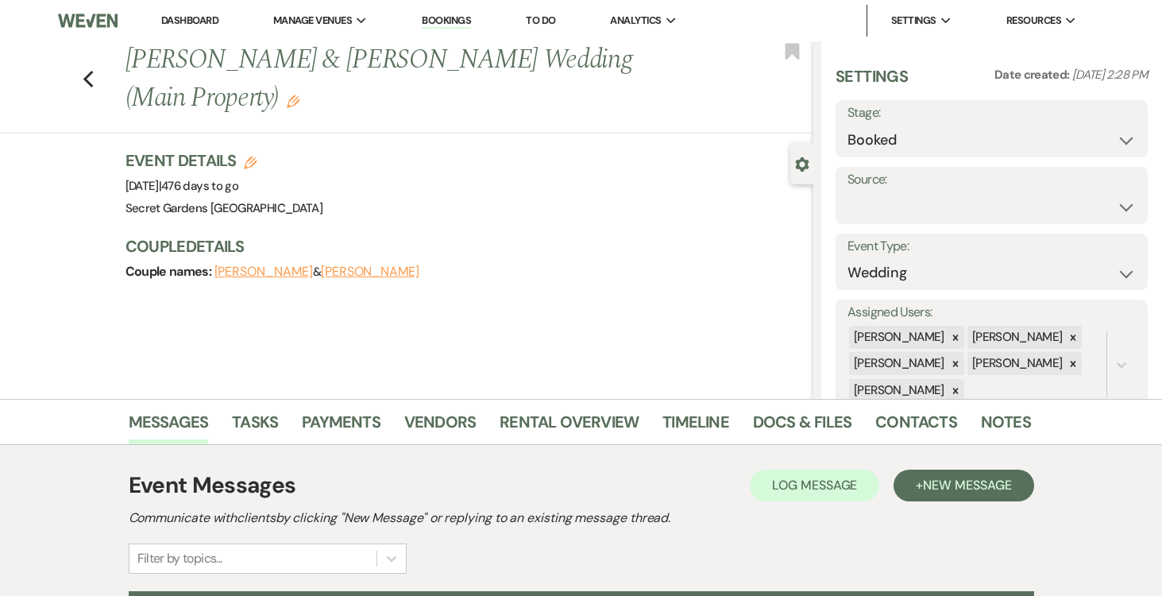
click at [191, 17] on link "Dashboard" at bounding box center [189, 21] width 57 height 14
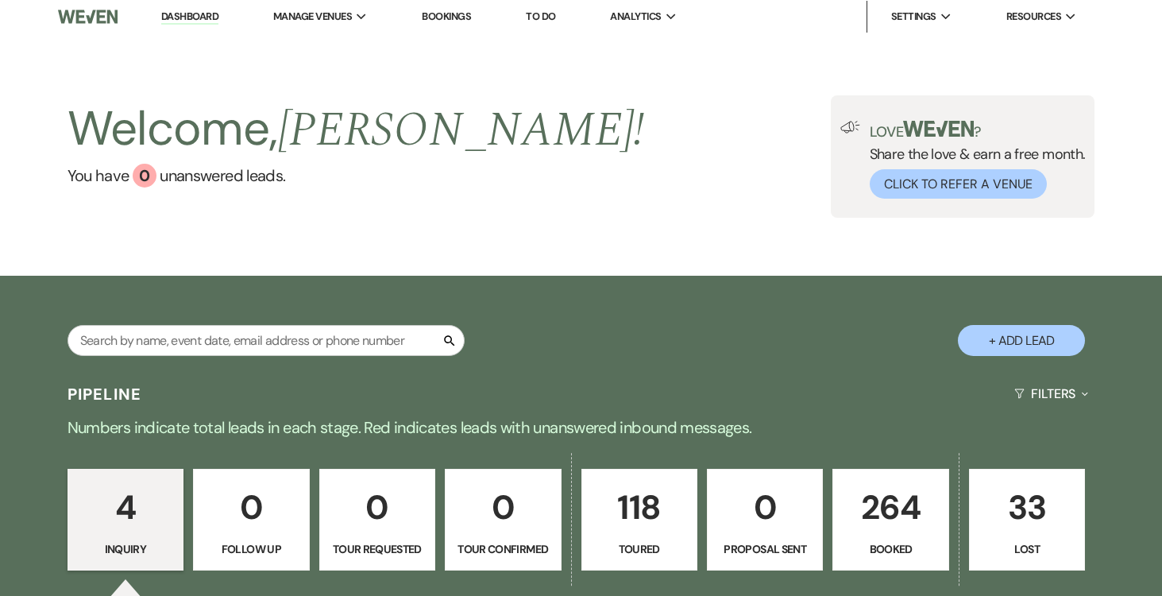
click at [899, 505] on p "264" at bounding box center [890, 507] width 95 height 53
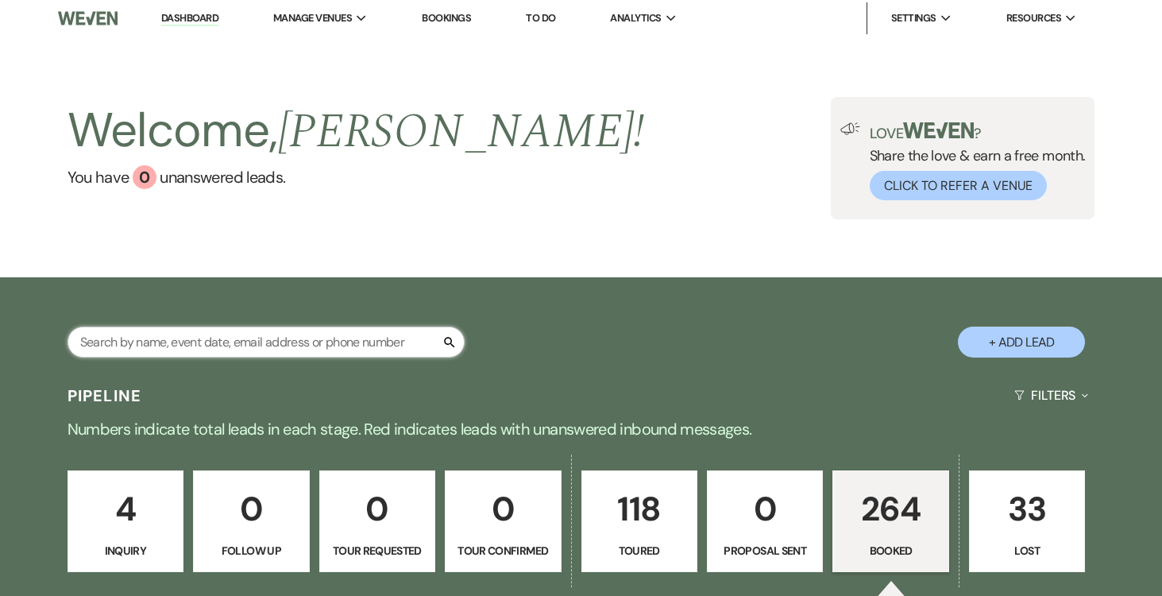
click at [371, 346] on input "text" at bounding box center [266, 341] width 397 height 31
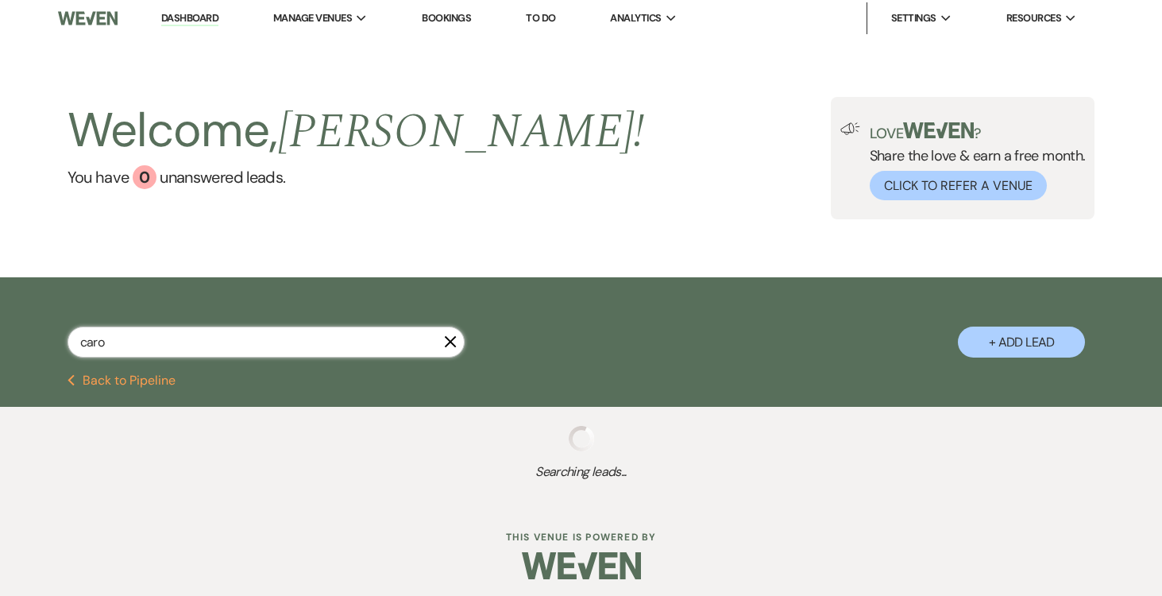
type input "caron"
select select "5"
select select "8"
select select "11"
select select "5"
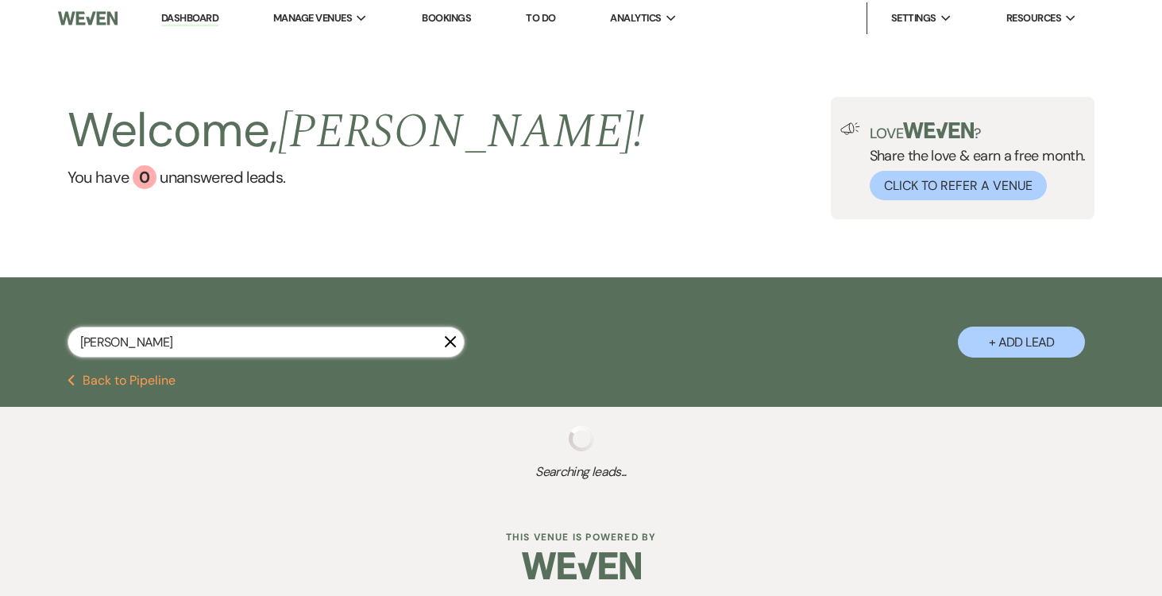
select select "8"
select select "1"
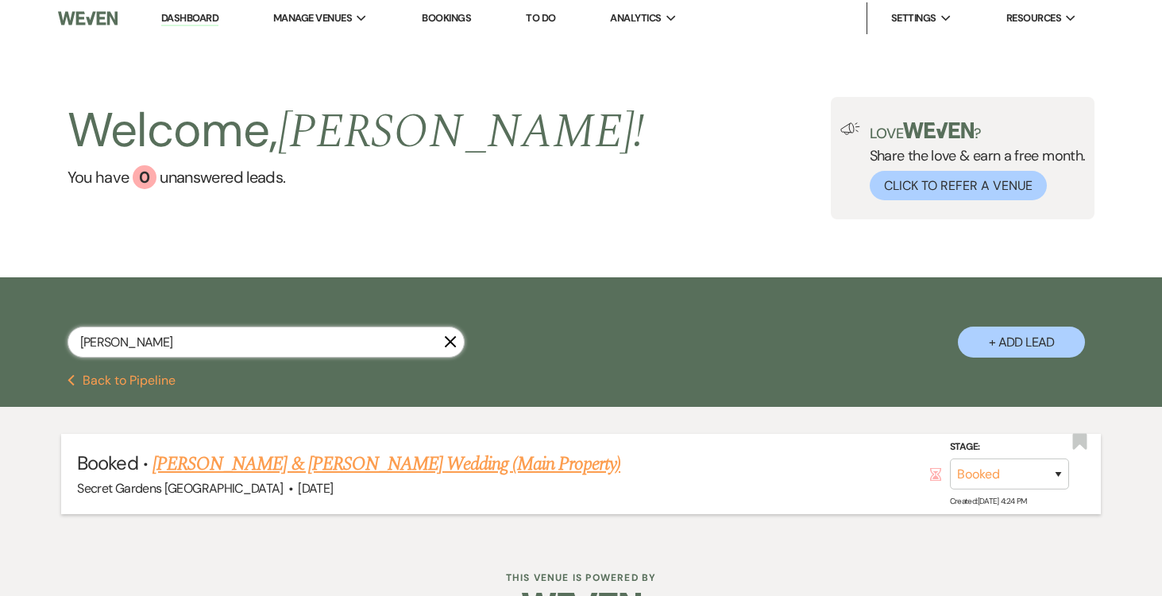
type input "caron"
click at [454, 462] on link "[PERSON_NAME] & [PERSON_NAME] Wedding (Main Property)" at bounding box center [387, 464] width 468 height 29
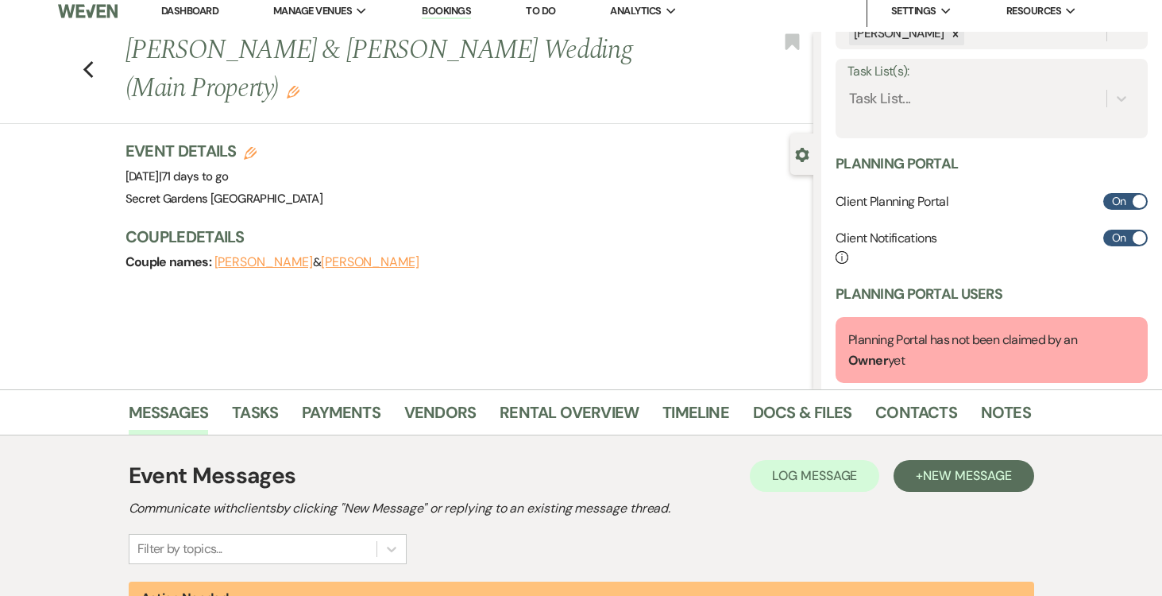
scroll to position [342, 0]
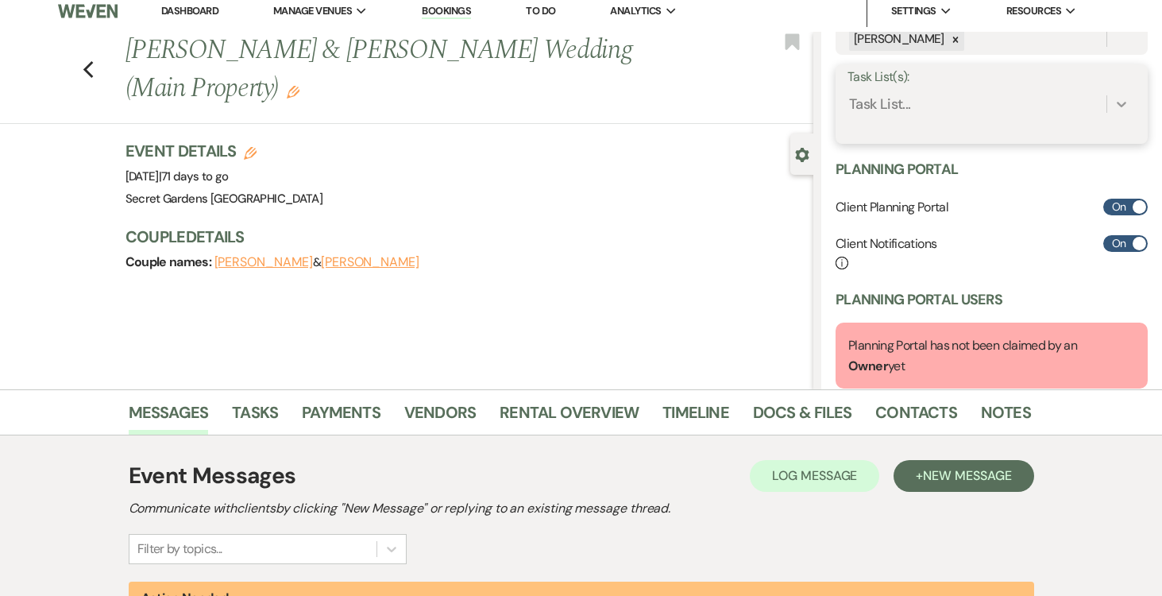
click at [1126, 98] on icon at bounding box center [1122, 104] width 16 height 16
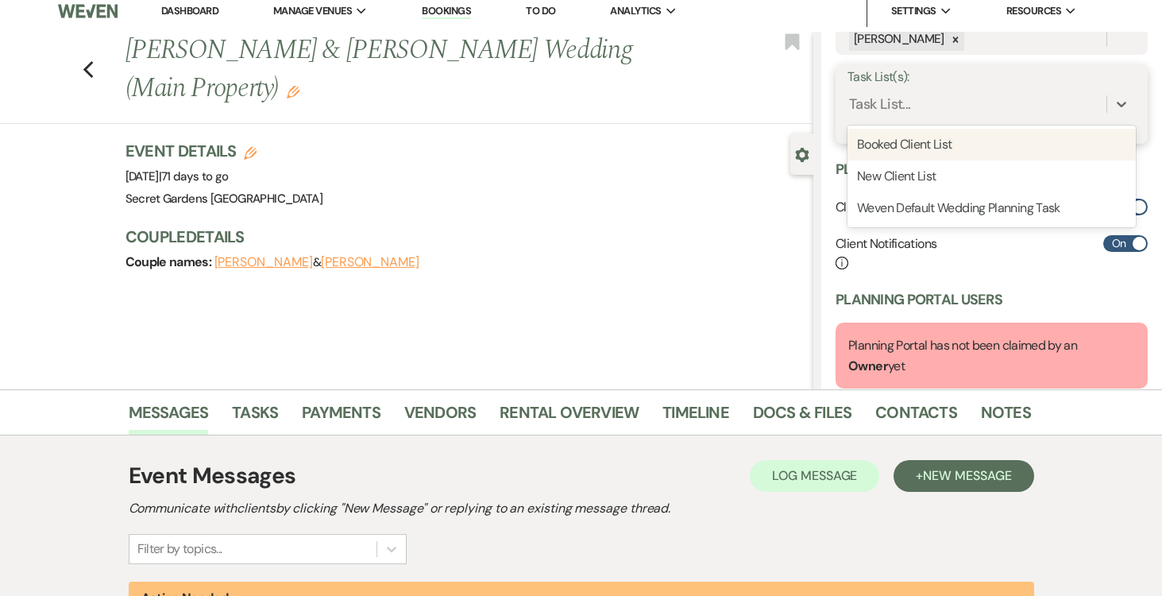
click at [1057, 144] on div "Booked Client List" at bounding box center [992, 145] width 288 height 32
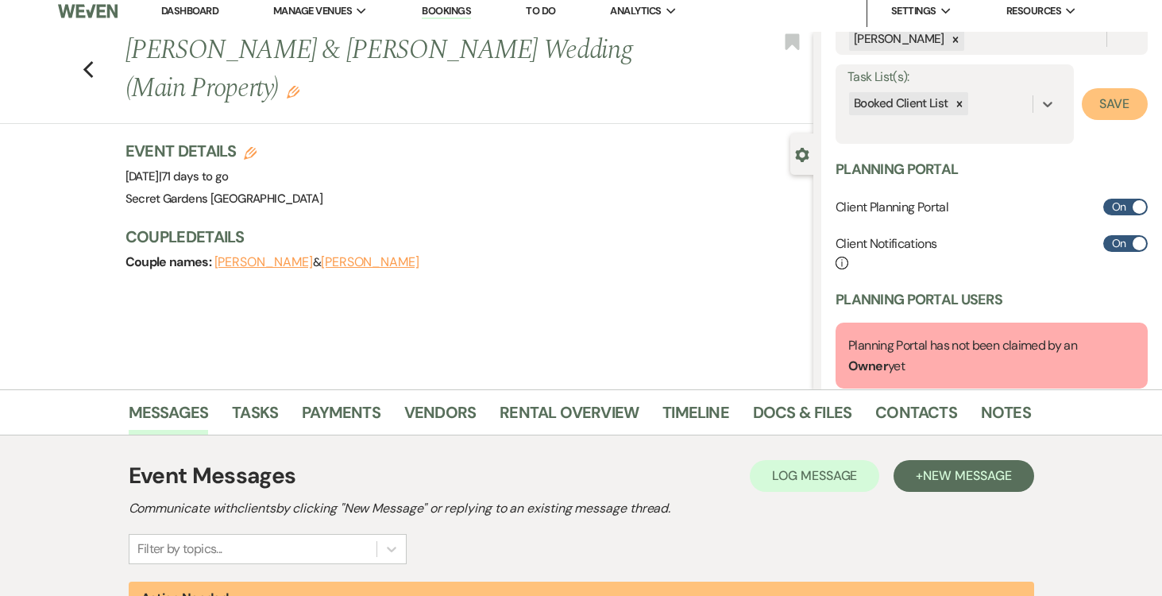
click at [1111, 101] on button "Save" at bounding box center [1115, 104] width 66 height 32
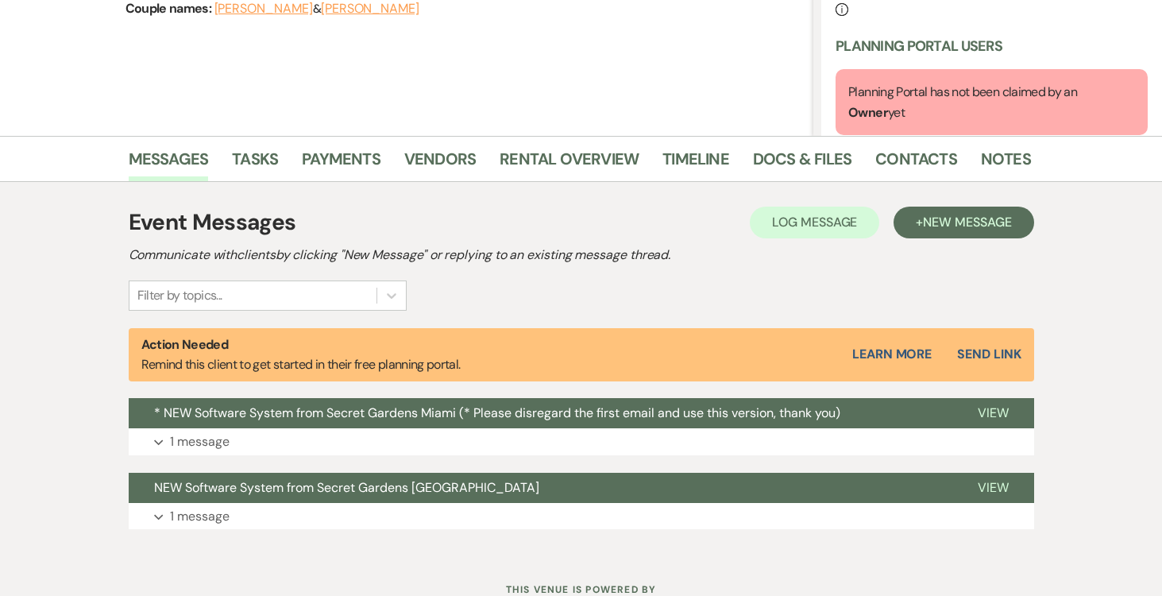
scroll to position [303, 0]
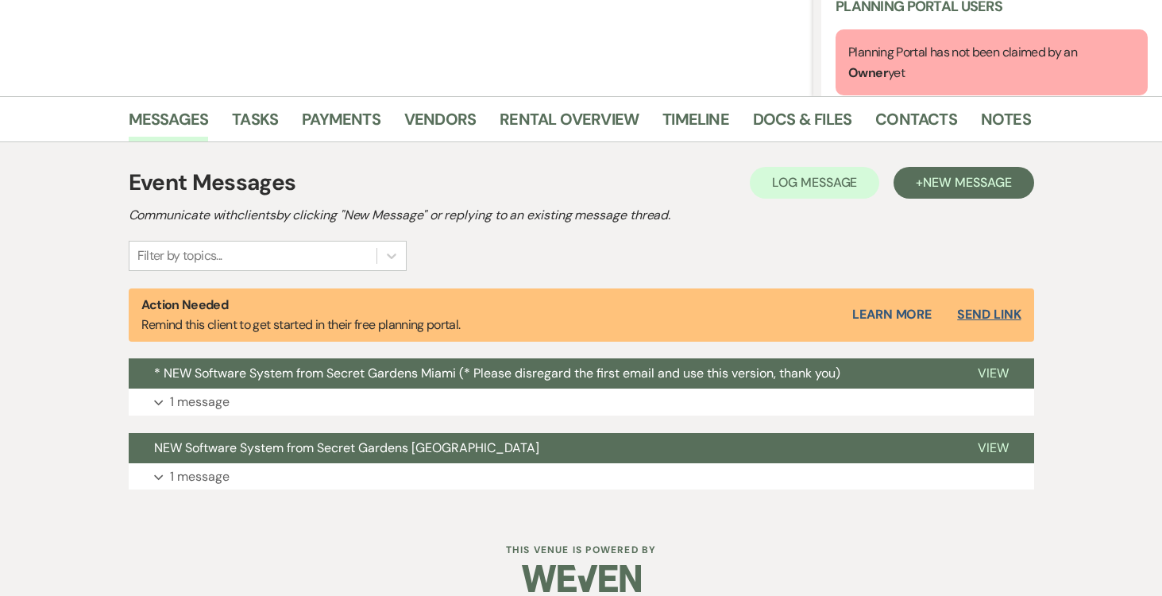
click at [995, 314] on button "Send Link" at bounding box center [989, 314] width 64 height 13
select select "14"
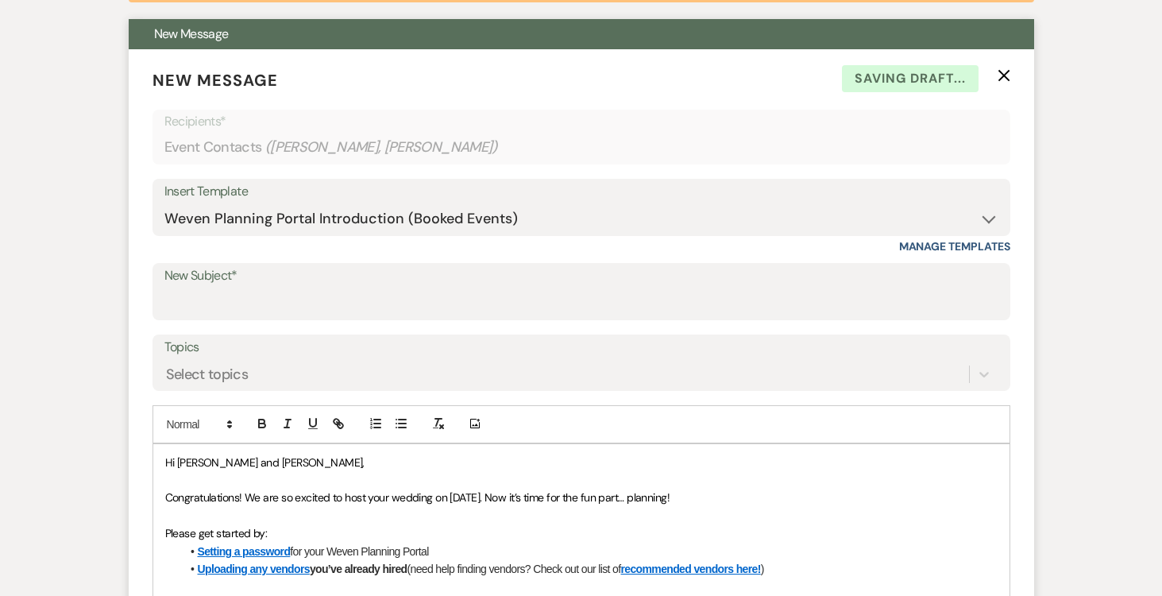
scroll to position [643, 0]
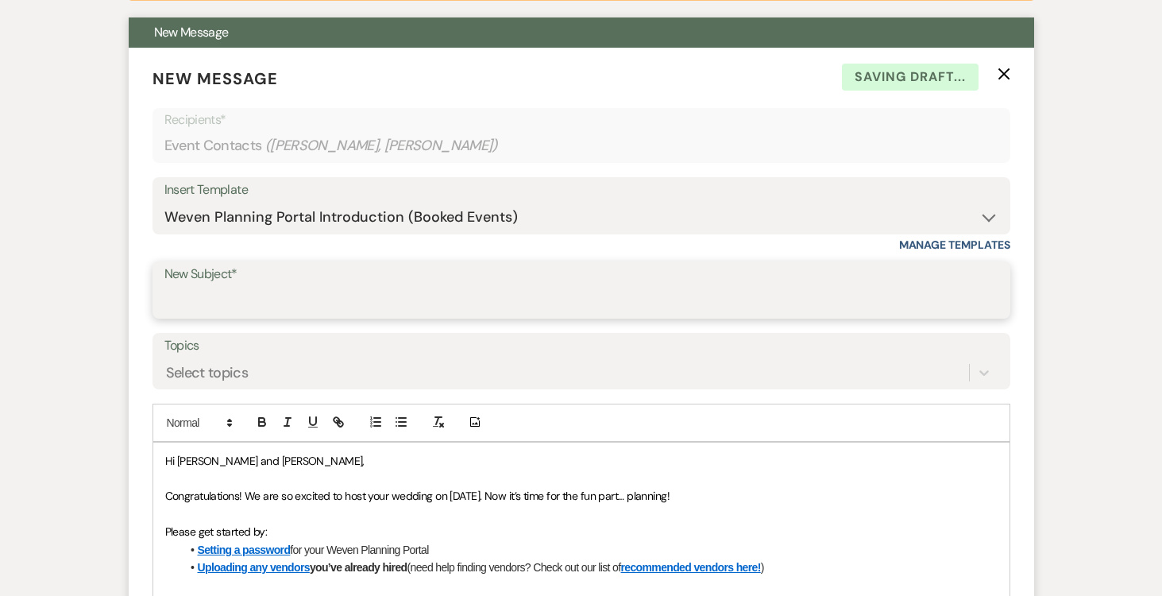
click at [359, 296] on input "New Subject*" at bounding box center [581, 301] width 834 height 31
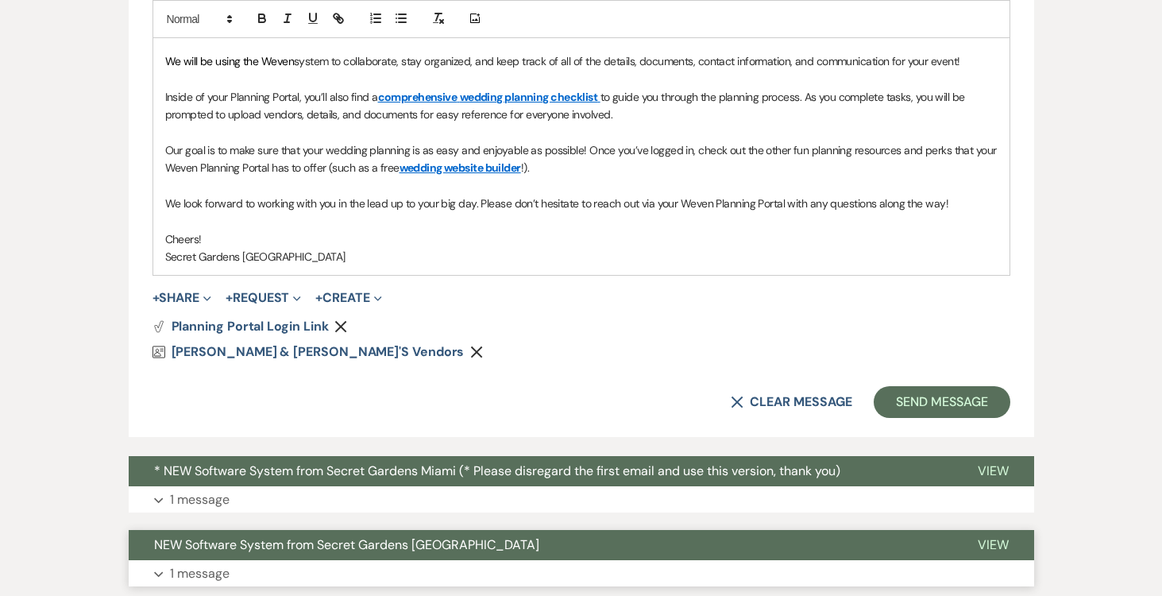
scroll to position [1302, 0]
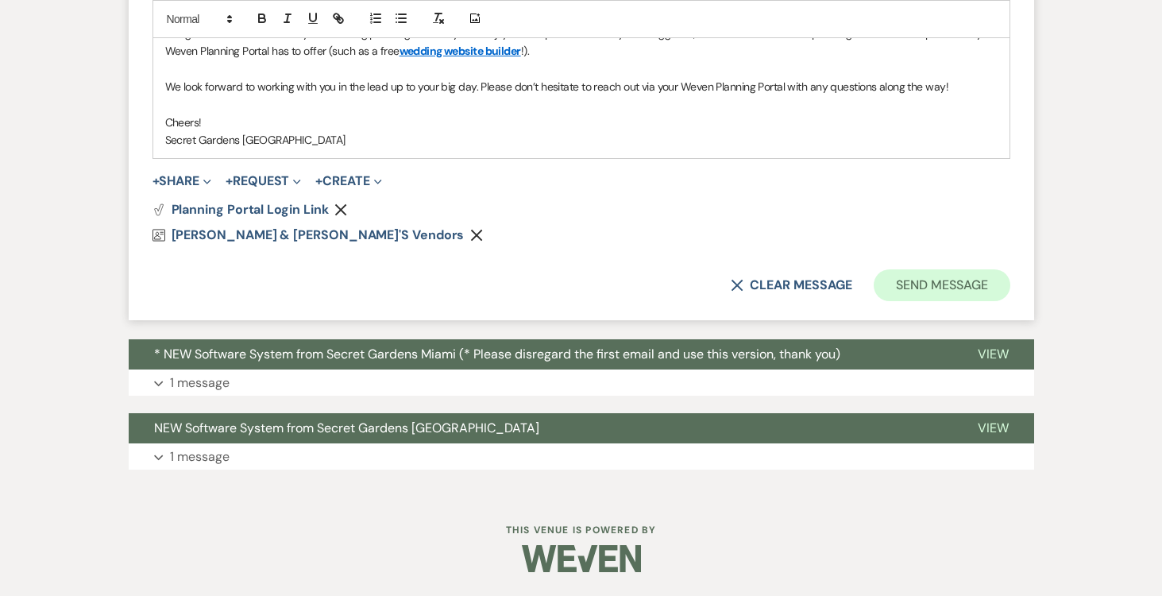
type input "Reminder [DATE]"
click at [929, 276] on button "Send Message" at bounding box center [942, 285] width 136 height 32
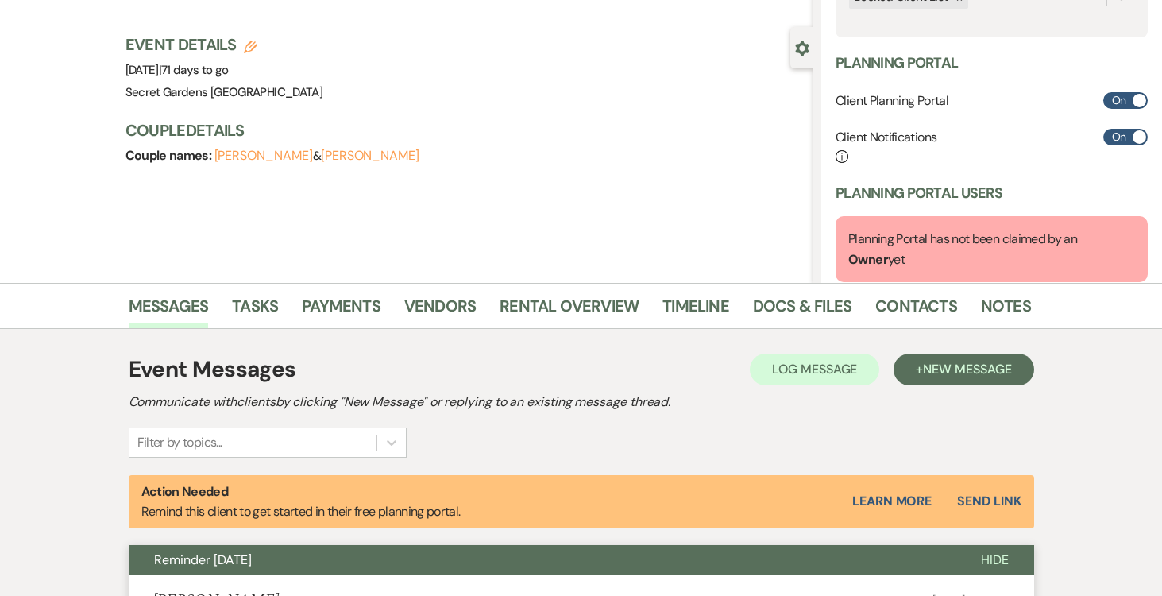
scroll to position [121, 0]
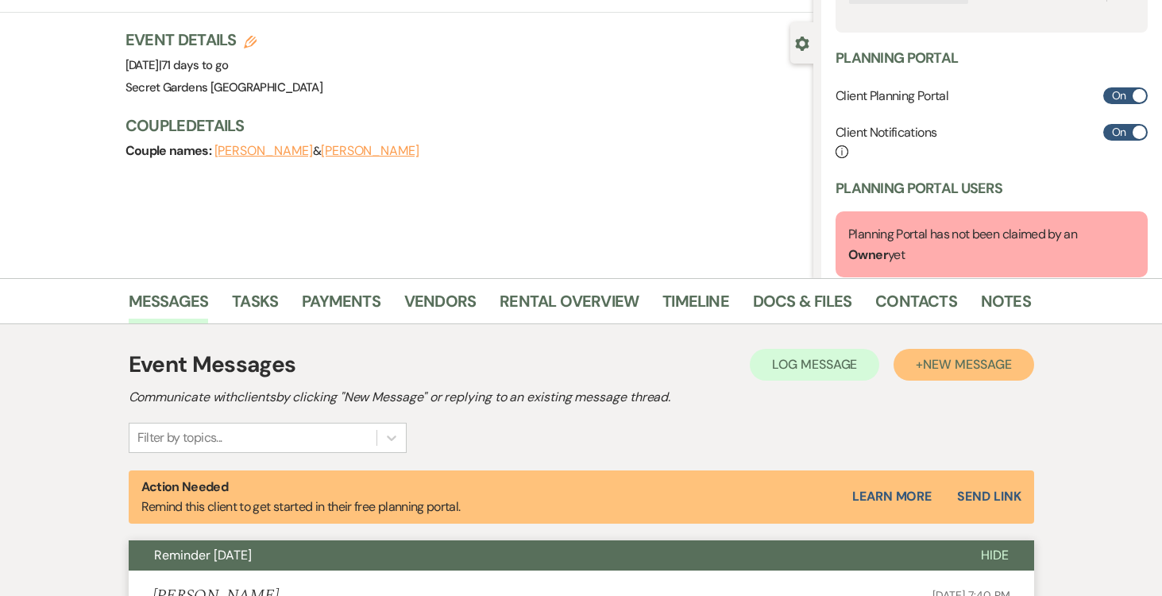
drag, startPoint x: 917, startPoint y: 367, endPoint x: 886, endPoint y: 374, distance: 31.8
click at [917, 367] on button "+ New Message" at bounding box center [964, 365] width 140 height 32
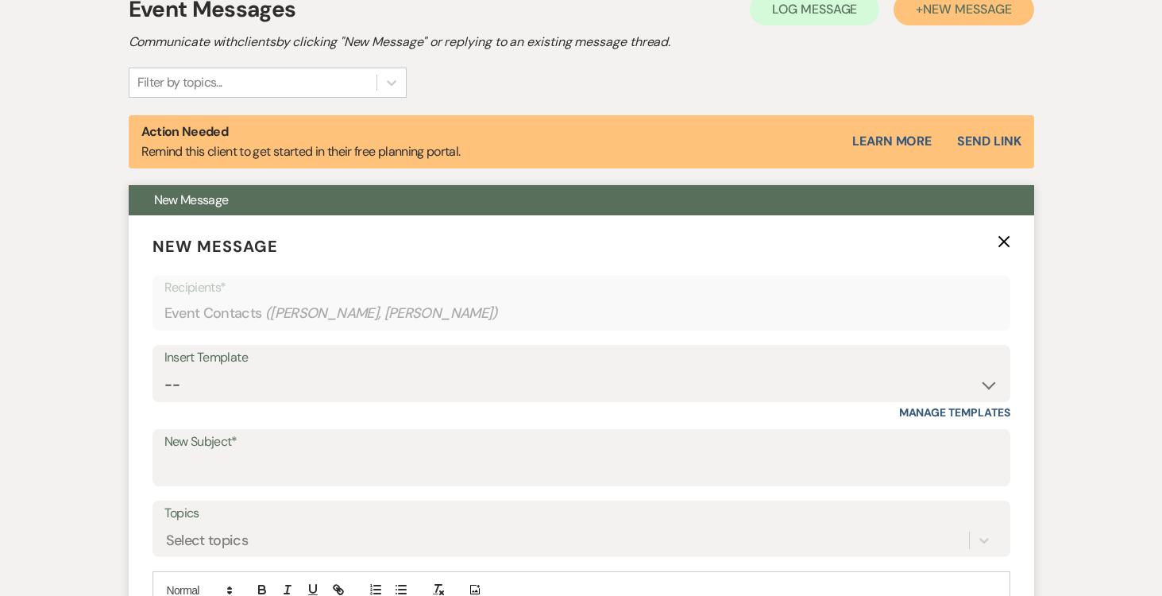
scroll to position [622, 0]
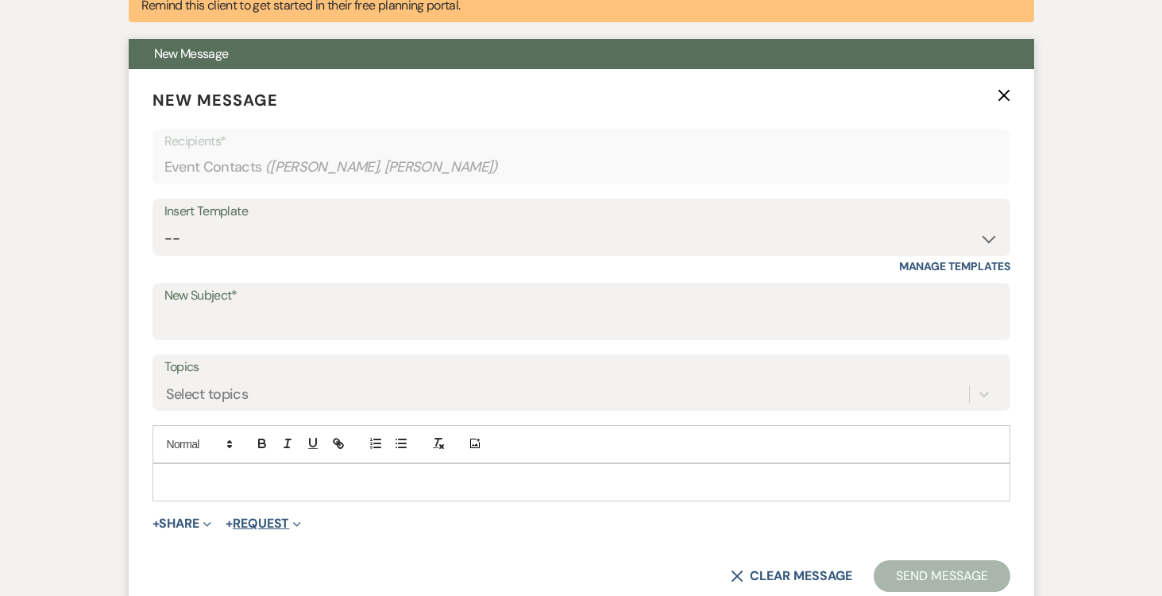
click at [281, 520] on button "+ Request Expand" at bounding box center [263, 523] width 75 height 13
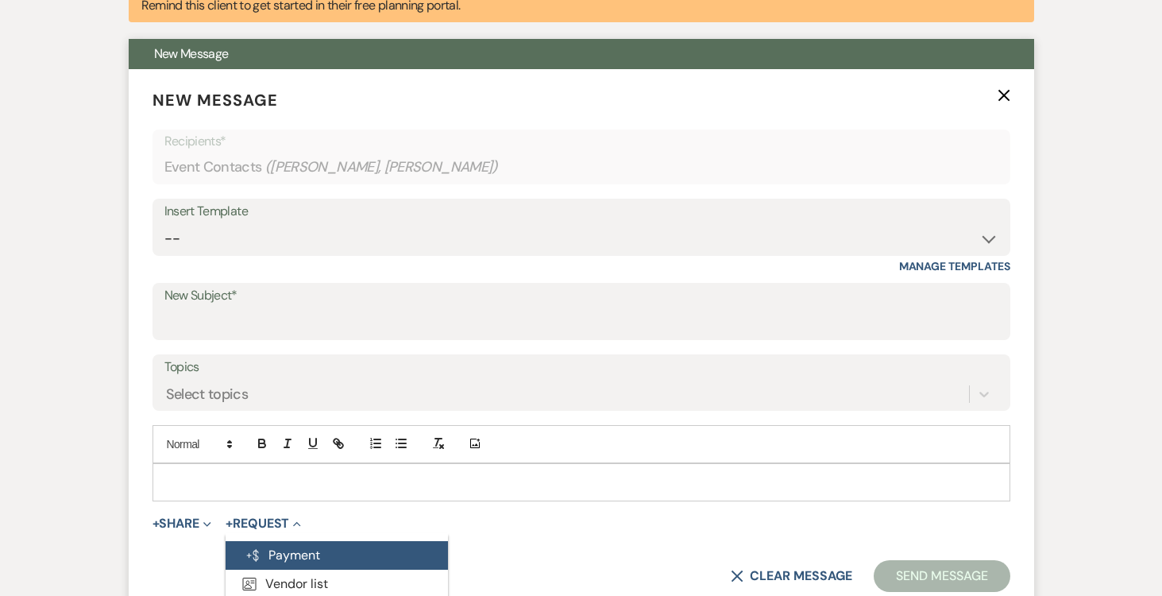
click at [323, 543] on button "Generate Payment Payment" at bounding box center [337, 555] width 222 height 29
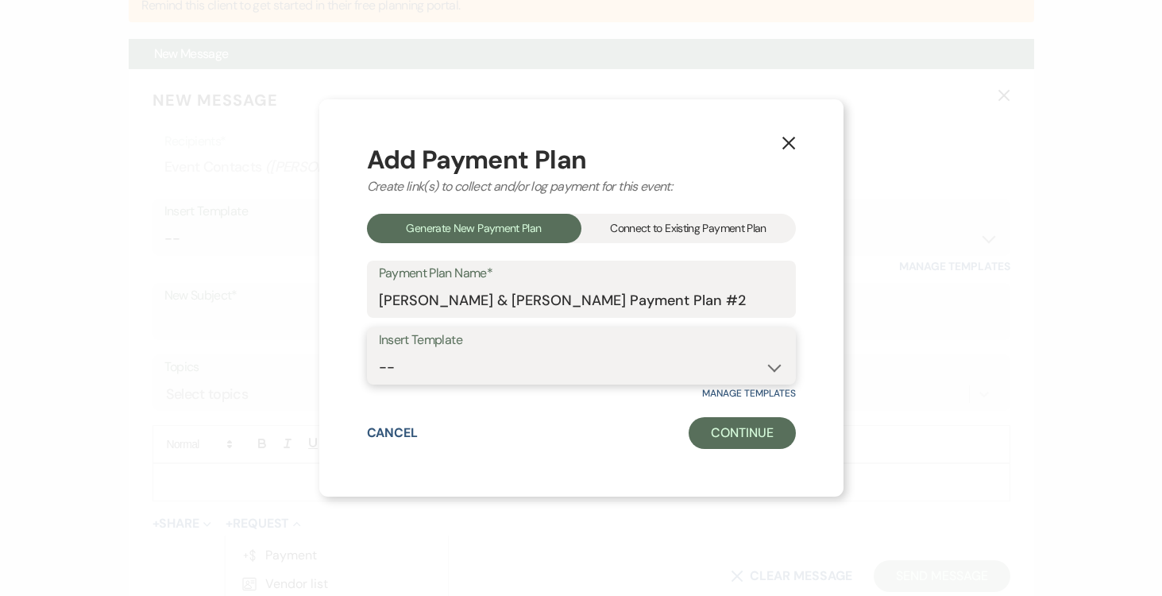
click at [773, 357] on select "-- Test Standard Payment Plan Balance Security Early Access Bridal Suite" at bounding box center [581, 367] width 405 height 31
select select "427"
click at [379, 352] on select "-- Test Standard Payment Plan Balance Security Early Access Bridal Suite" at bounding box center [581, 367] width 405 height 31
click at [725, 428] on button "Continue" at bounding box center [742, 433] width 106 height 32
select select "2"
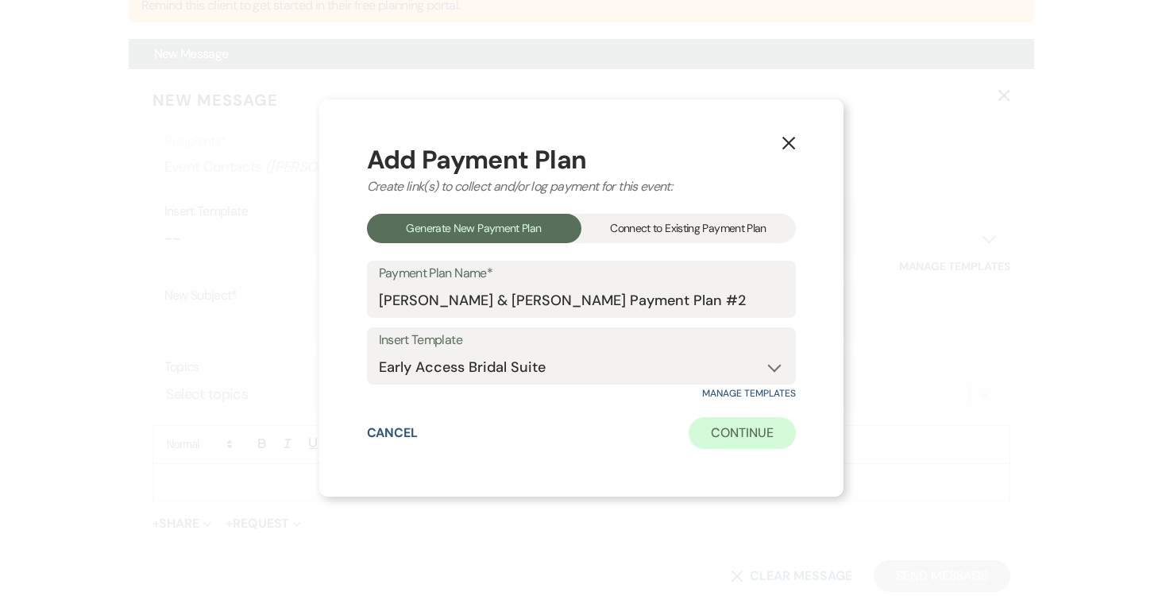
select select "percentage"
select select "true"
select select "client"
select select "days"
select select "afterDueDate"
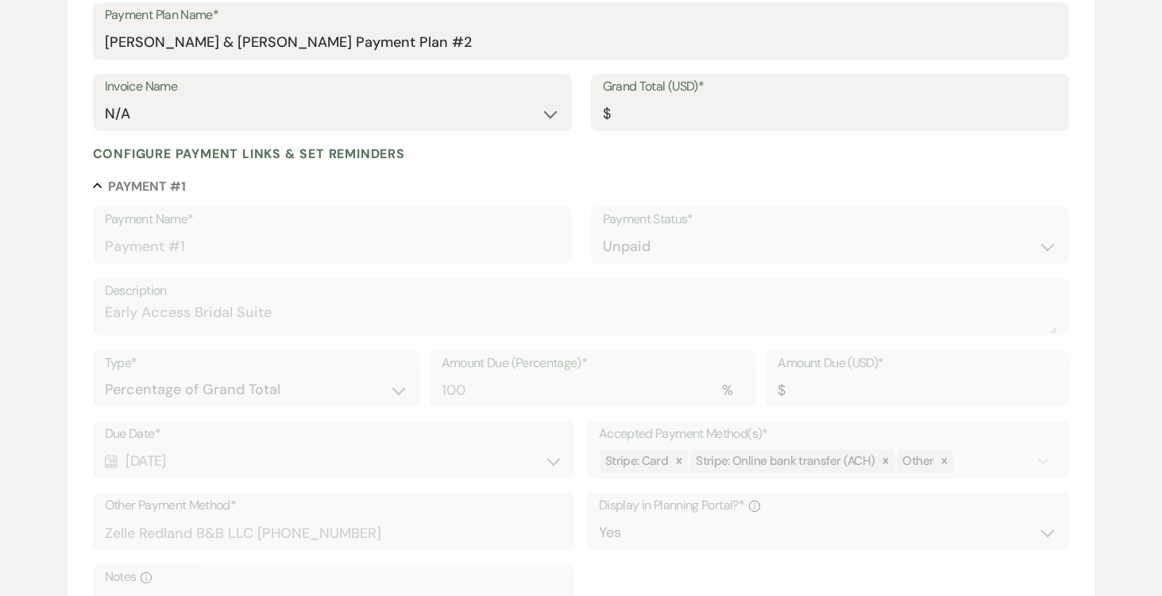
scroll to position [236, 0]
click at [744, 104] on input "Grand Total (USD)*" at bounding box center [830, 113] width 455 height 31
type input "7"
type input "7.00"
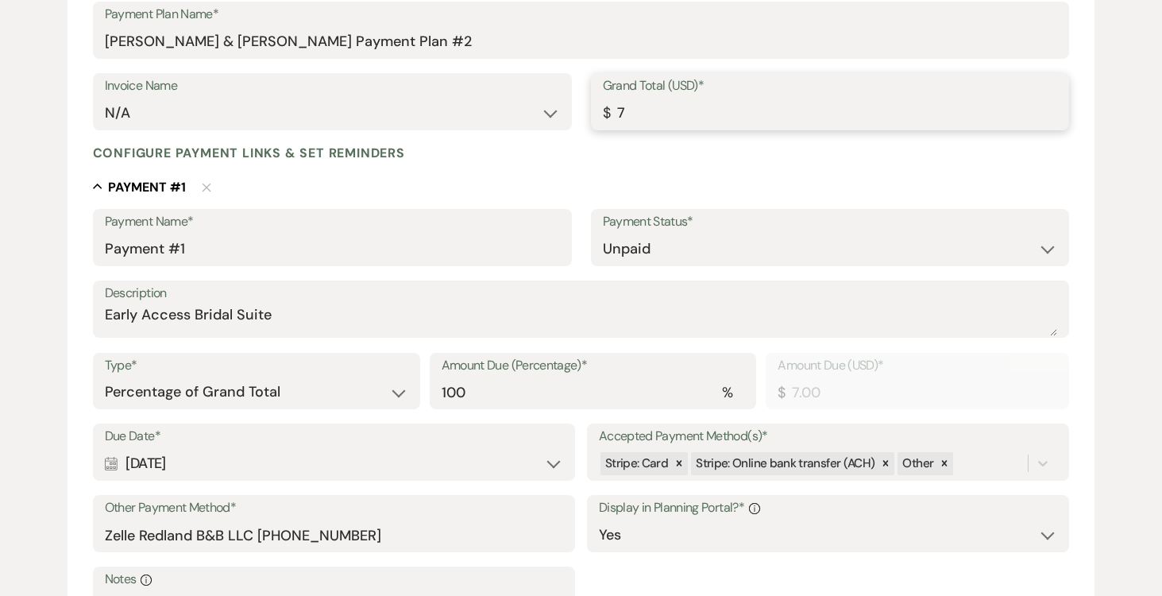
type input "75"
type input "75.00"
type input "756"
type input "756.00"
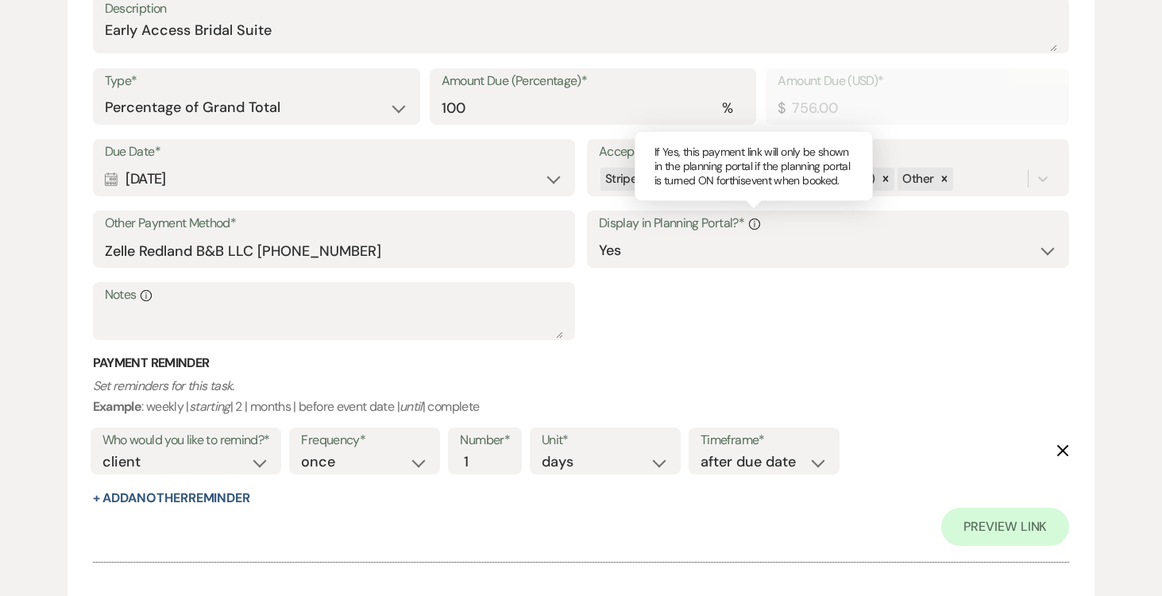
scroll to position [578, 0]
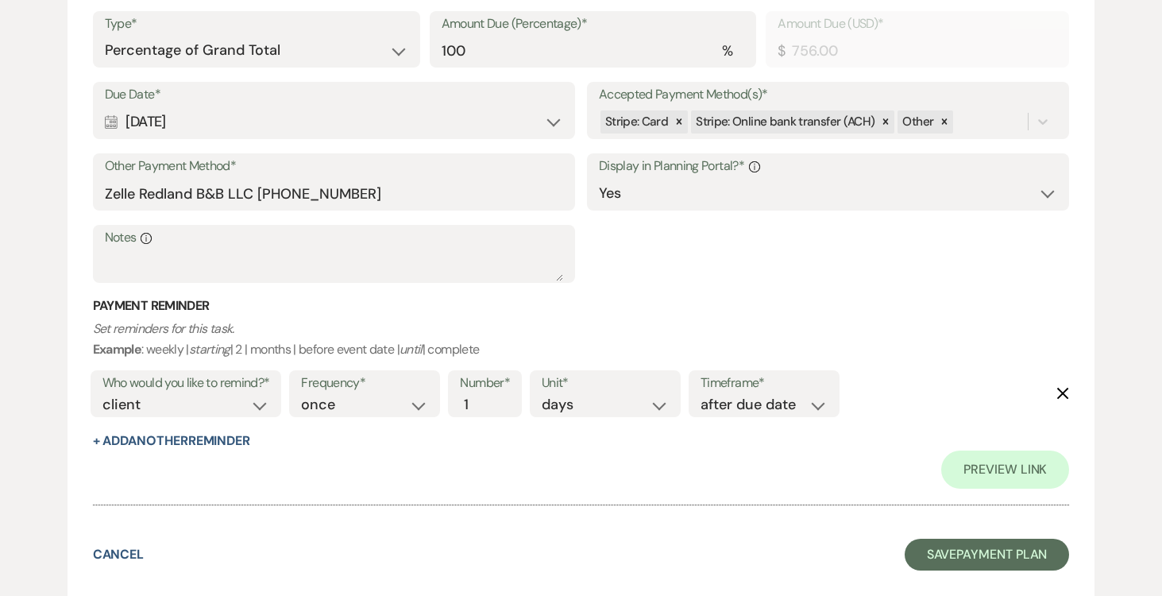
type input "756.00"
click at [426, 407] on select "once daily weekly monthly" at bounding box center [364, 404] width 127 height 21
select select "daily"
click at [304, 394] on select "once daily weekly monthly" at bounding box center [364, 404] width 127 height 21
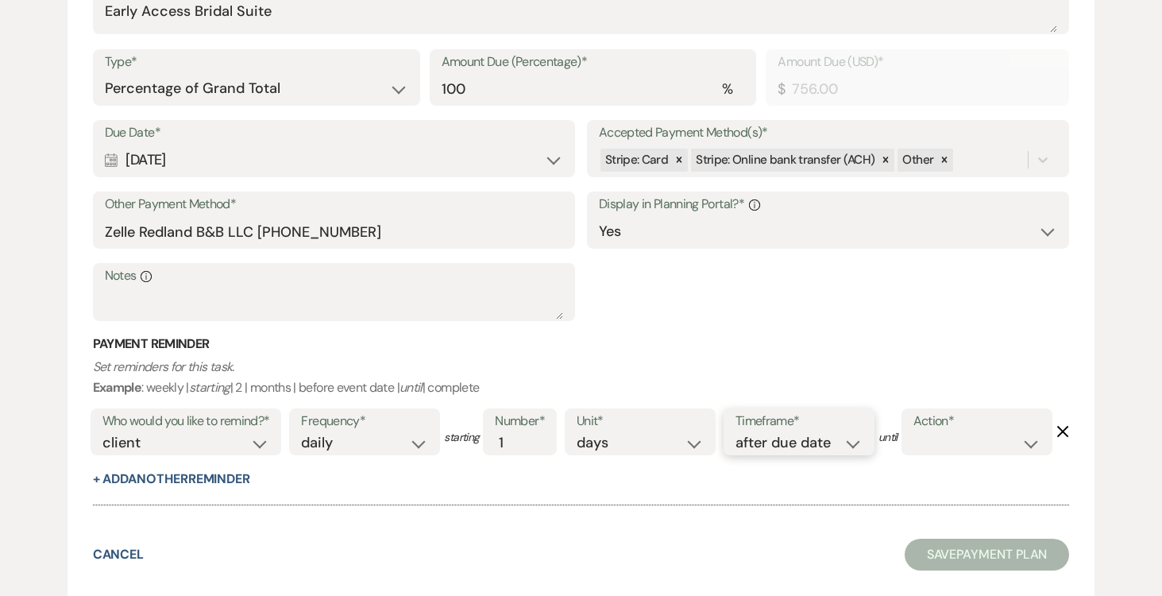
click at [854, 432] on select "before due date after due date on due date on custom date" at bounding box center [799, 442] width 127 height 21
click at [739, 432] on select "before due date after due date on due date on custom date" at bounding box center [799, 442] width 127 height 21
click at [914, 454] on select "complete due date custom date" at bounding box center [977, 442] width 127 height 21
select select "complete"
click at [914, 454] on select "complete due date custom date" at bounding box center [977, 442] width 127 height 21
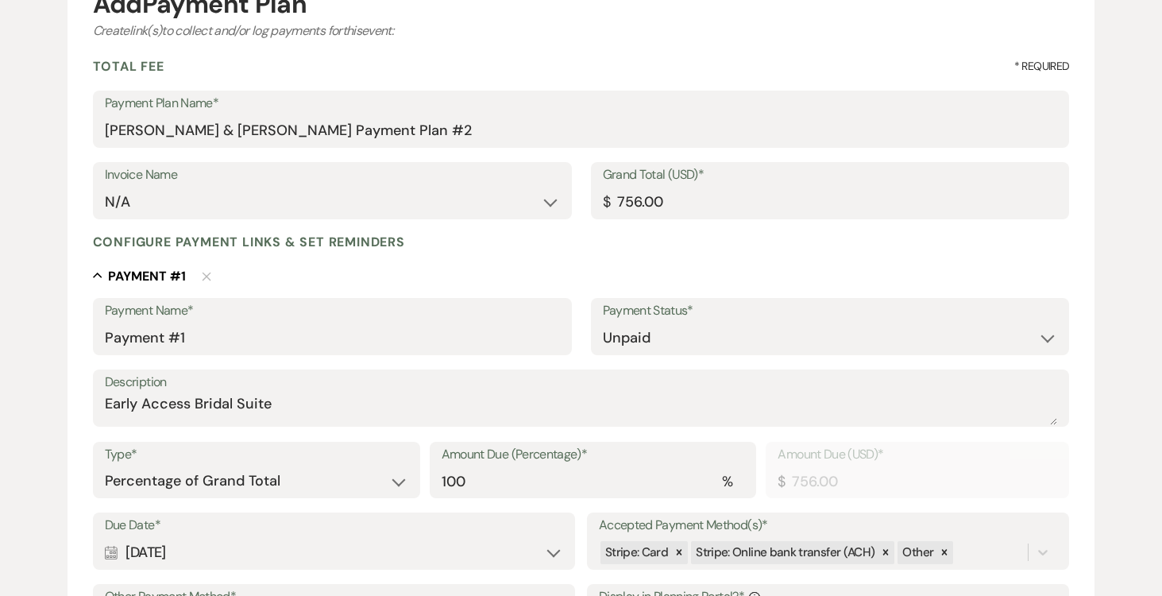
scroll to position [56, 0]
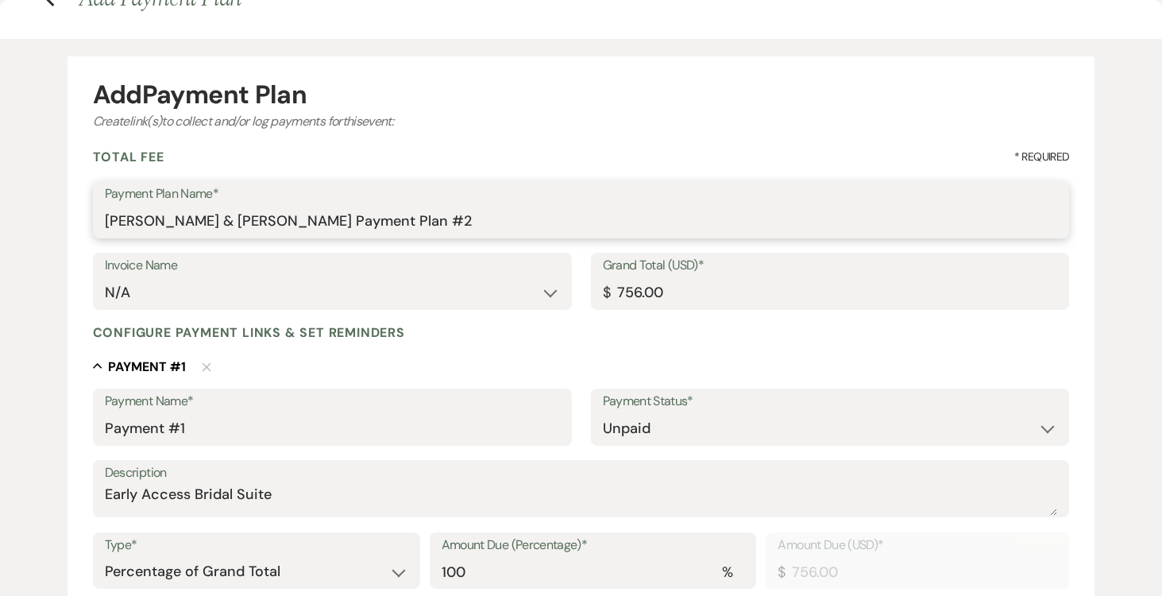
click at [486, 226] on input "Savanah Caron & Zachary Roth's Payment Plan #2" at bounding box center [581, 221] width 953 height 31
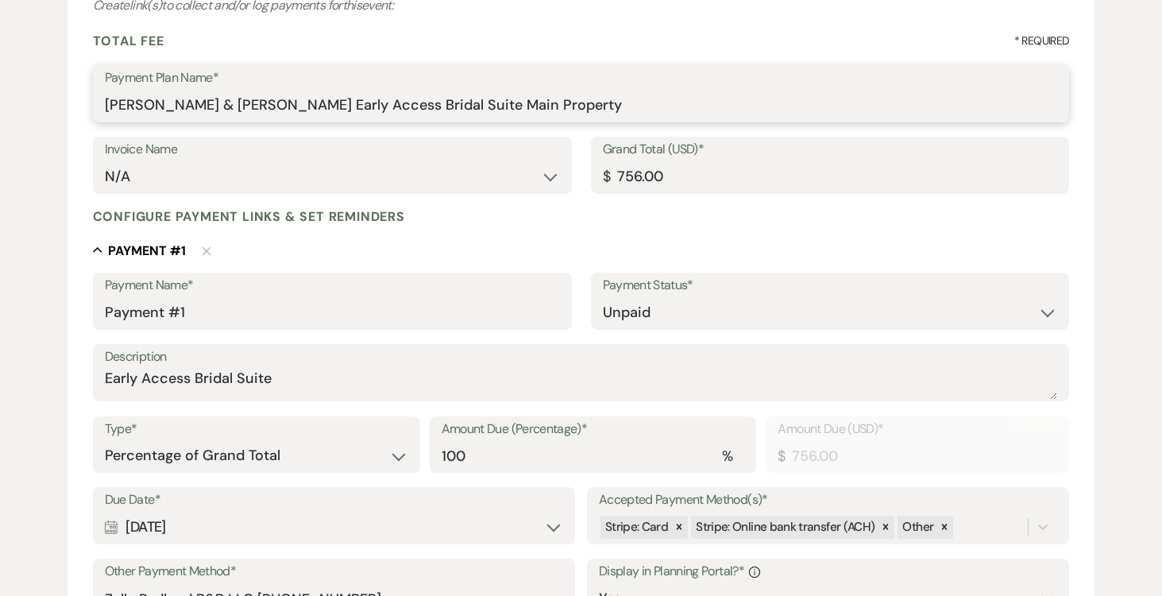
scroll to position [202, 0]
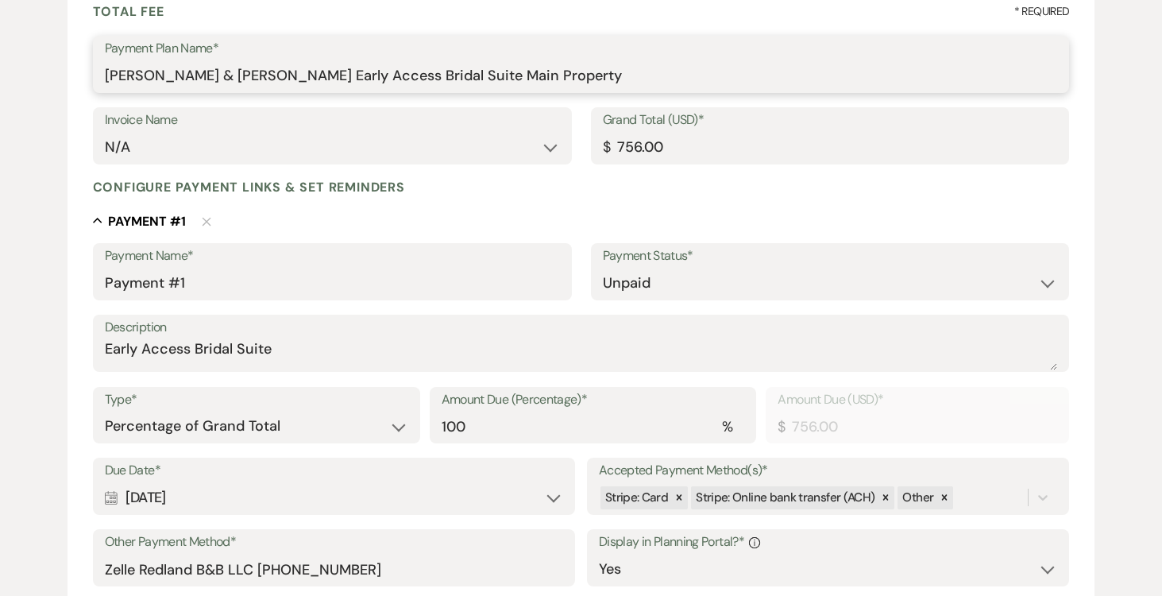
drag, startPoint x: 324, startPoint y: 75, endPoint x: 589, endPoint y: 87, distance: 265.6
click at [589, 87] on input "[PERSON_NAME] & [PERSON_NAME] Early Access Bridal Suite Main Property" at bounding box center [581, 75] width 953 height 31
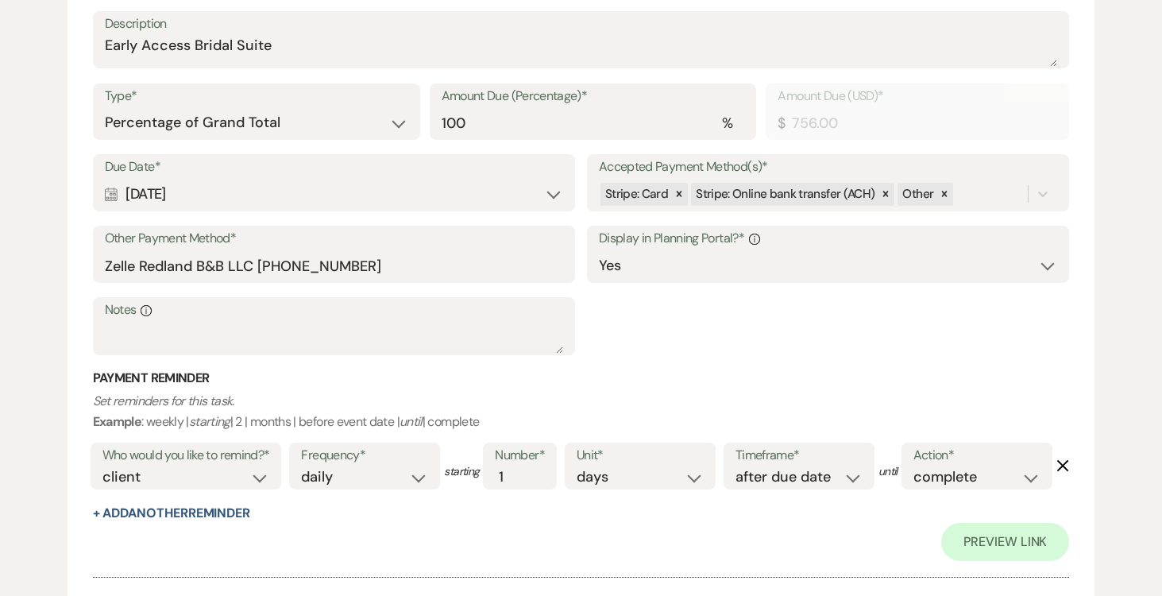
scroll to position [510, 0]
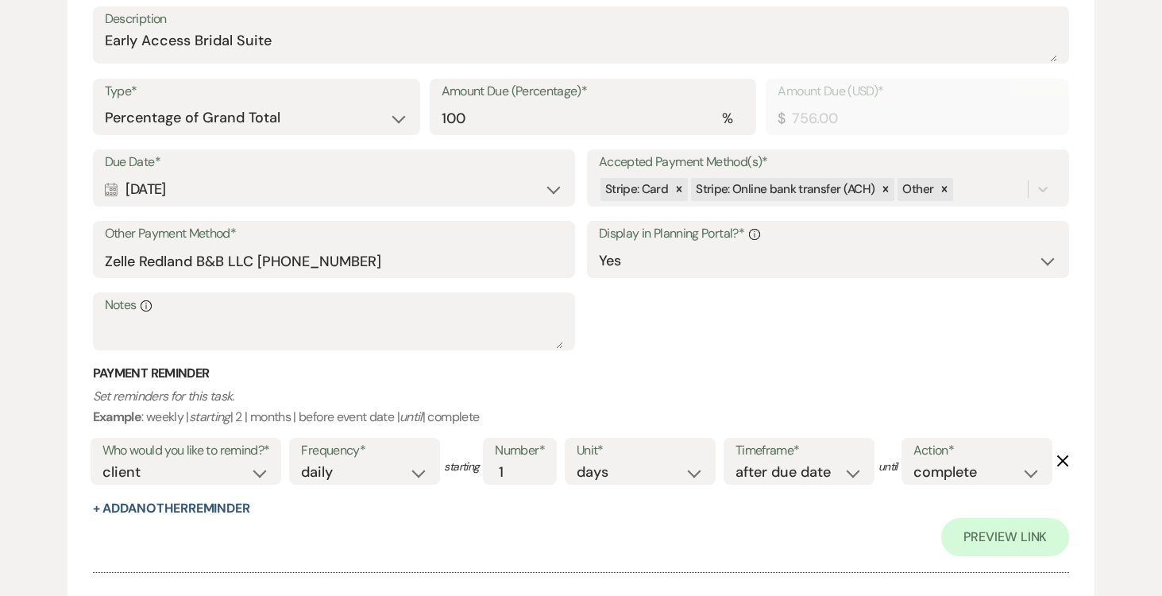
type input "[PERSON_NAME] & [PERSON_NAME] Early Access Bridal Suite Main Property"
click at [280, 327] on textarea "Notes Info" at bounding box center [334, 333] width 458 height 32
paste textarea "Early Access Bridal Suite Main Property"
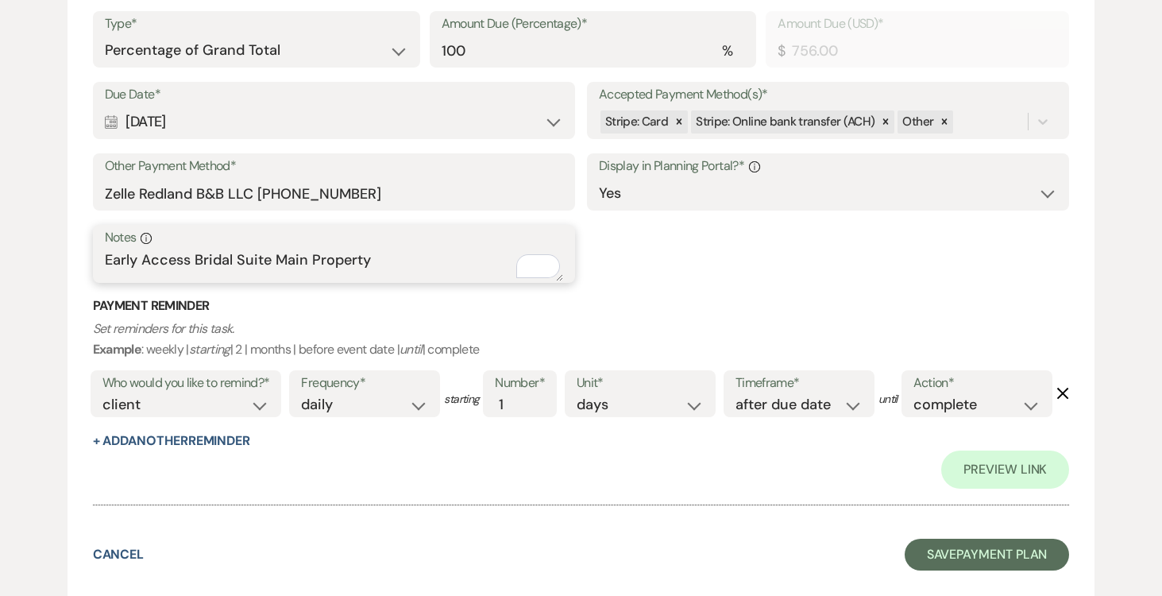
scroll to position [610, 0]
click at [883, 119] on icon at bounding box center [886, 122] width 6 height 6
type textarea "Early Access Bridal Suite Main Property"
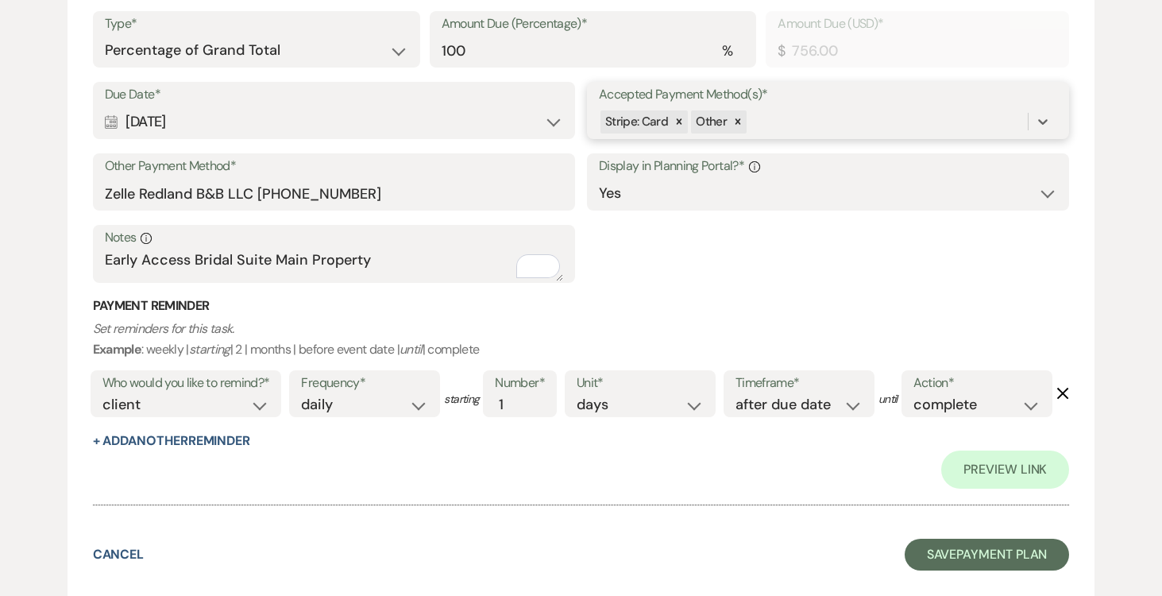
scroll to position [643, 0]
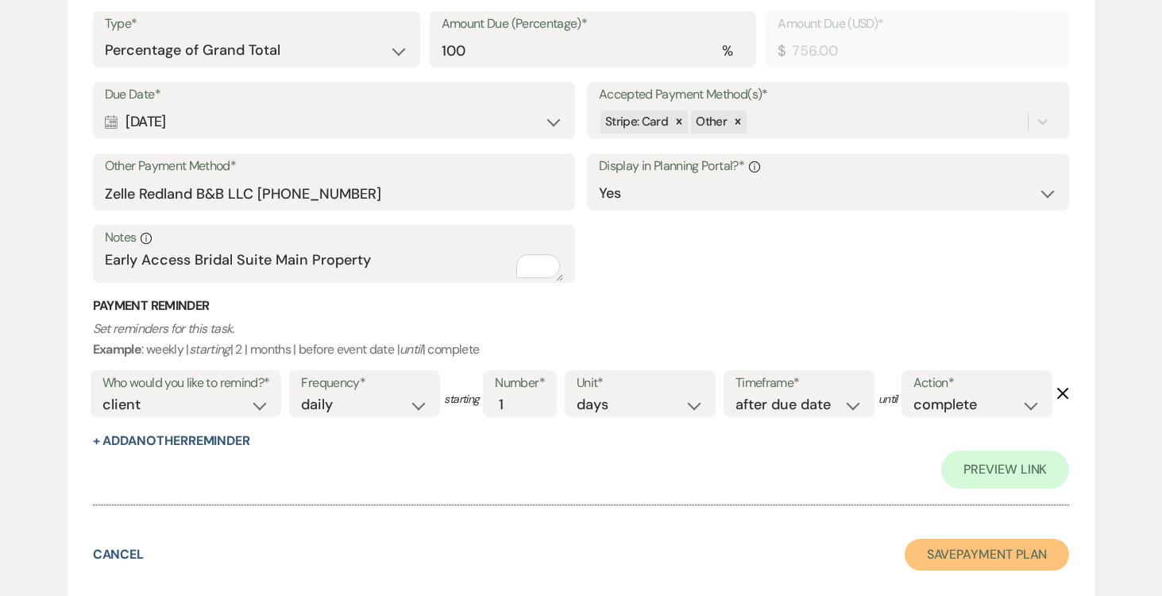
click at [985, 549] on button "Save Payment Plan" at bounding box center [987, 555] width 165 height 32
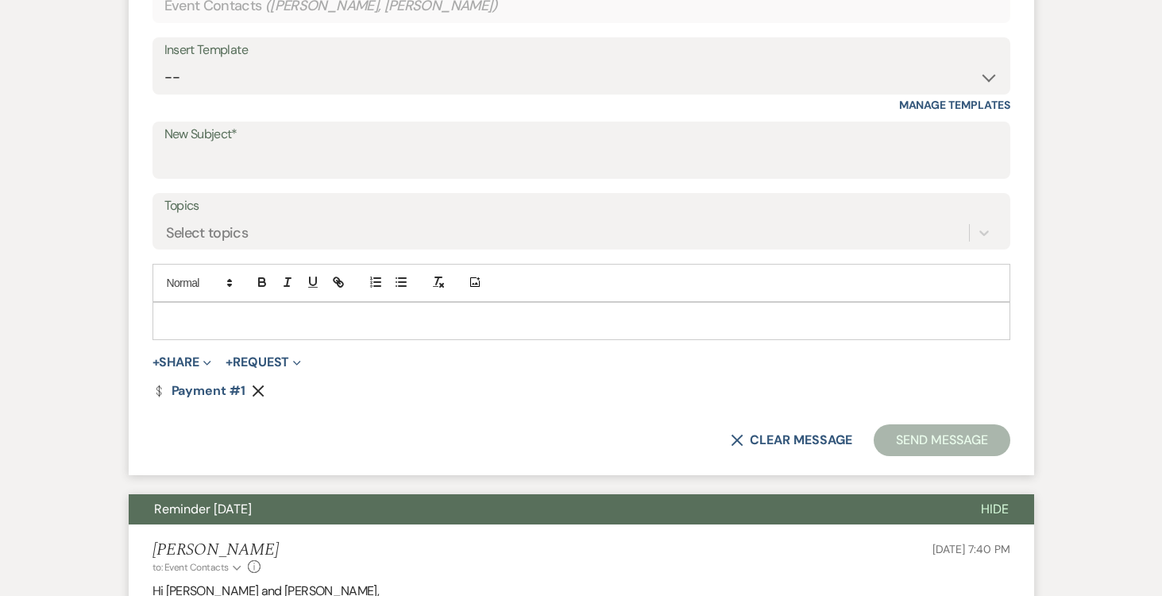
scroll to position [836, 0]
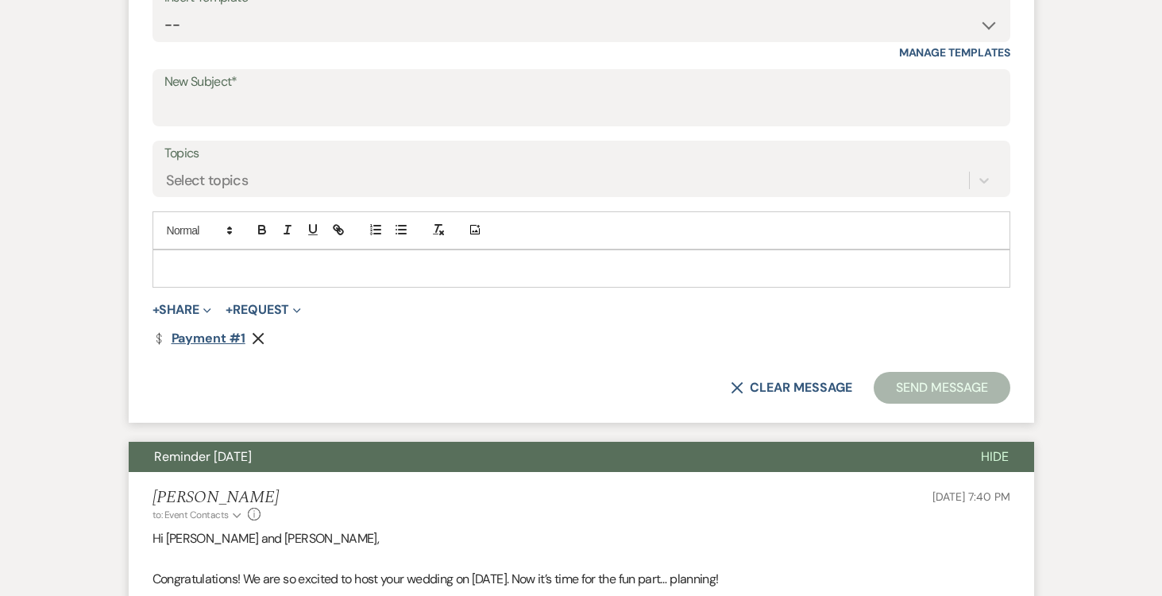
click at [206, 338] on link "Dollar Payment Payment #1" at bounding box center [199, 338] width 93 height 13
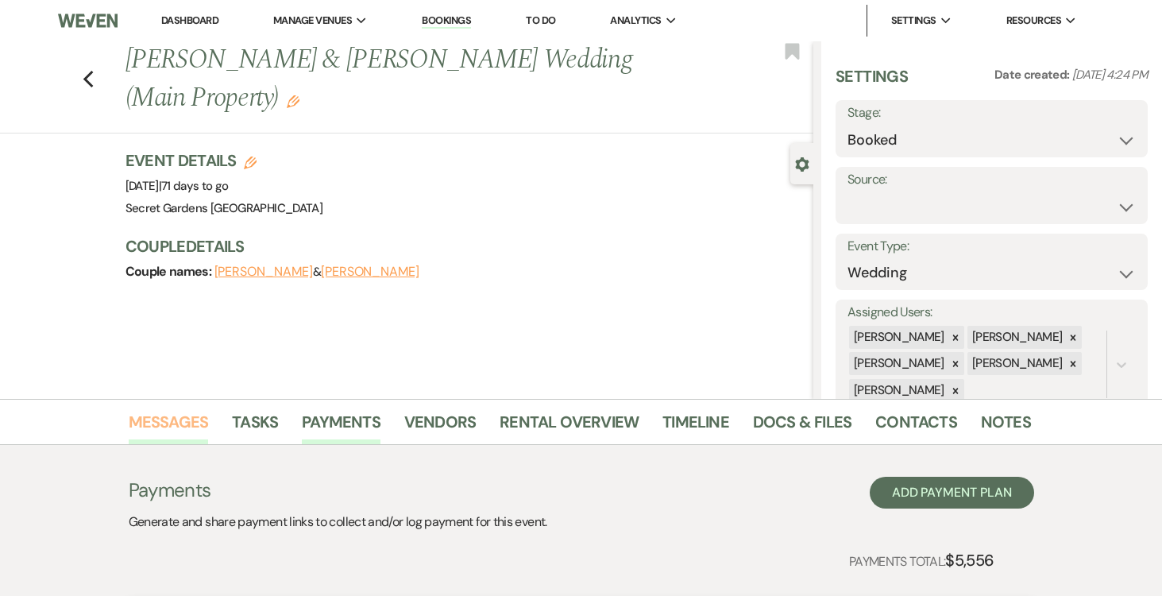
click at [159, 417] on link "Messages" at bounding box center [169, 426] width 80 height 35
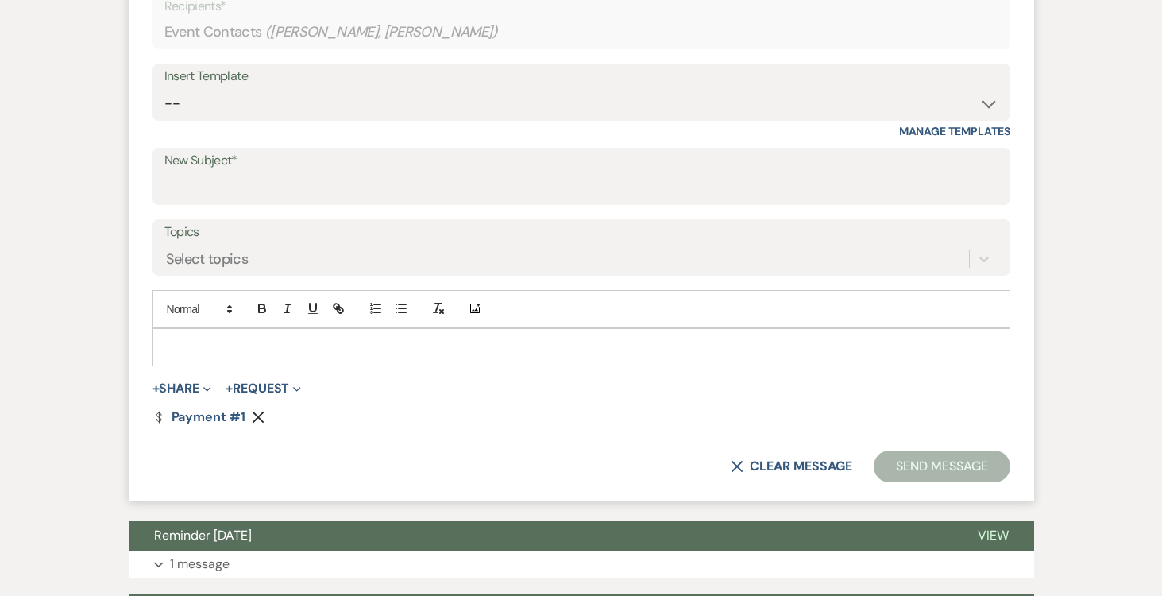
scroll to position [768, 0]
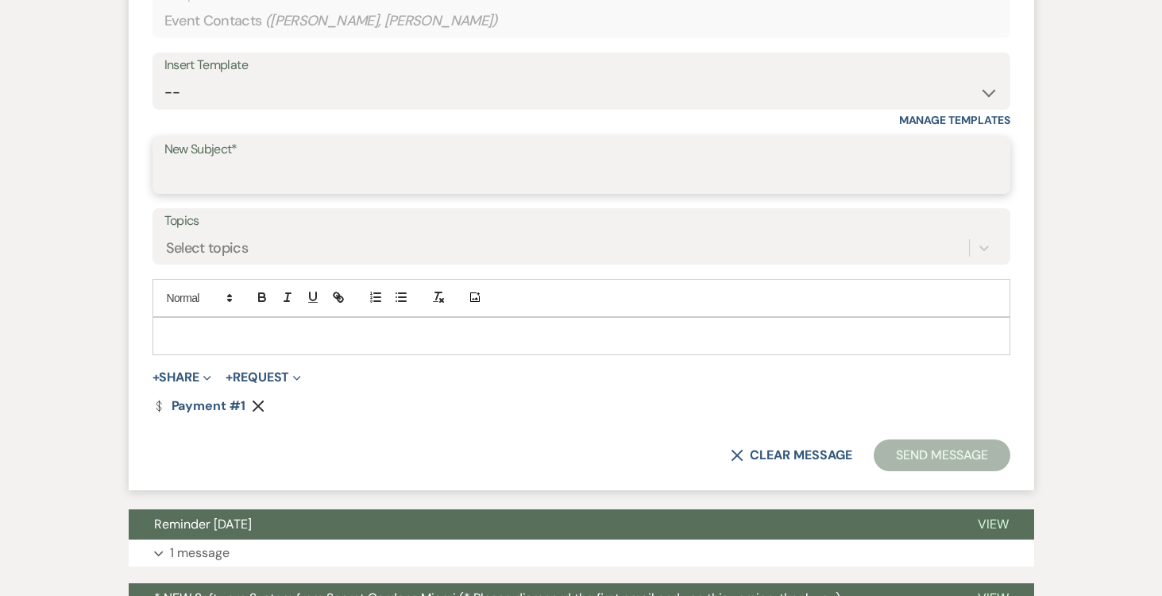
click at [311, 175] on input "New Subject*" at bounding box center [581, 176] width 834 height 31
type input "Early Access Invoice Main Property Bridal Suite"
click at [328, 236] on div "Select topics" at bounding box center [566, 248] width 805 height 28
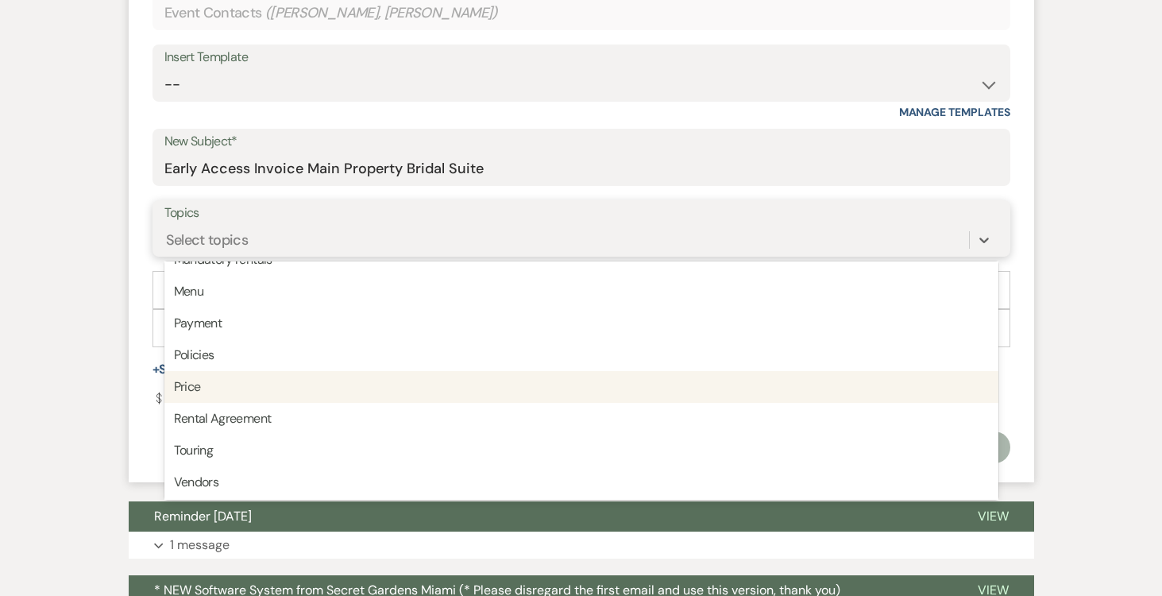
scroll to position [404, 0]
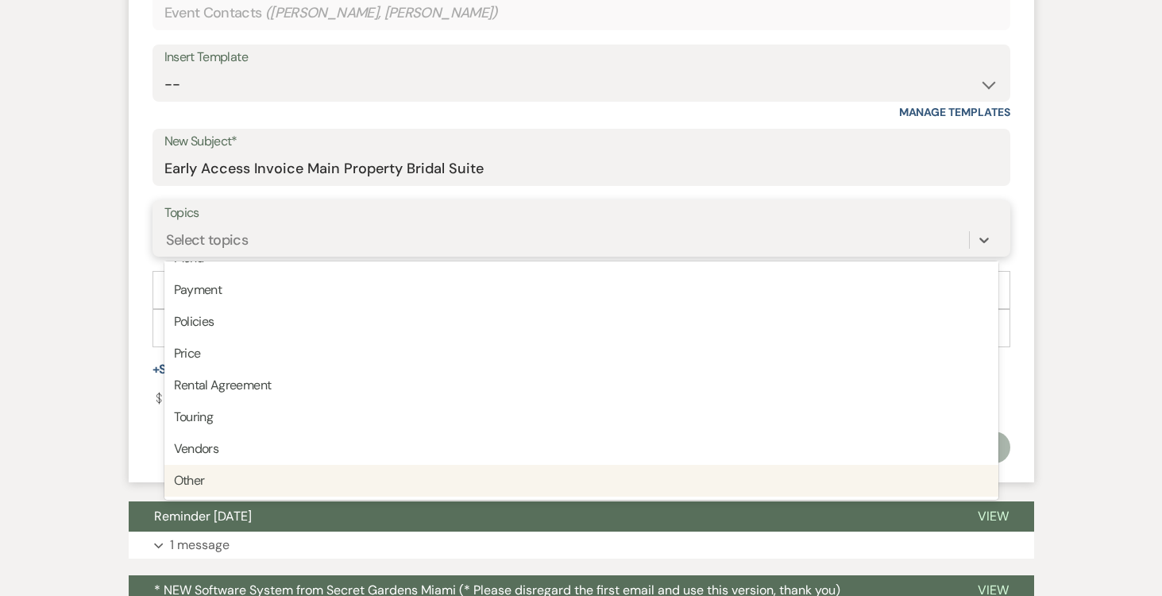
click at [367, 470] on div "Other" at bounding box center [581, 481] width 834 height 32
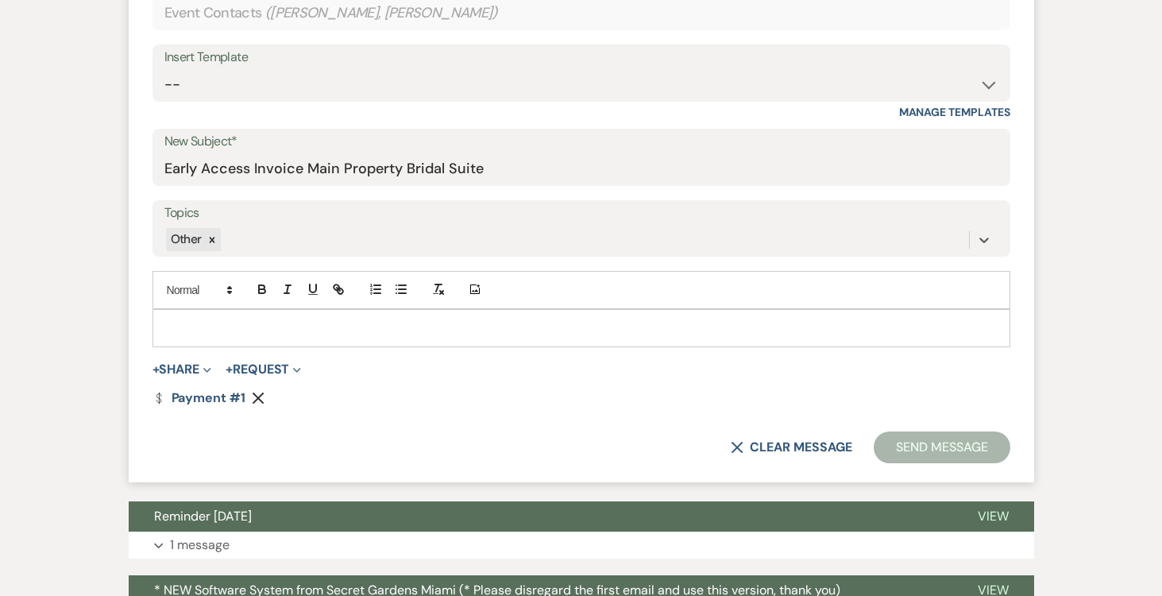
click at [287, 327] on p at bounding box center [581, 327] width 833 height 17
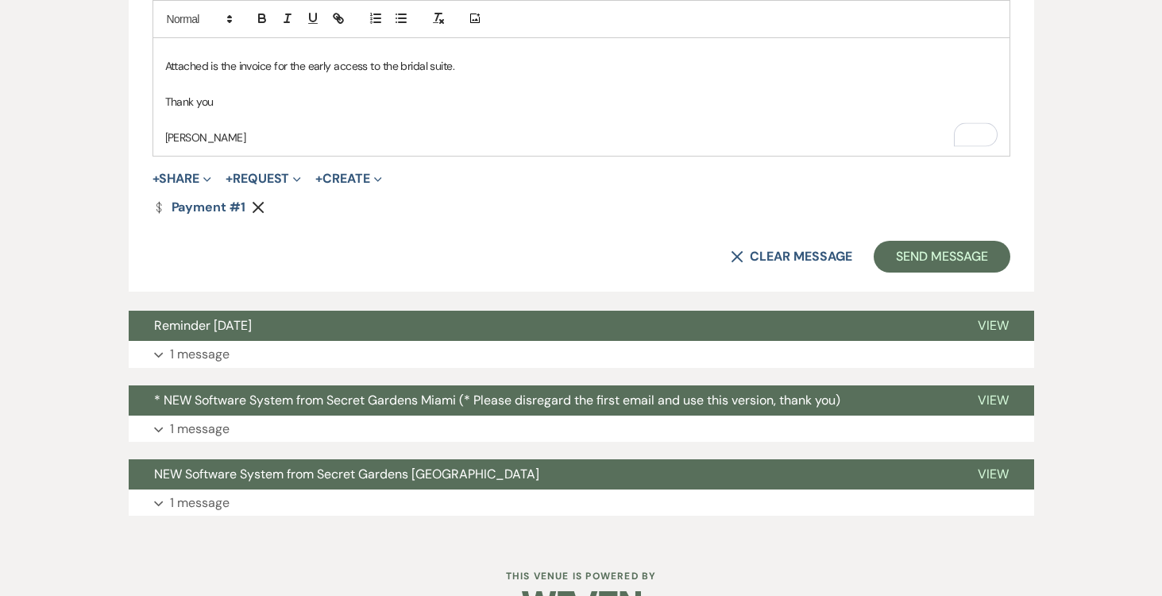
scroll to position [1076, 0]
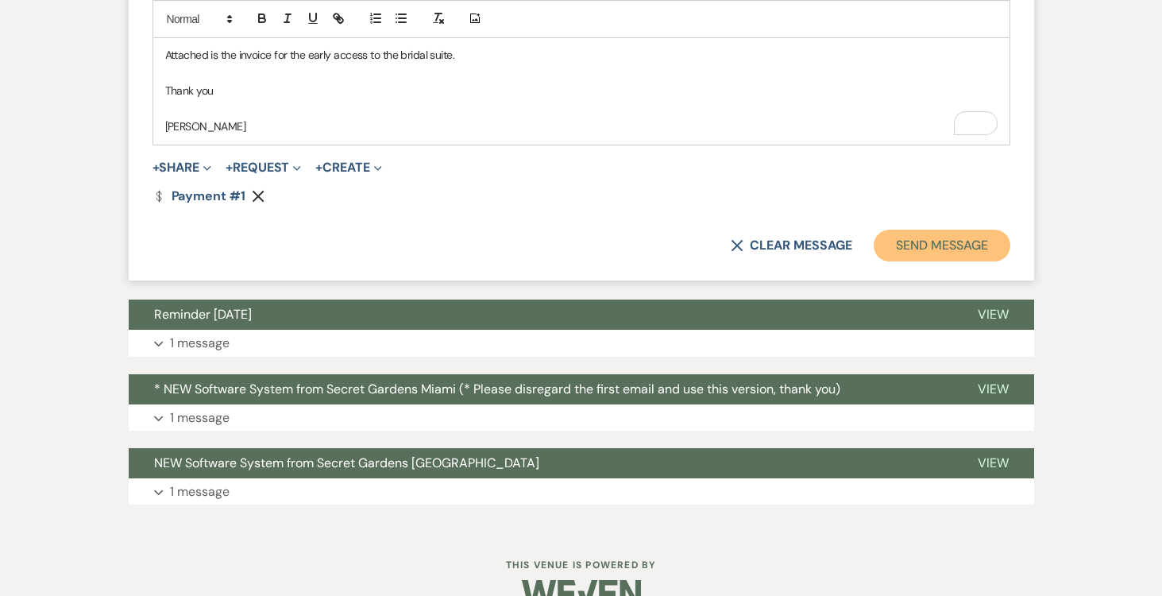
click at [939, 250] on button "Send Message" at bounding box center [942, 246] width 136 height 32
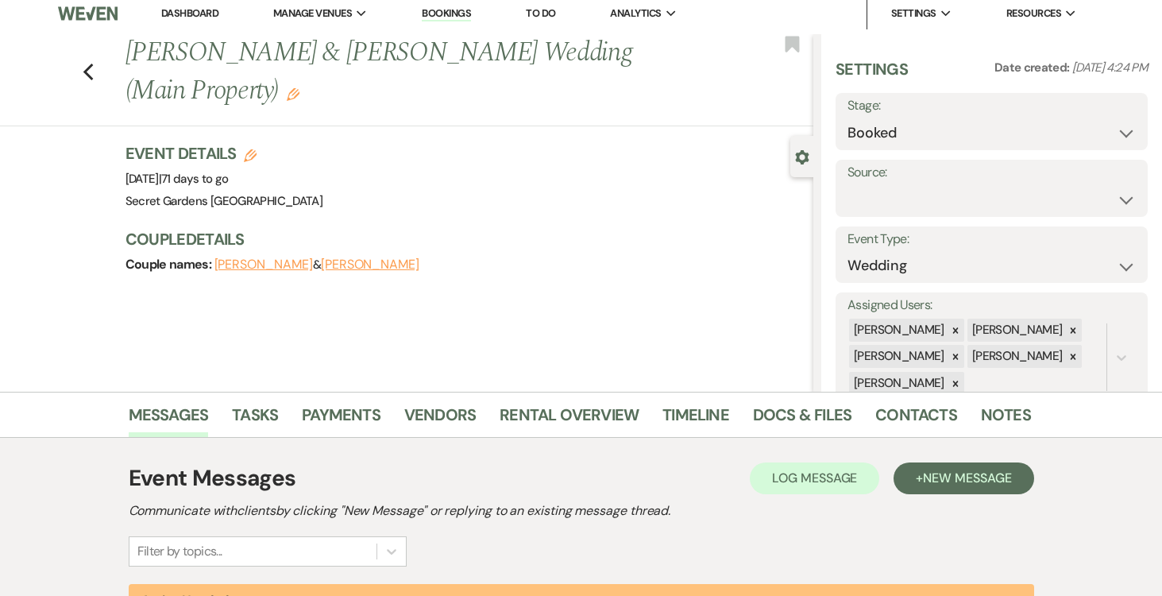
scroll to position [0, 0]
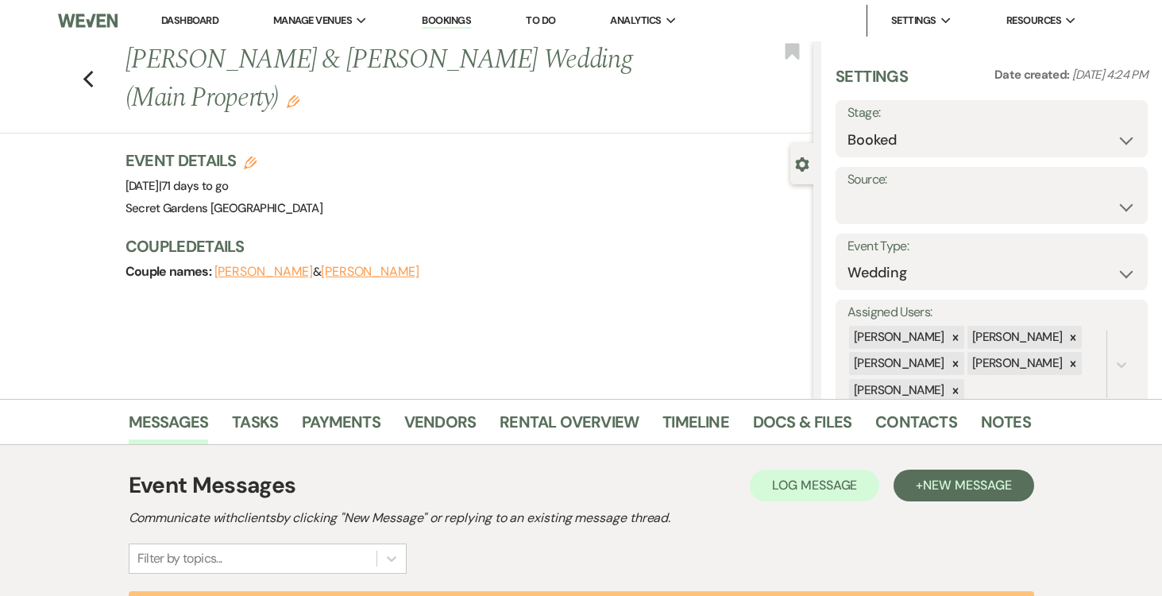
click at [205, 14] on link "Dashboard" at bounding box center [189, 21] width 57 height 14
